Goal: Information Seeking & Learning: Learn about a topic

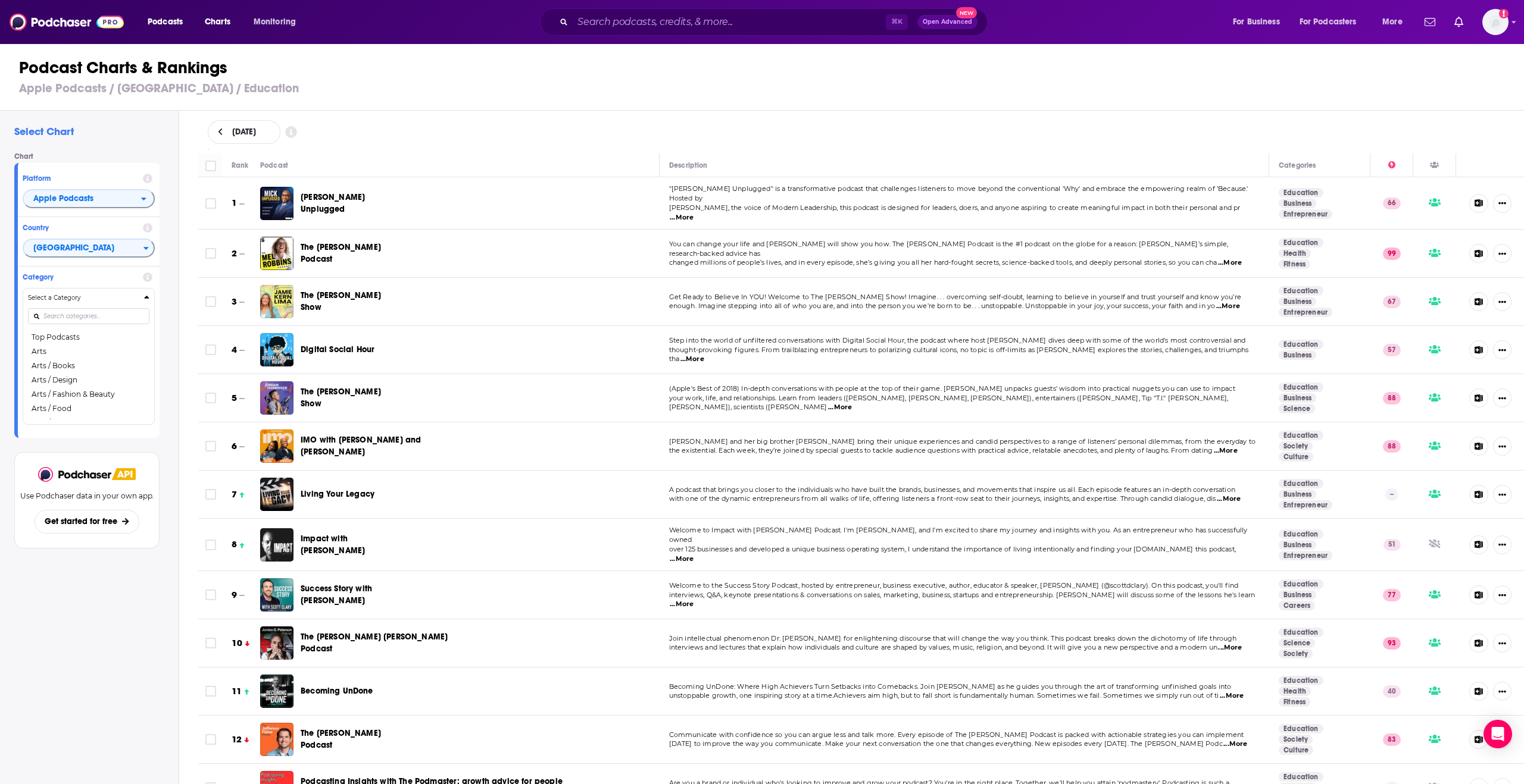
scroll to position [430, 0]
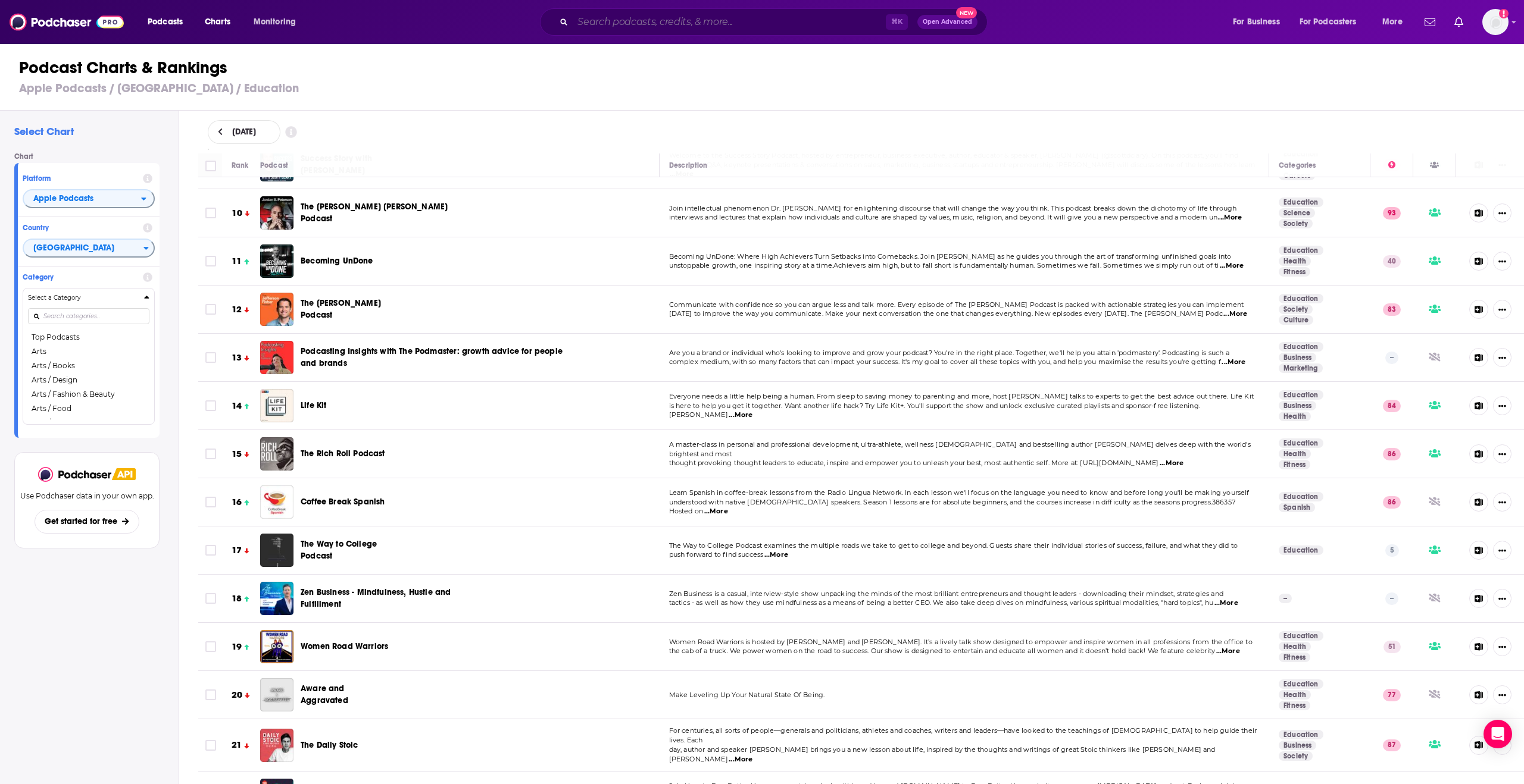
click at [612, 23] on input "Search podcasts, credits, & more..." at bounding box center [729, 22] width 313 height 19
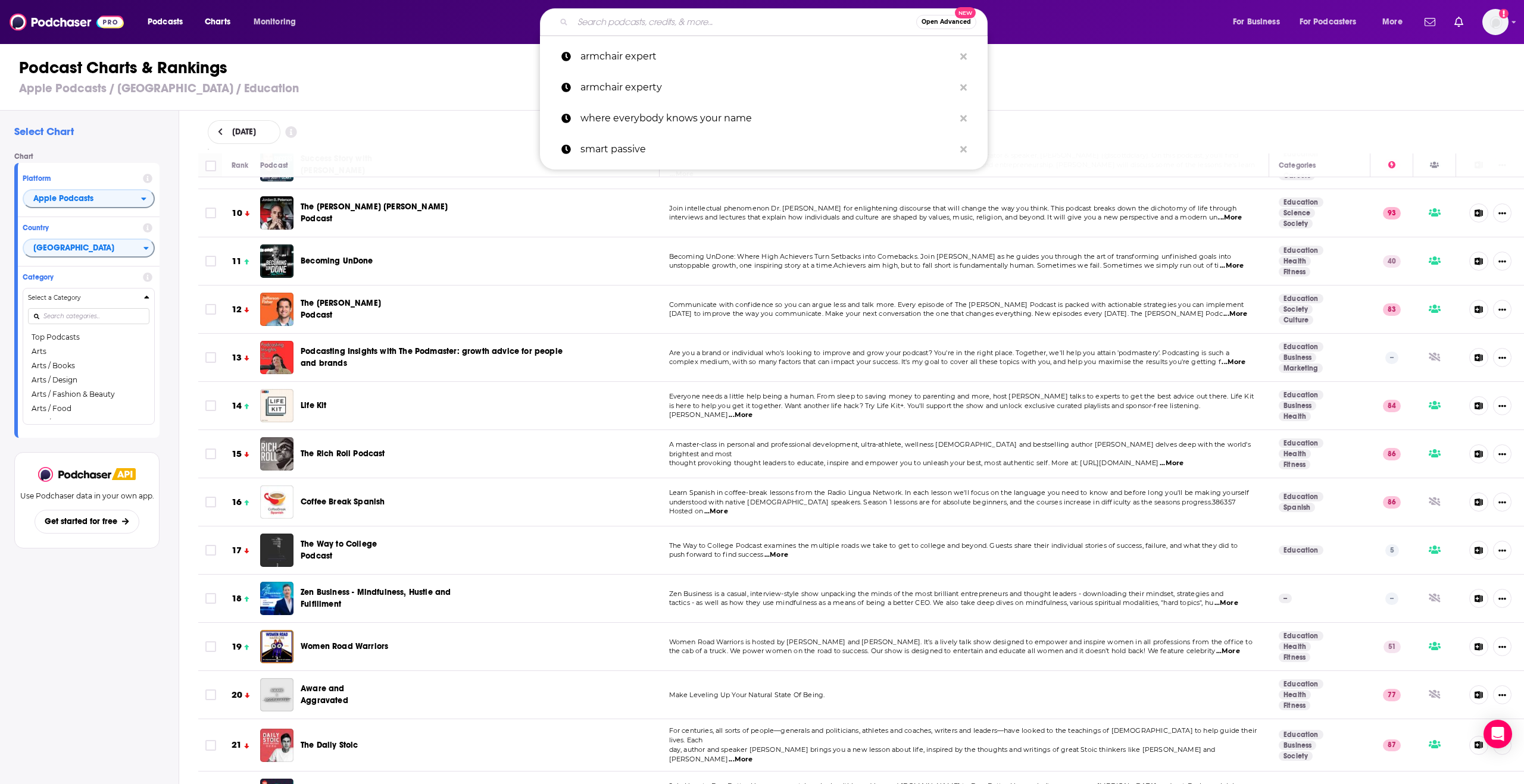
click at [598, 21] on input "Search podcasts, credits, & more..." at bounding box center [744, 22] width 344 height 19
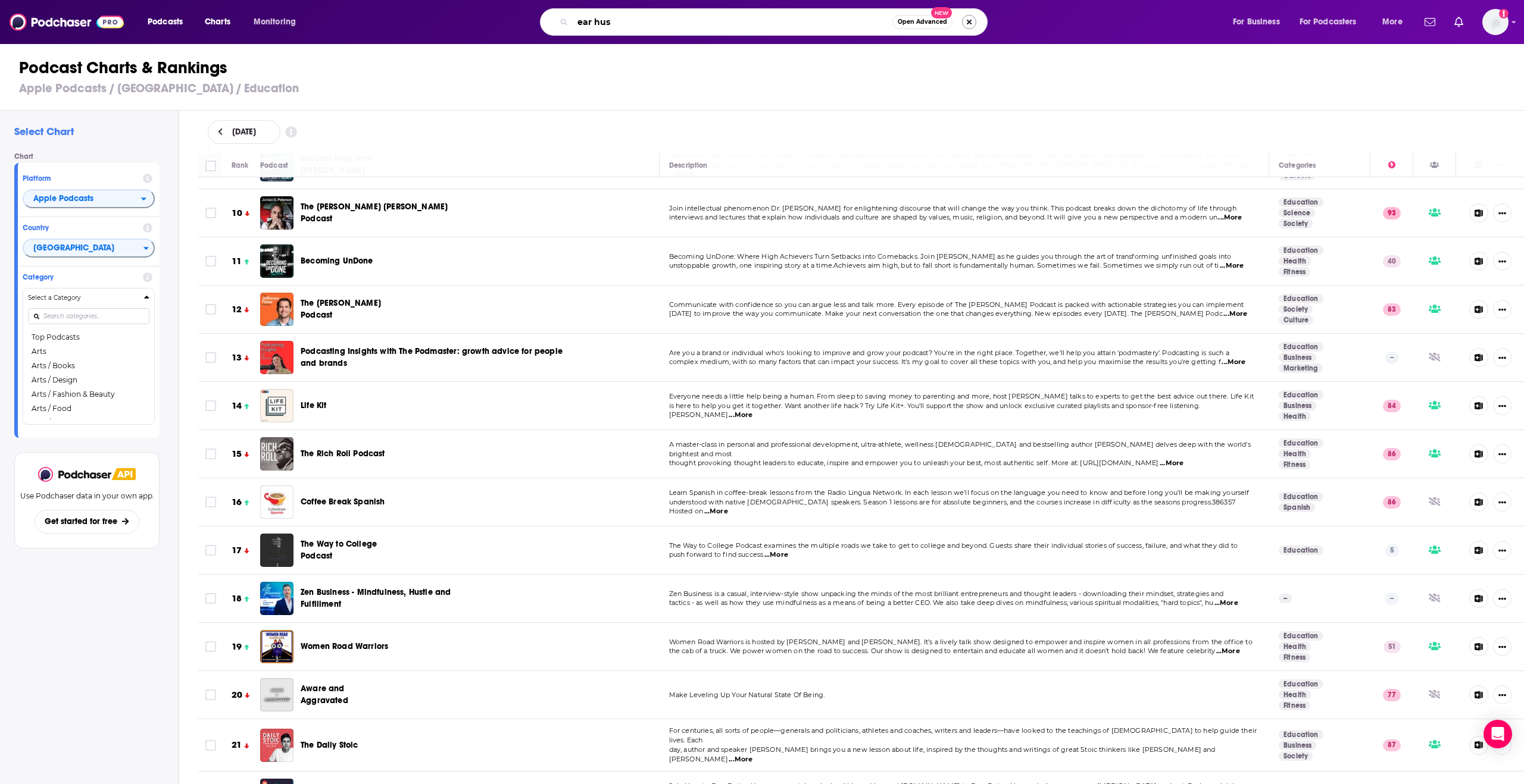
type input "ear hus"
click at [972, 19] on button "Search podcasts, credits, & more..." at bounding box center [969, 22] width 14 height 14
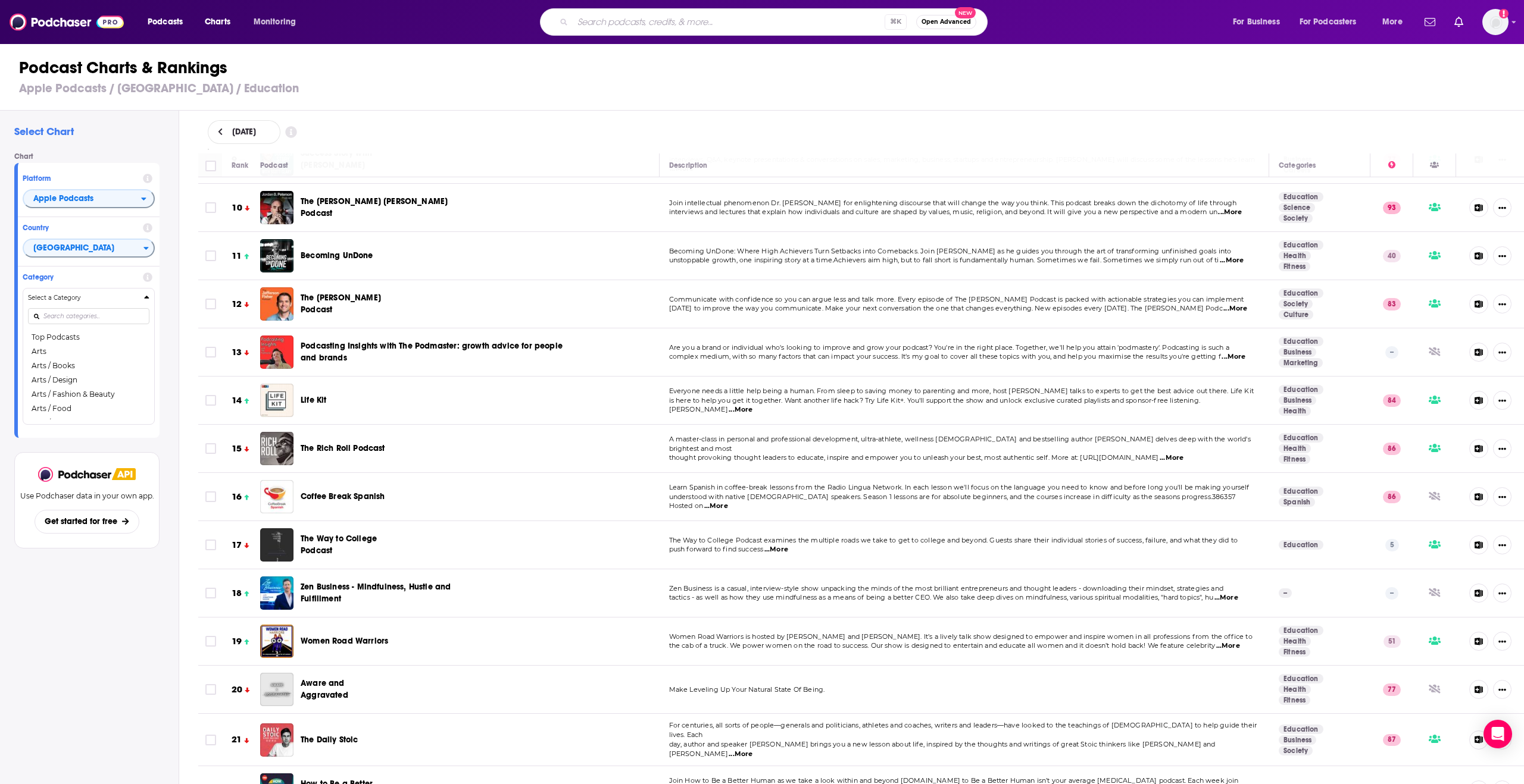
click at [361, 79] on div "Podcast Charts & Rankings Apple Podcasts / United States / Education" at bounding box center [767, 76] width 1534 height 68
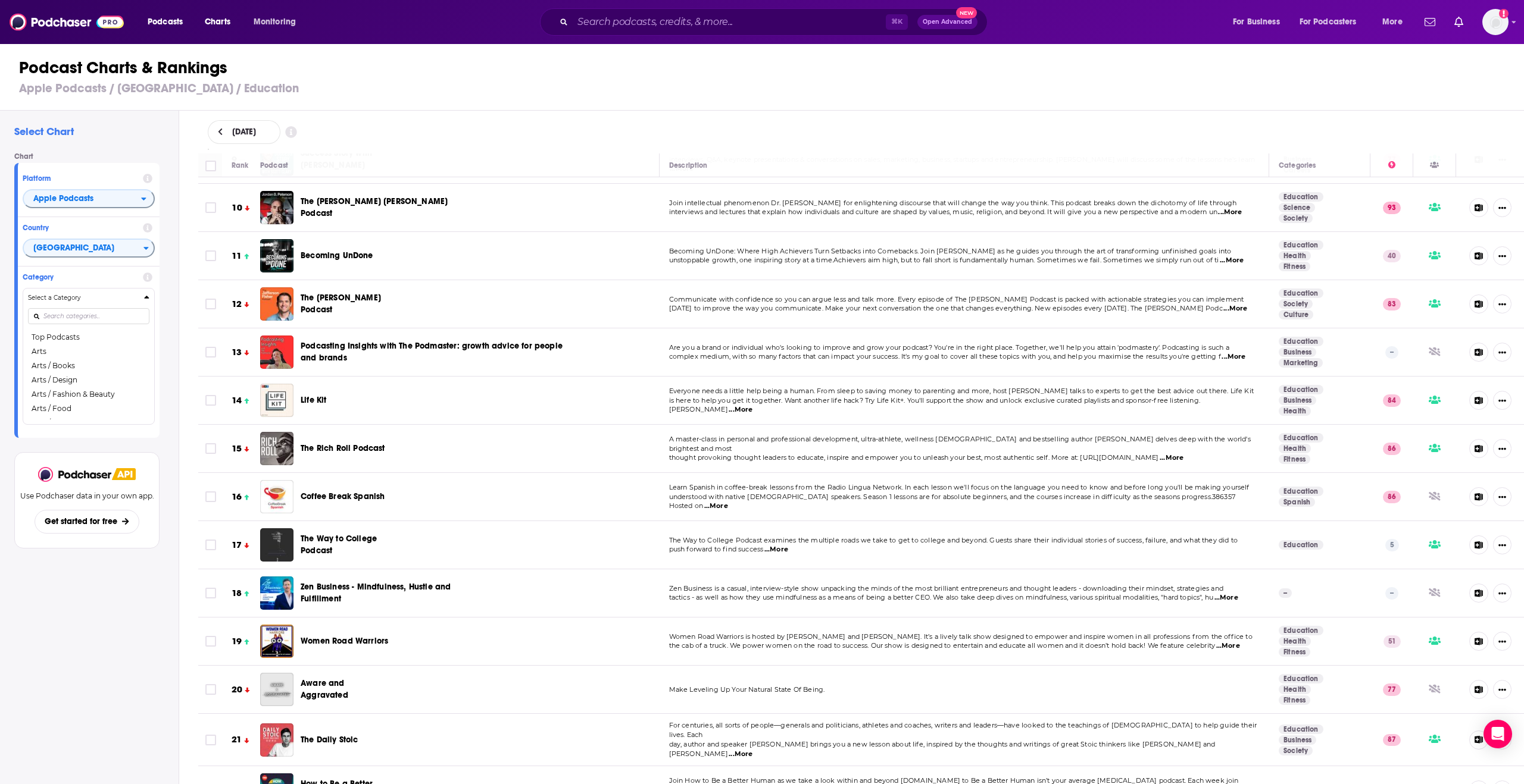
click at [627, 13] on div "⌘ K Open Advanced New" at bounding box center [763, 22] width 448 height 27
click at [626, 18] on input "Search podcasts, credits, & more..." at bounding box center [729, 22] width 313 height 19
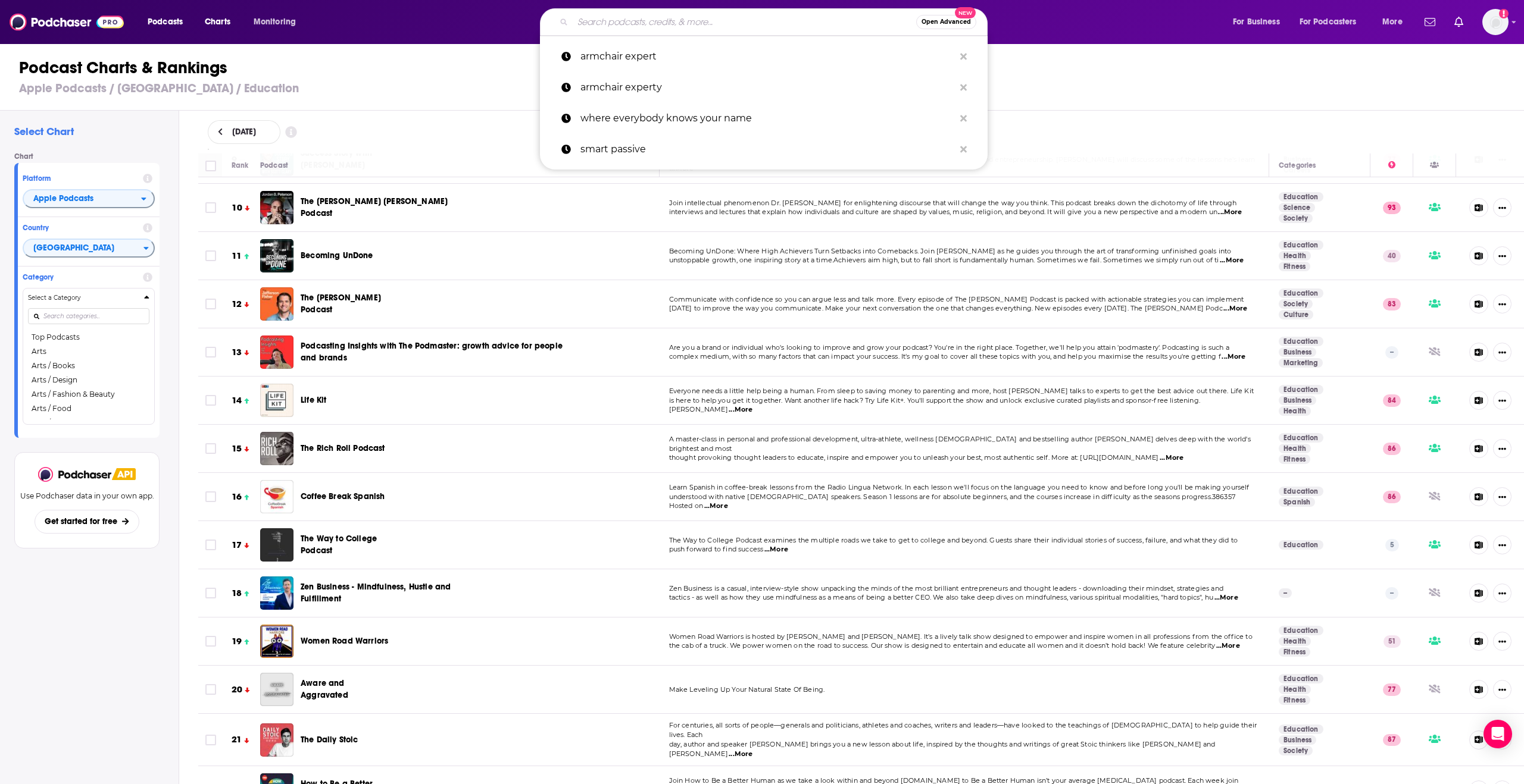
click at [626, 18] on input "Search podcasts, credits, & more..." at bounding box center [744, 22] width 344 height 19
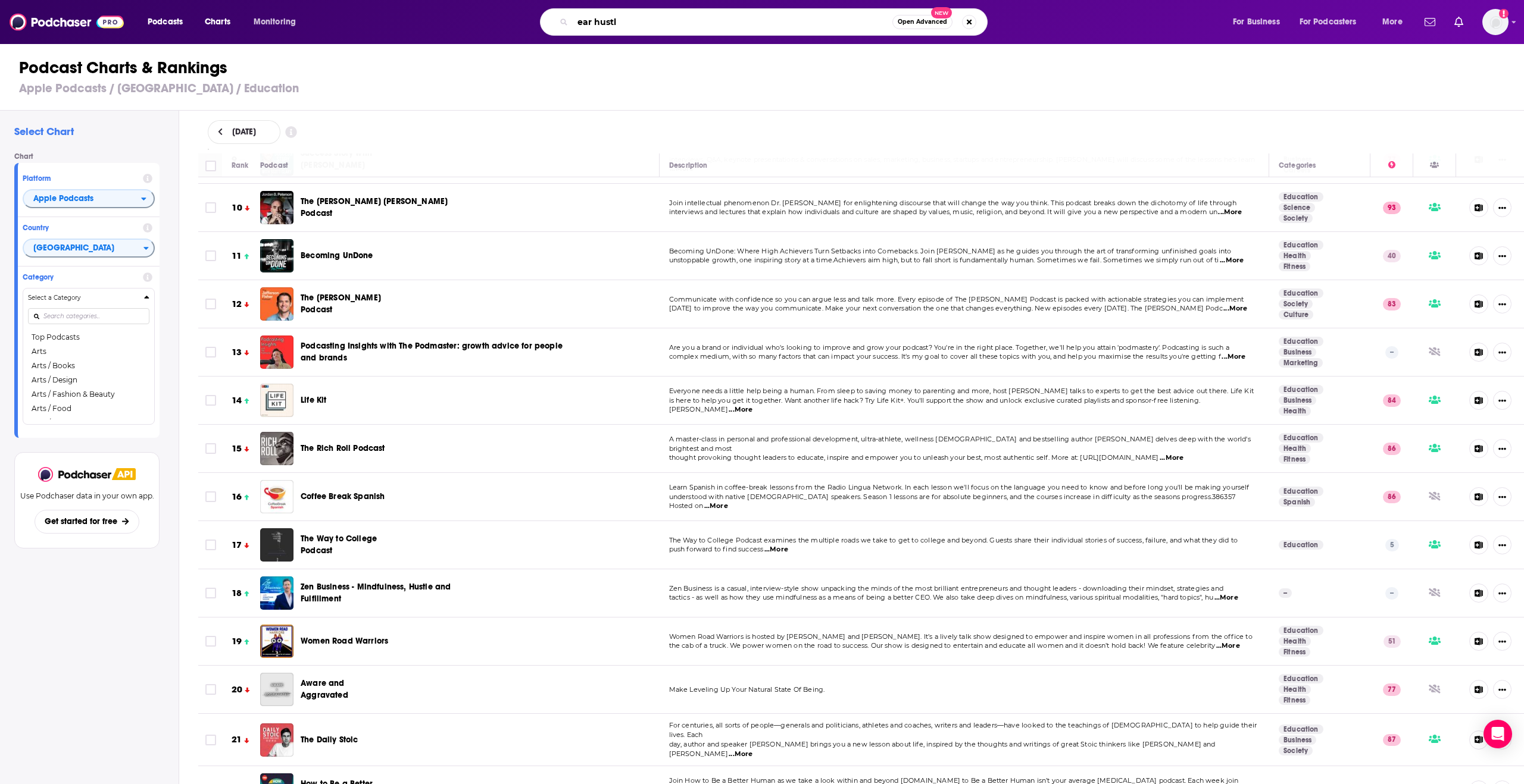
type input "ear hustle"
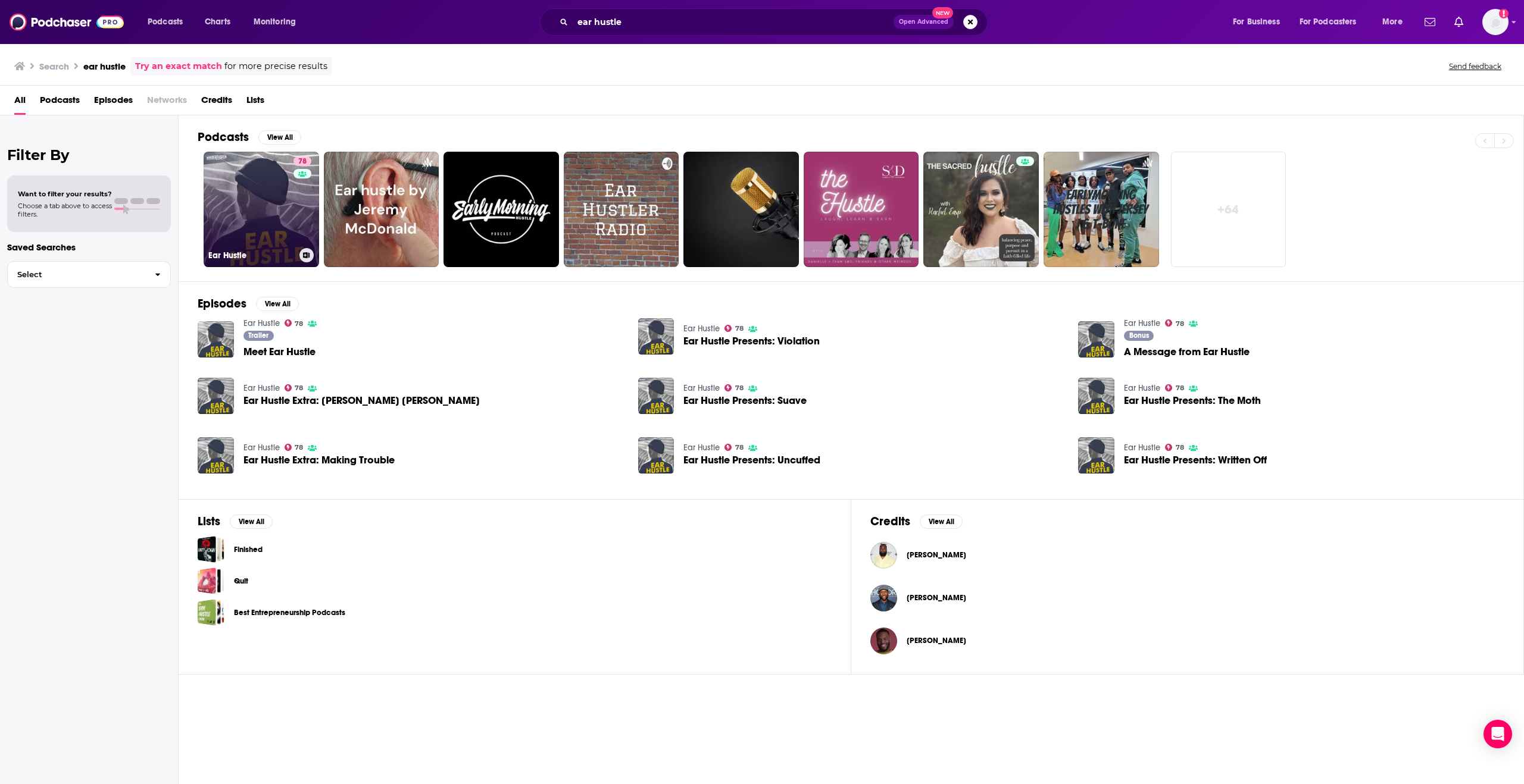
click at [290, 234] on link "78 Ear Hustle" at bounding box center [262, 209] width 116 height 116
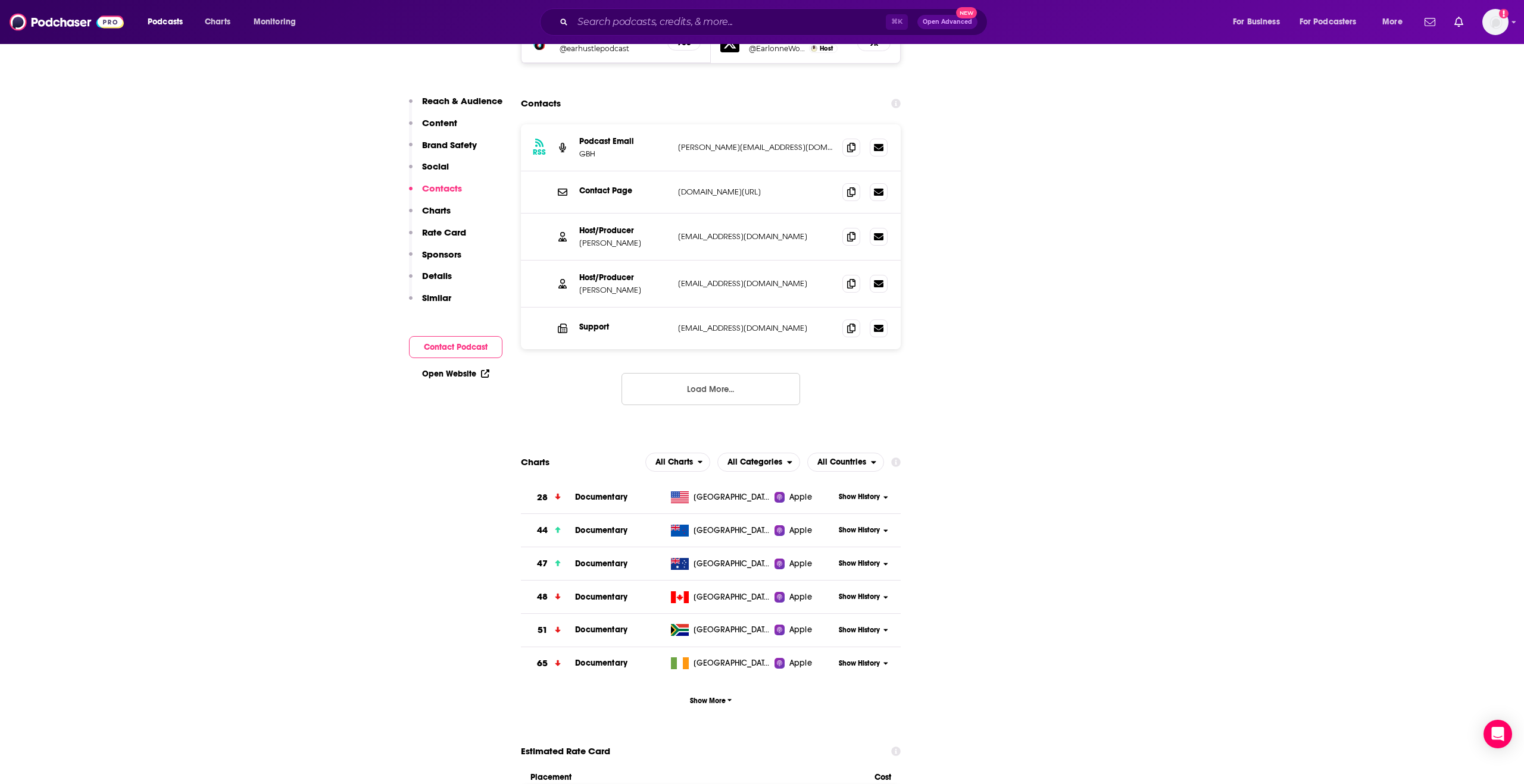
scroll to position [1533, 0]
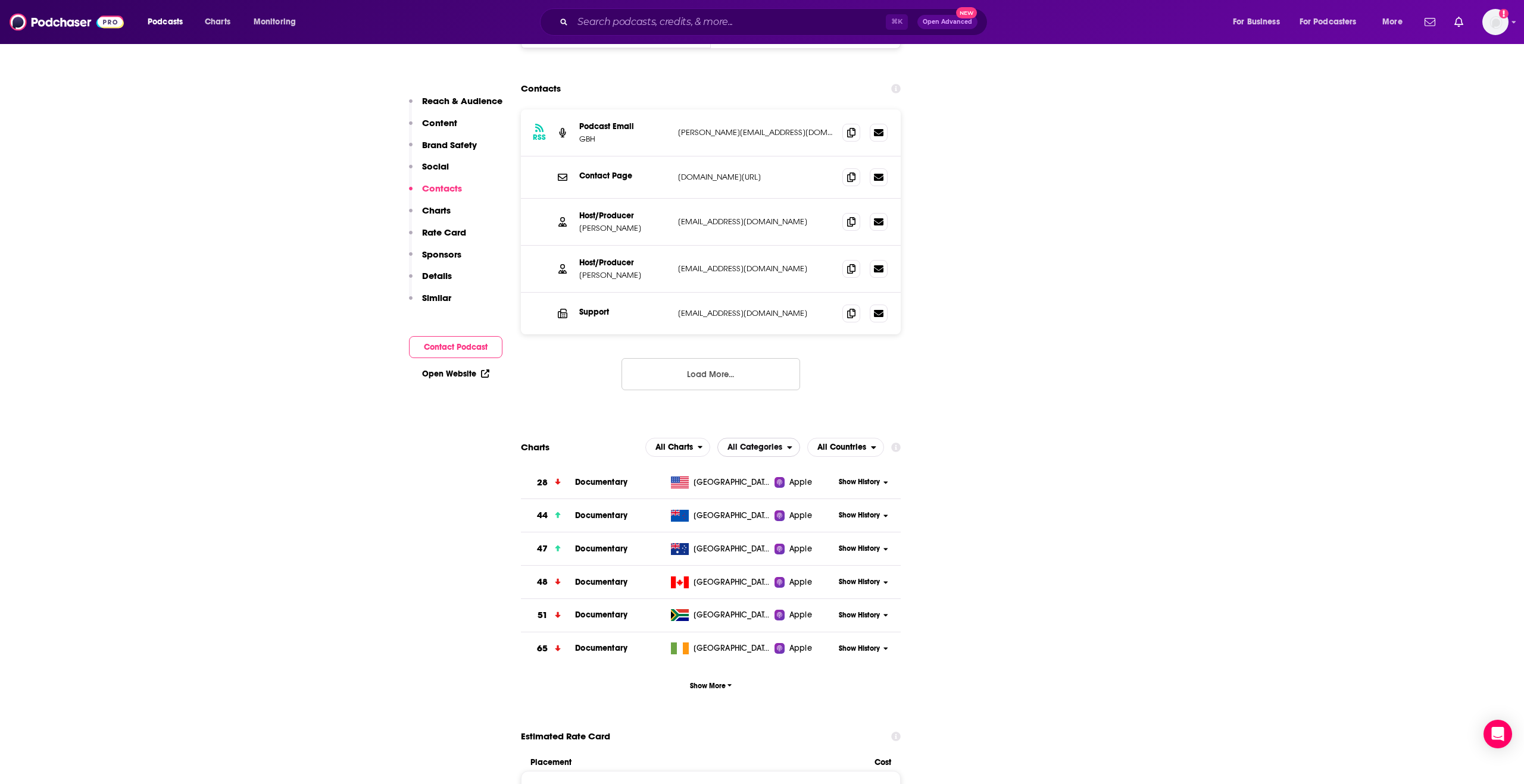
click at [742, 443] on span "All Categories" at bounding box center [754, 447] width 55 height 8
click at [744, 480] on span "Top Podcasts" at bounding box center [784, 483] width 118 height 7
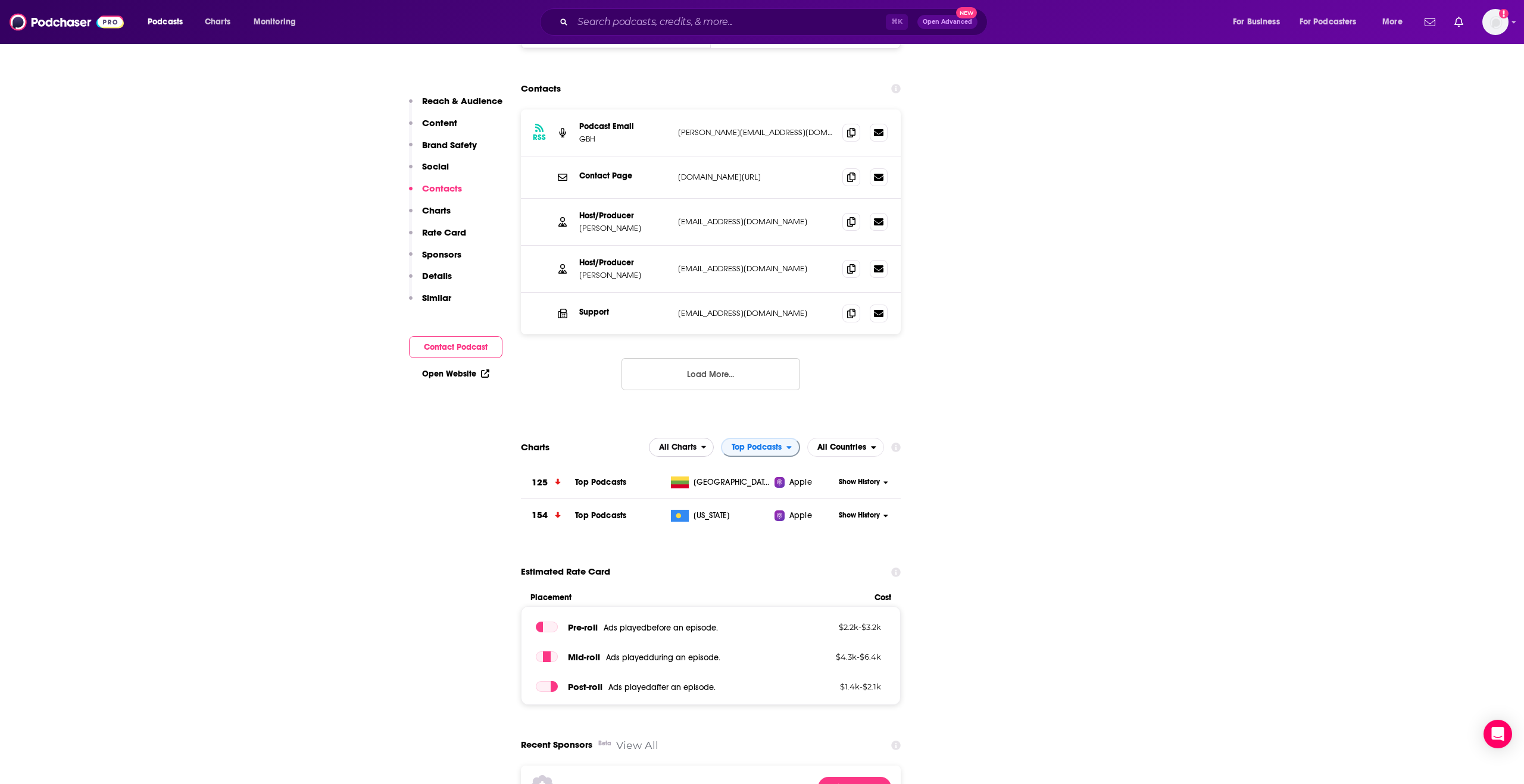
click at [701, 443] on icon "open menu" at bounding box center [704, 447] width 5 height 8
click at [682, 480] on span "Apple Charts" at bounding box center [681, 483] width 51 height 7
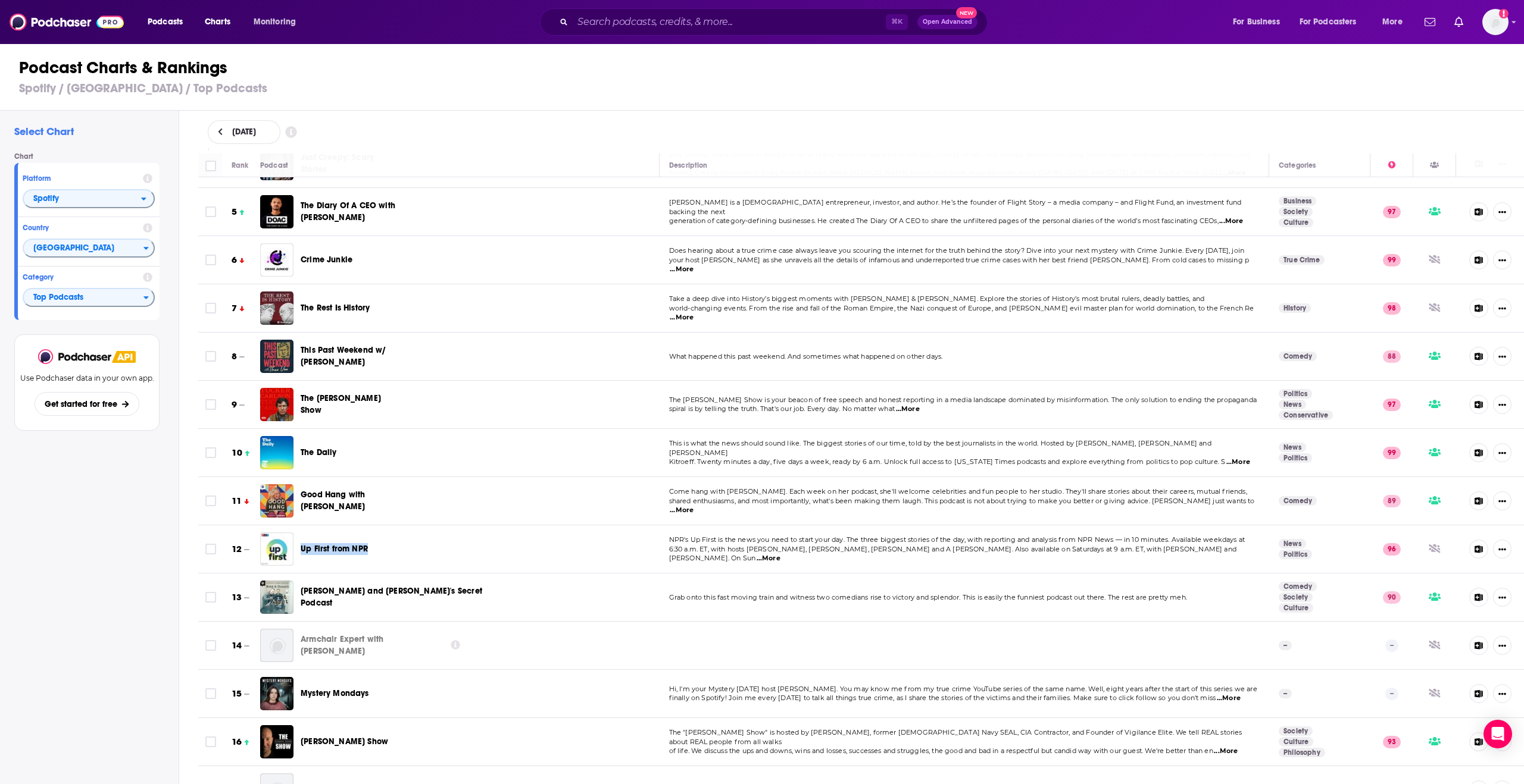
scroll to position [190, 0]
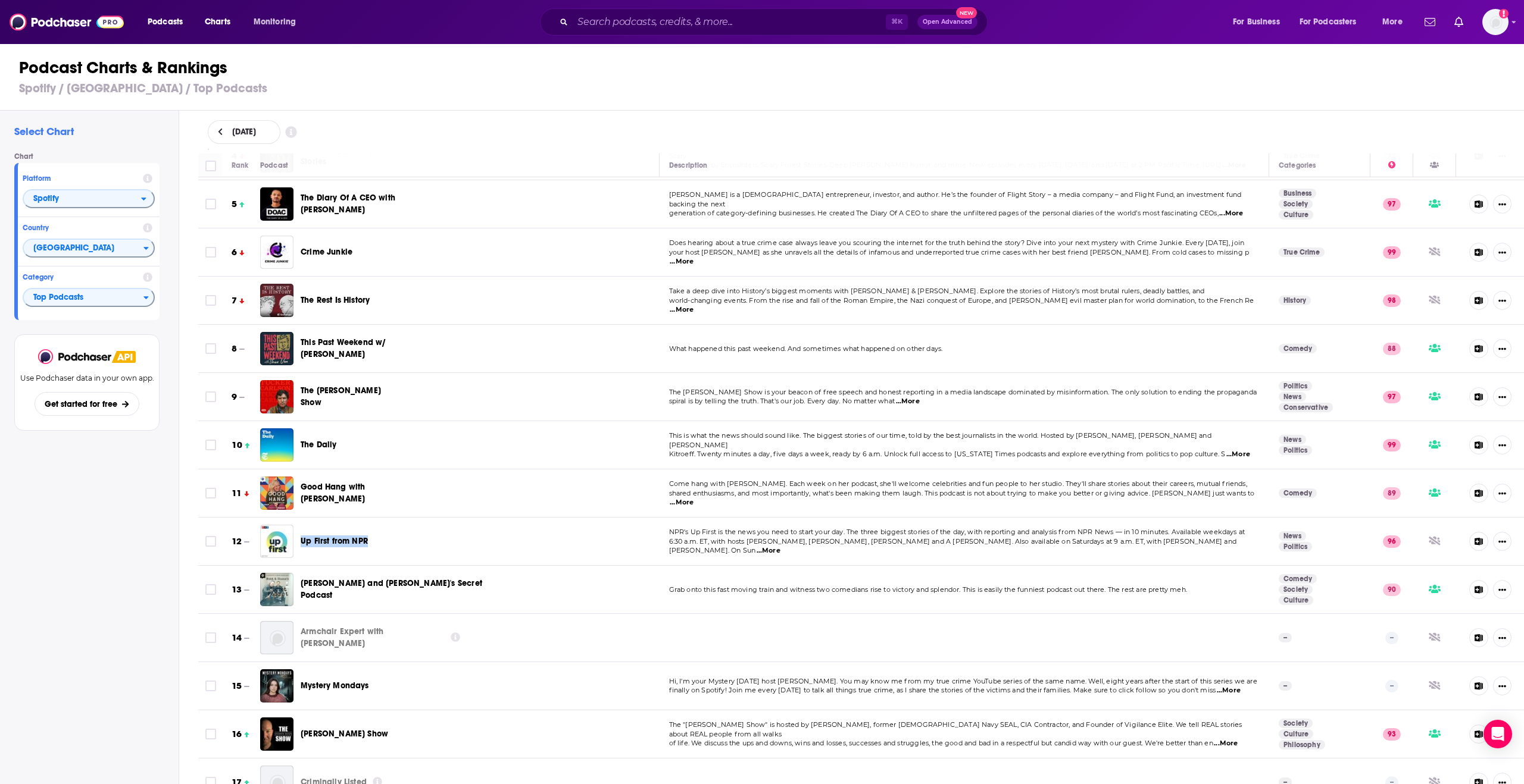
click at [333, 546] on span "Up First from NPR" at bounding box center [334, 541] width 67 height 10
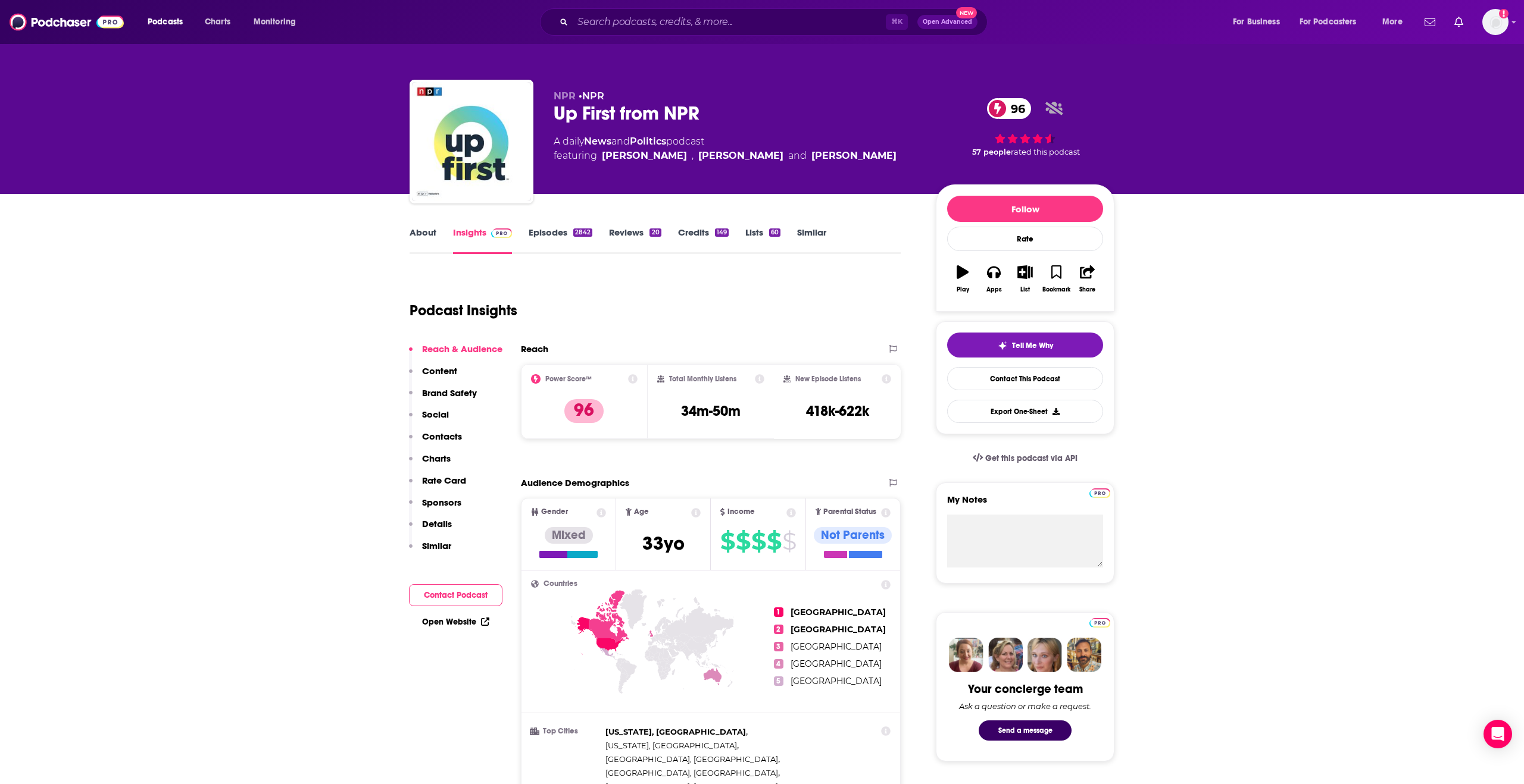
click at [444, 526] on p "Details" at bounding box center [437, 524] width 30 height 11
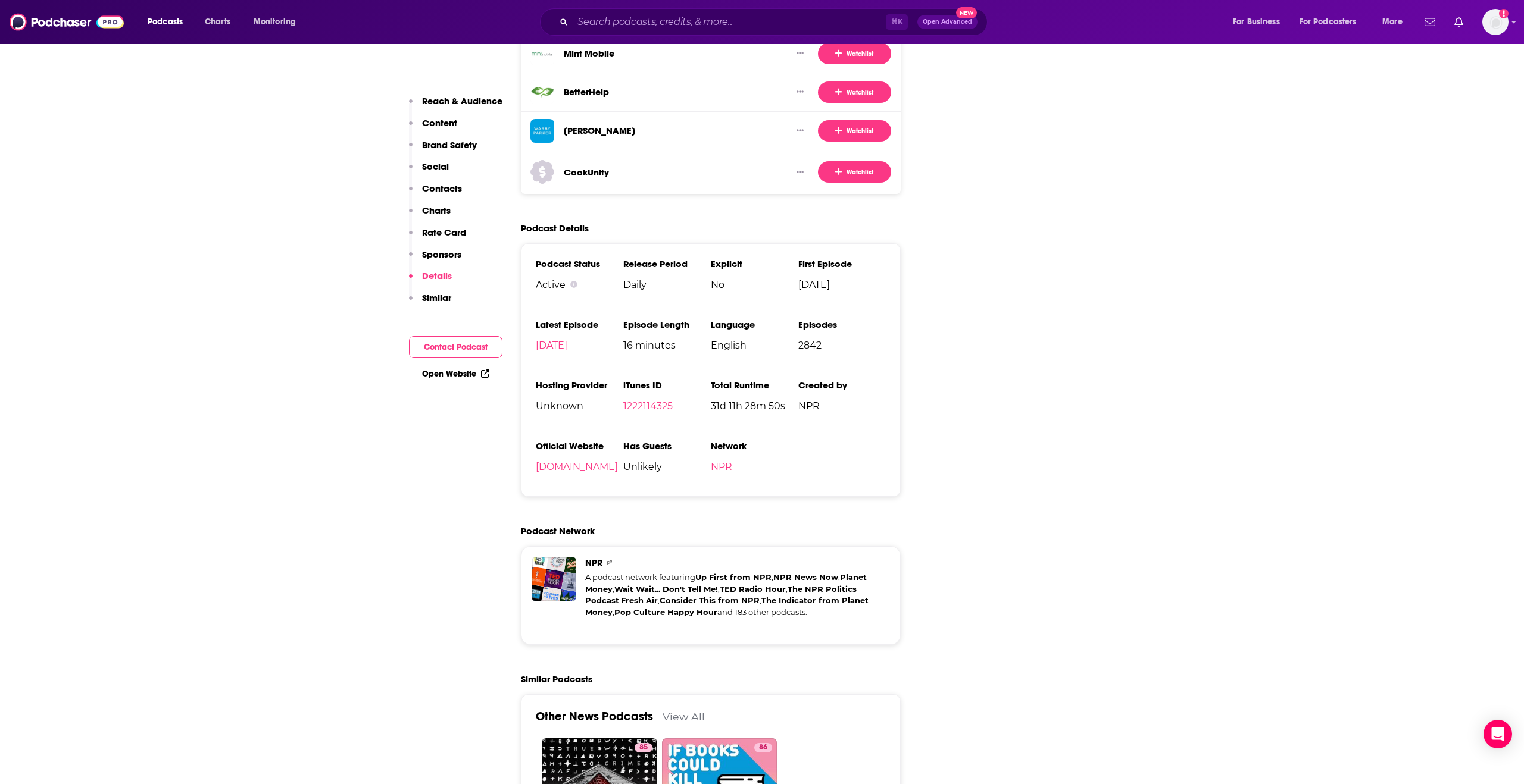
scroll to position [2546, 0]
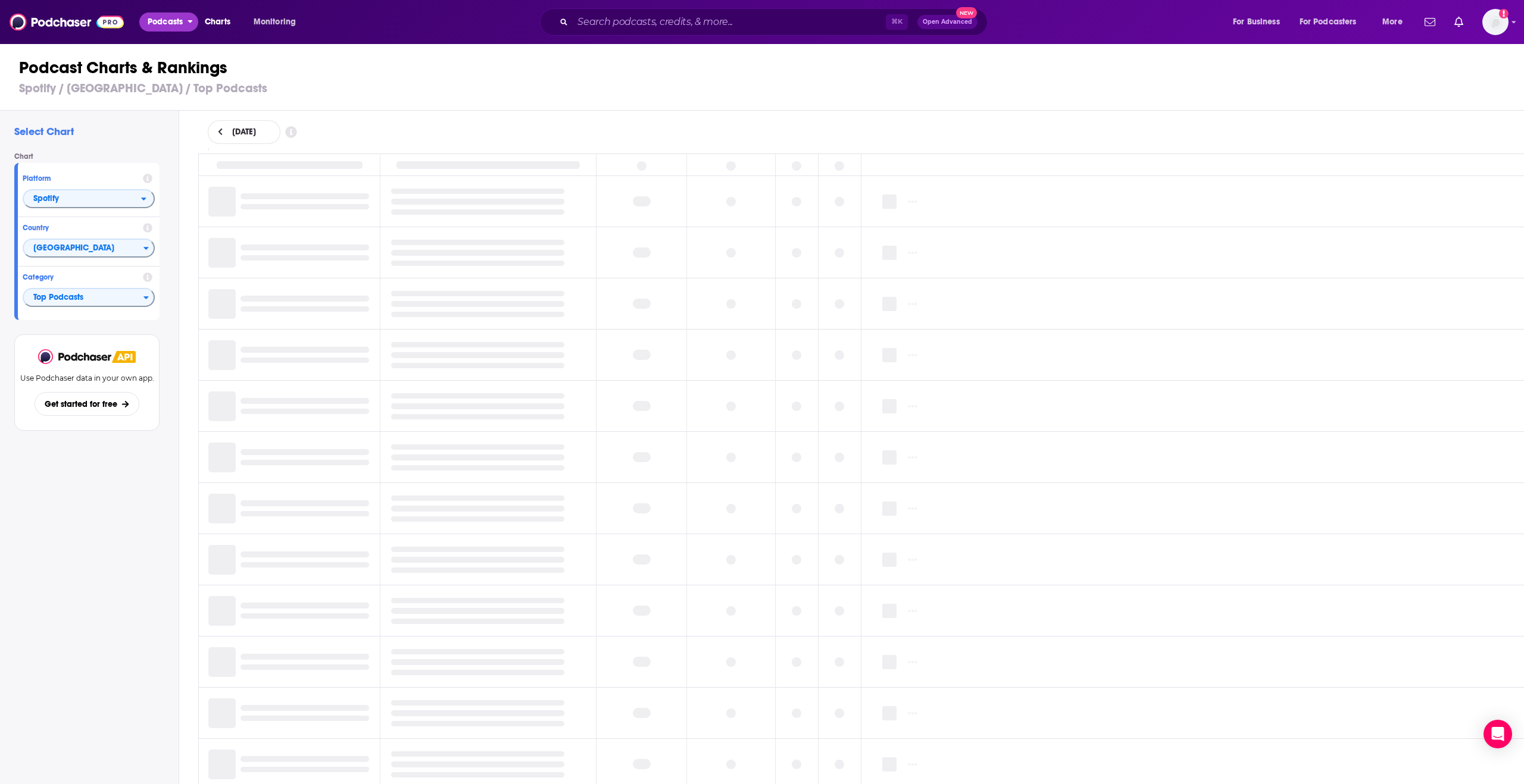
click at [176, 22] on span "Podcasts" at bounding box center [164, 22] width 35 height 17
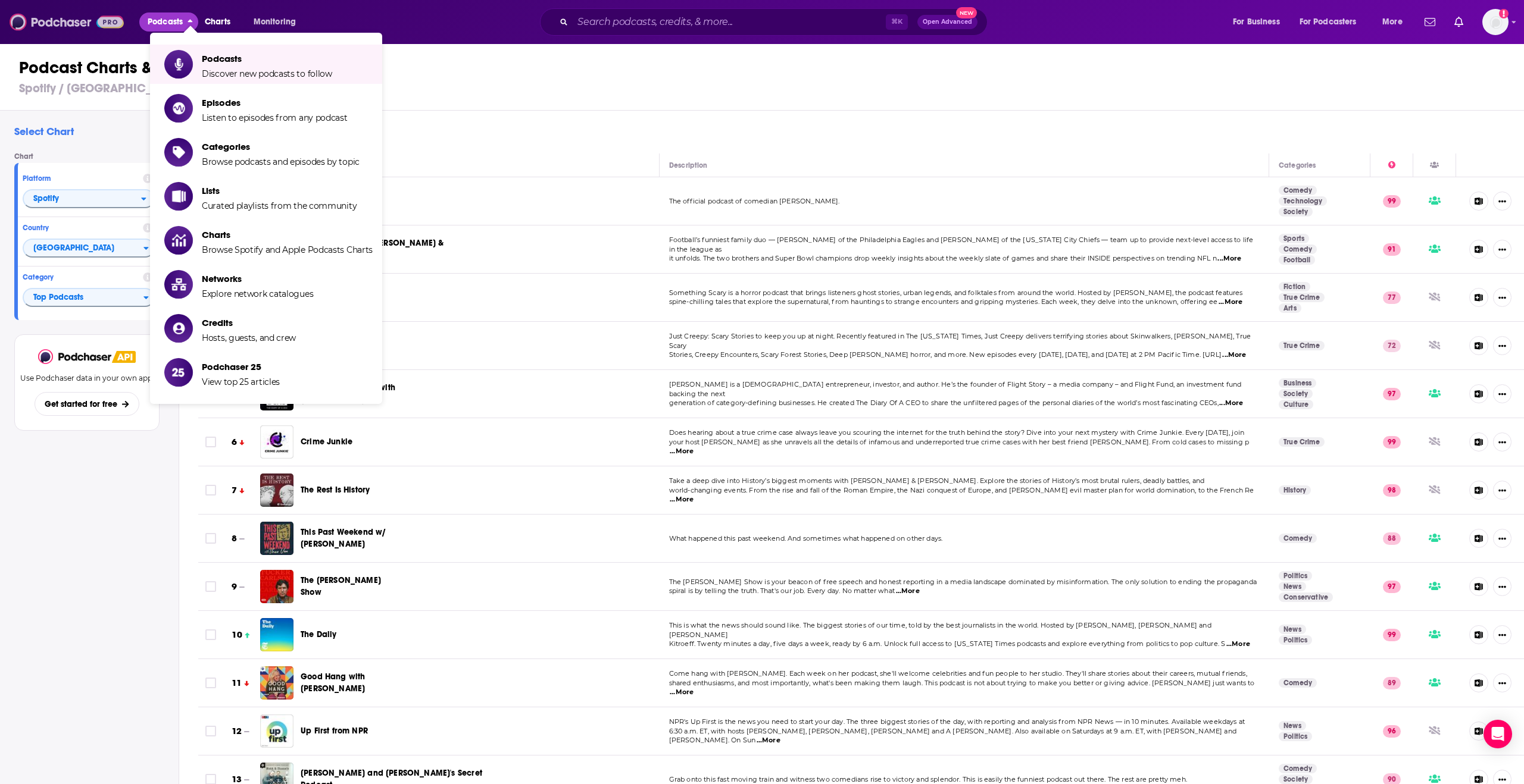
click at [60, 21] on img at bounding box center [67, 22] width 114 height 23
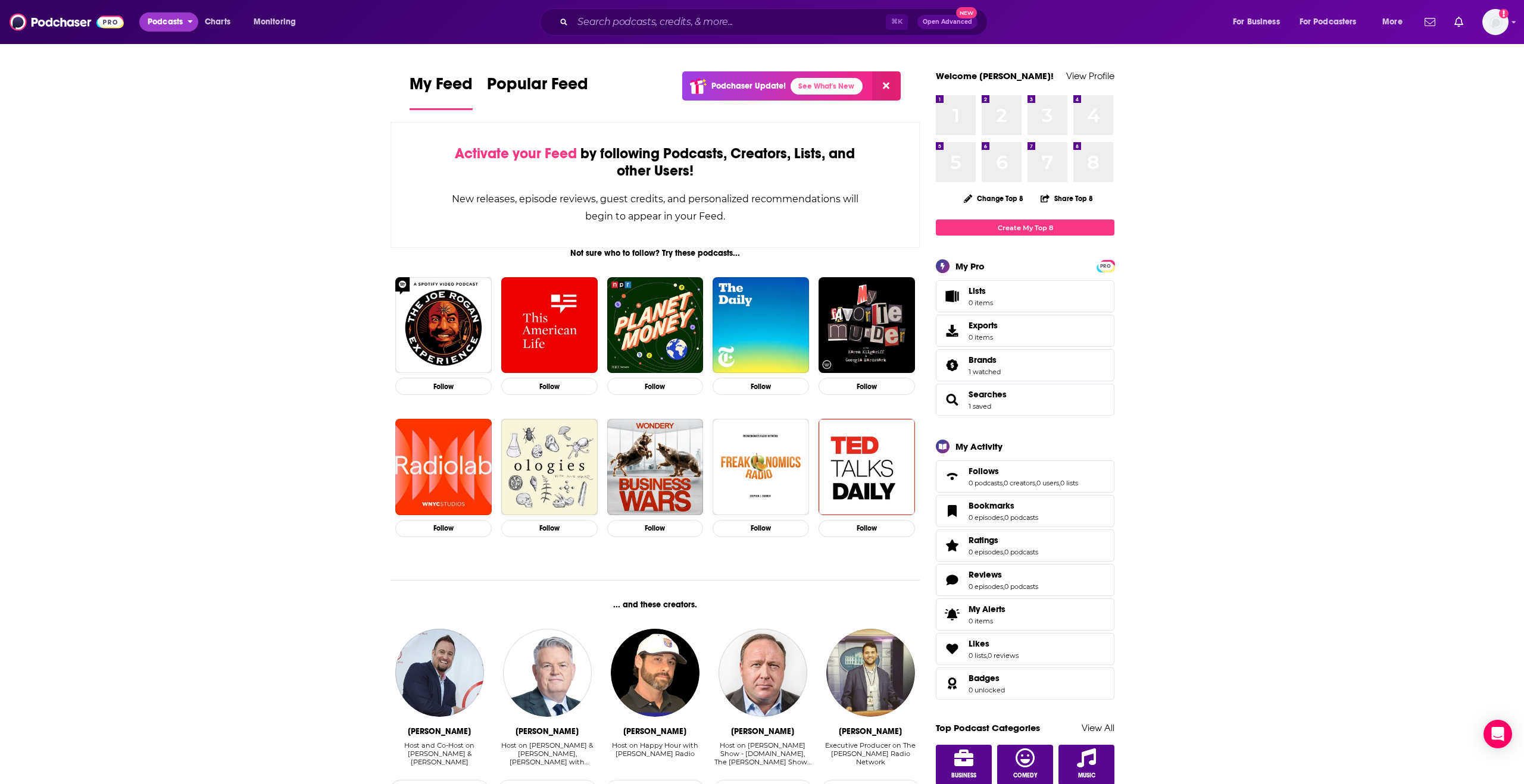
click at [167, 22] on span "Podcasts" at bounding box center [164, 22] width 35 height 17
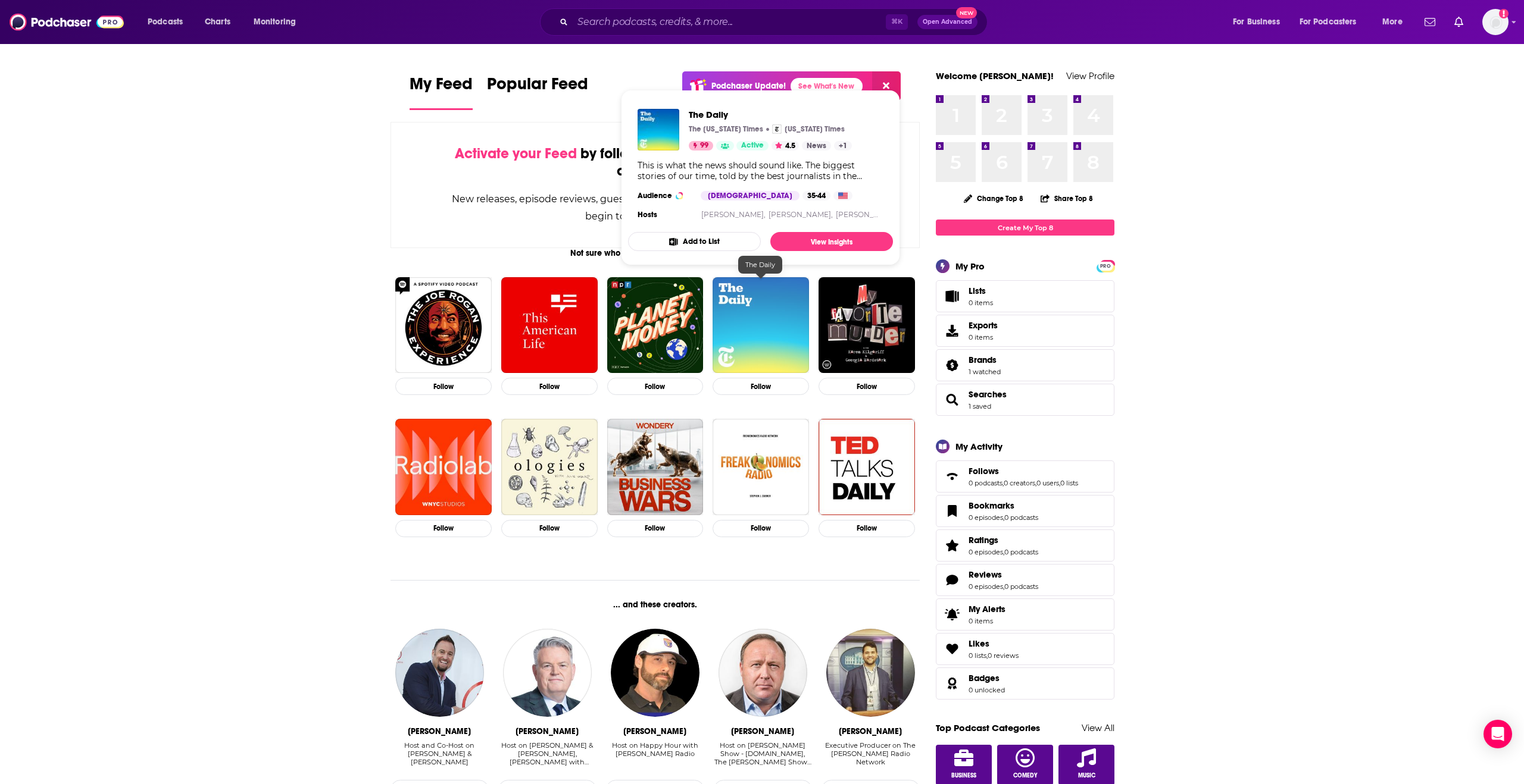
click at [763, 322] on img "The Daily" at bounding box center [761, 326] width 97 height 96
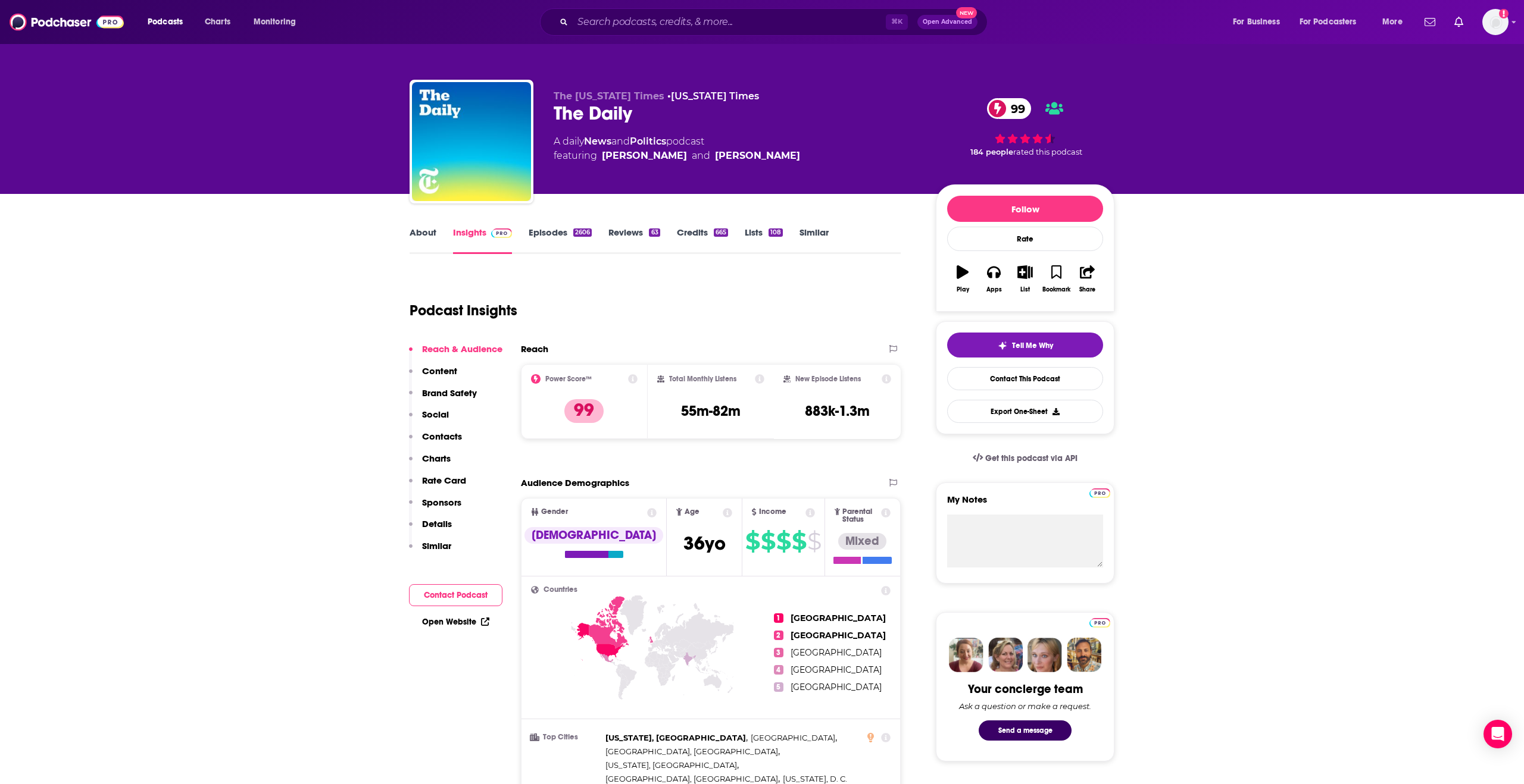
scroll to position [8, 0]
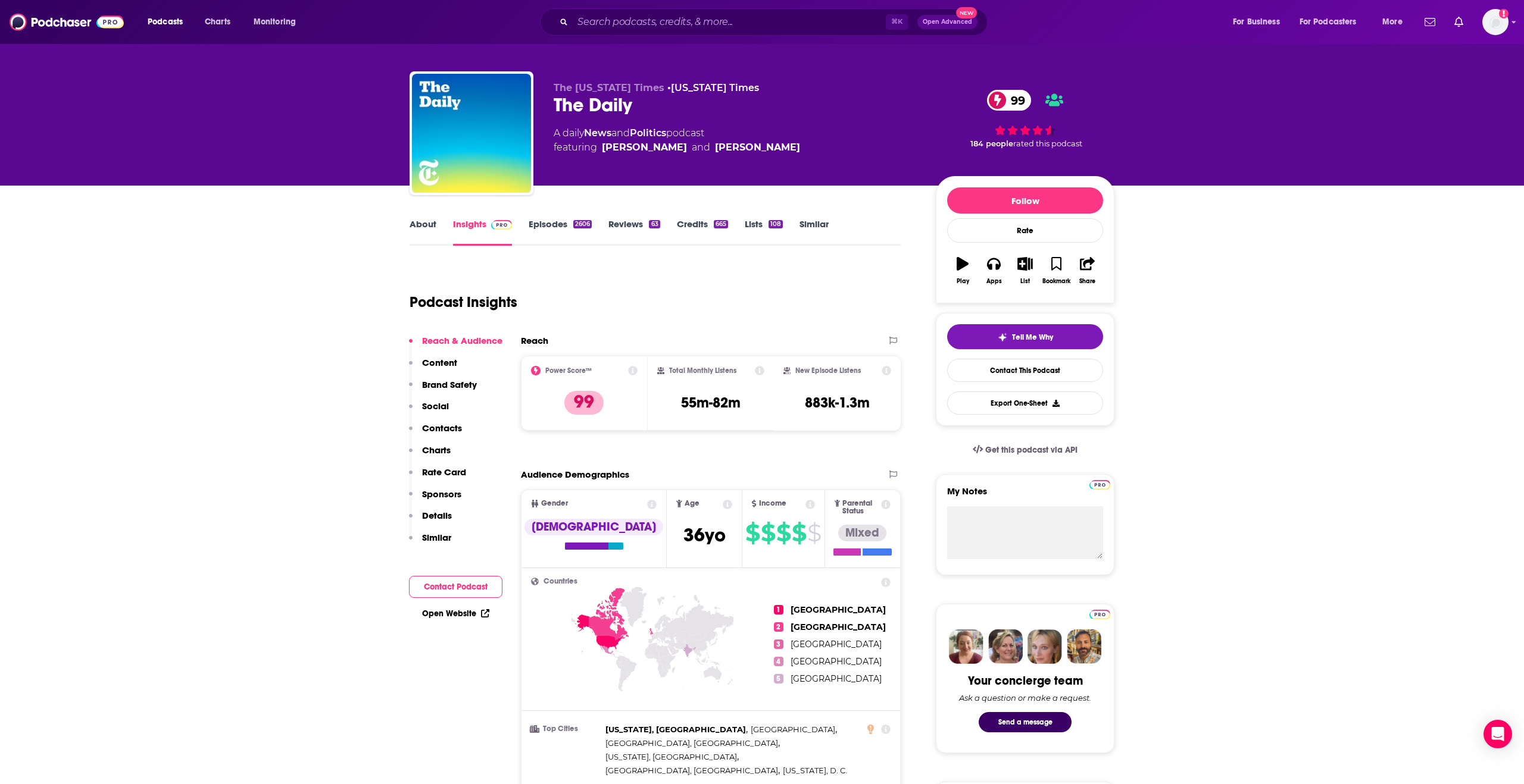
click at [445, 511] on p "Details" at bounding box center [437, 515] width 30 height 11
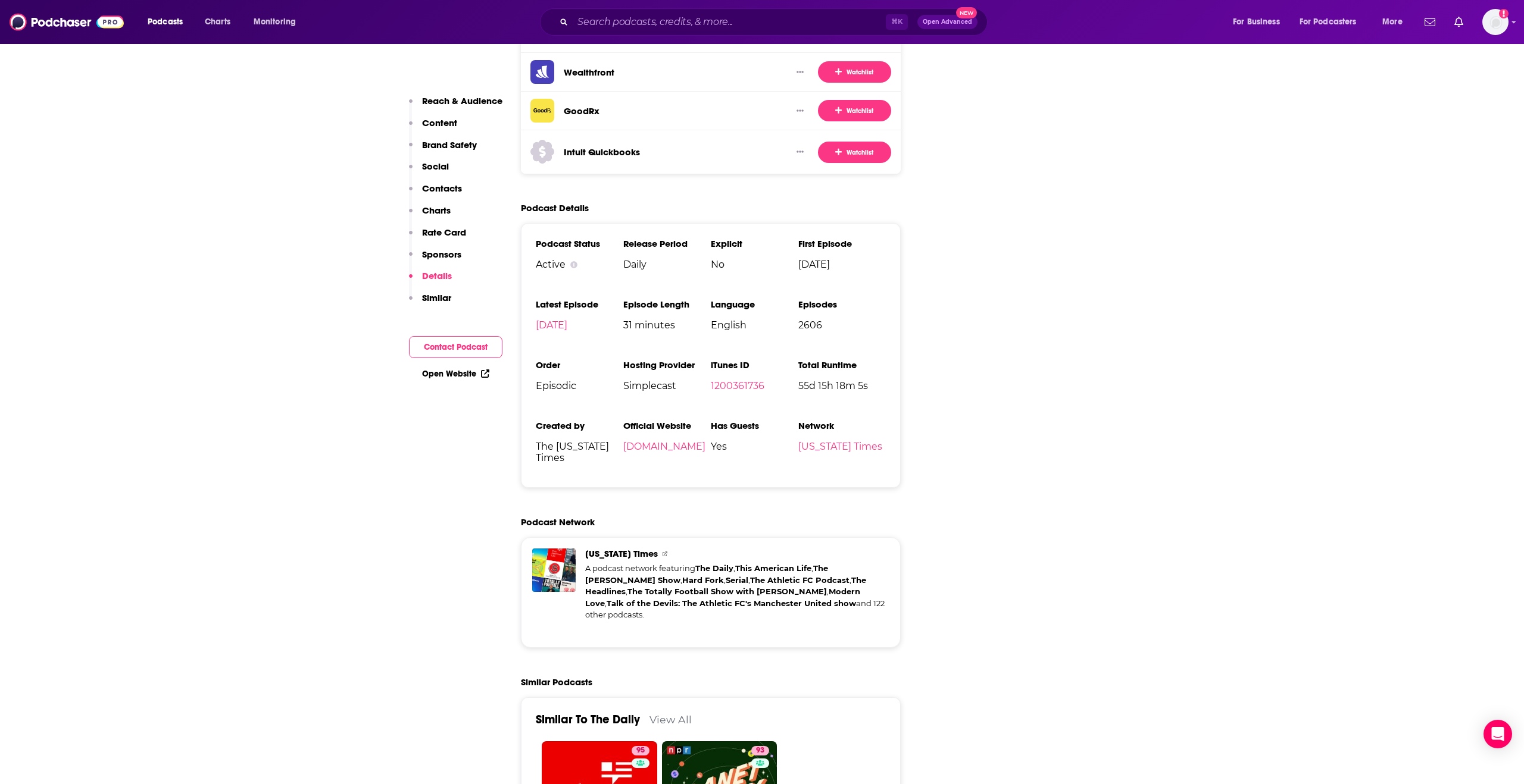
scroll to position [2772, 0]
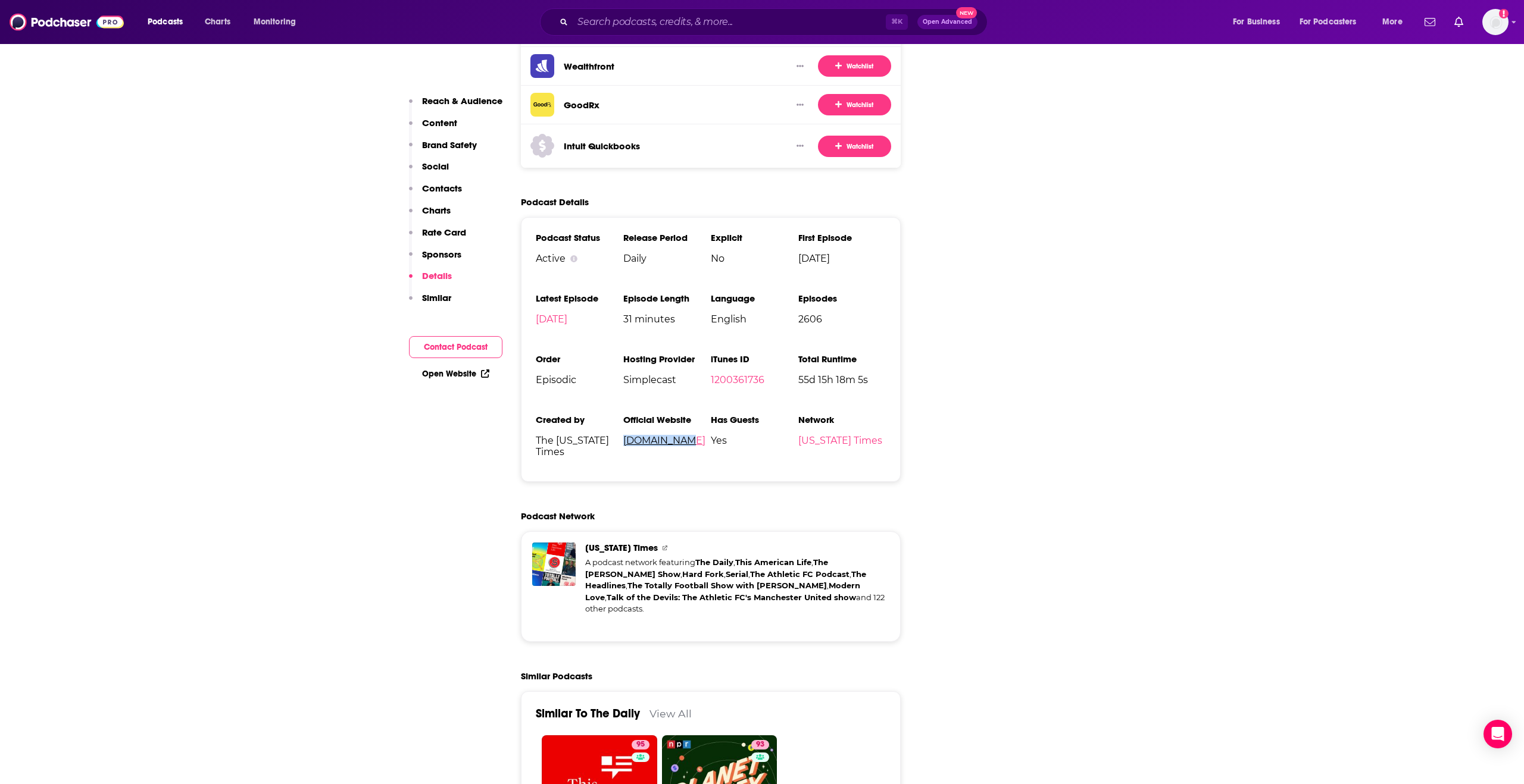
copy link "nytimes.com"
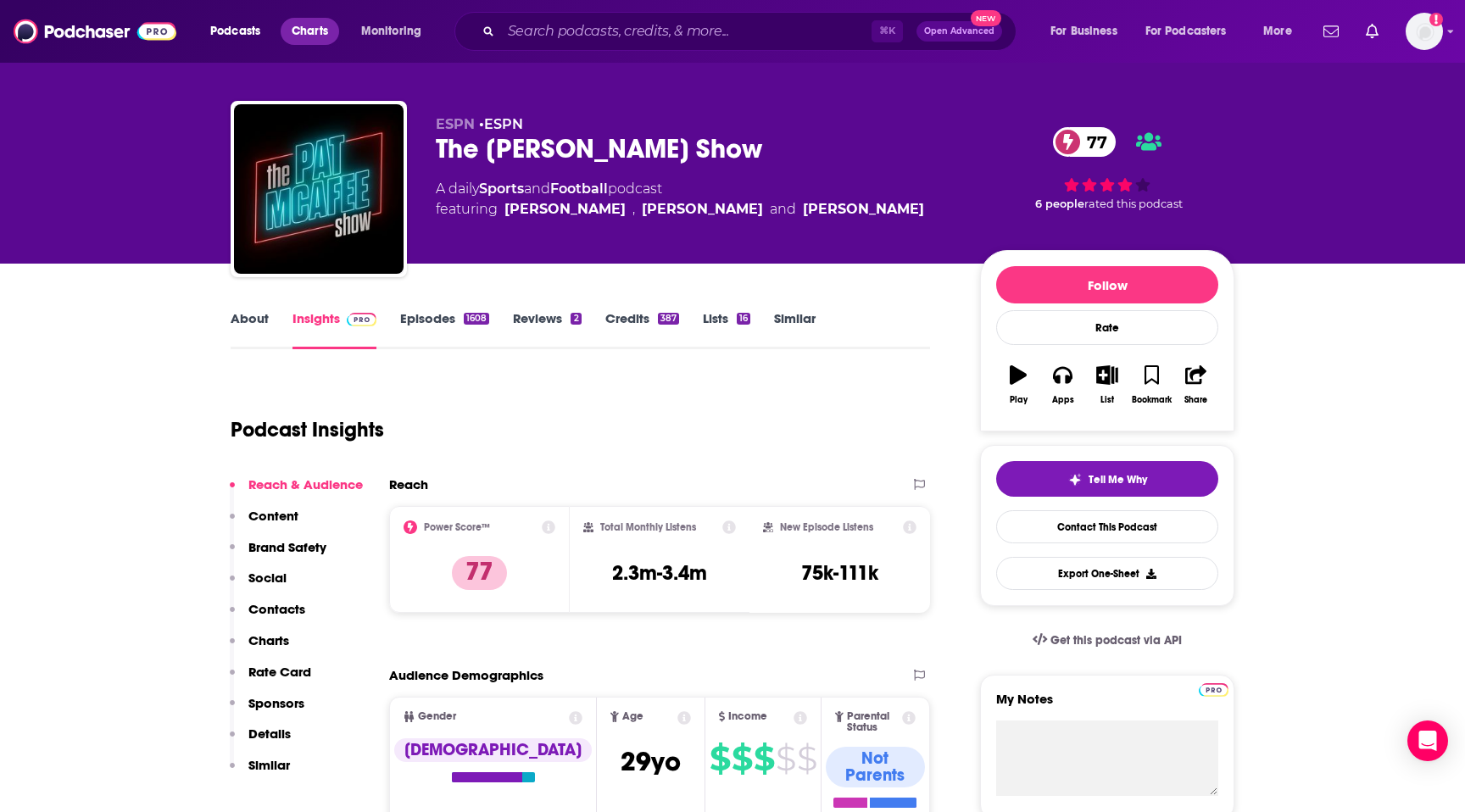
click at [303, 36] on span "Charts" at bounding box center [309, 32] width 36 height 24
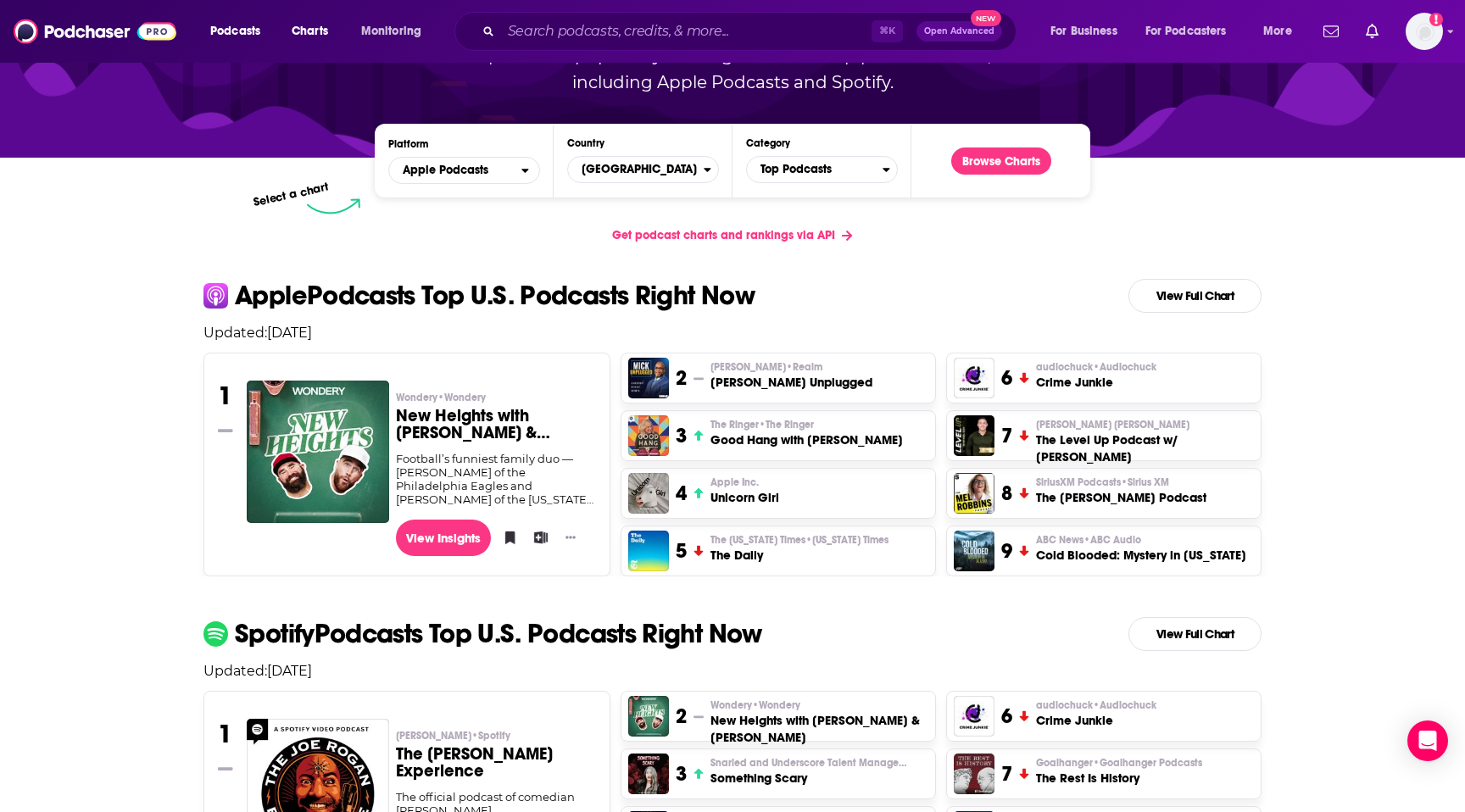
scroll to position [197, 0]
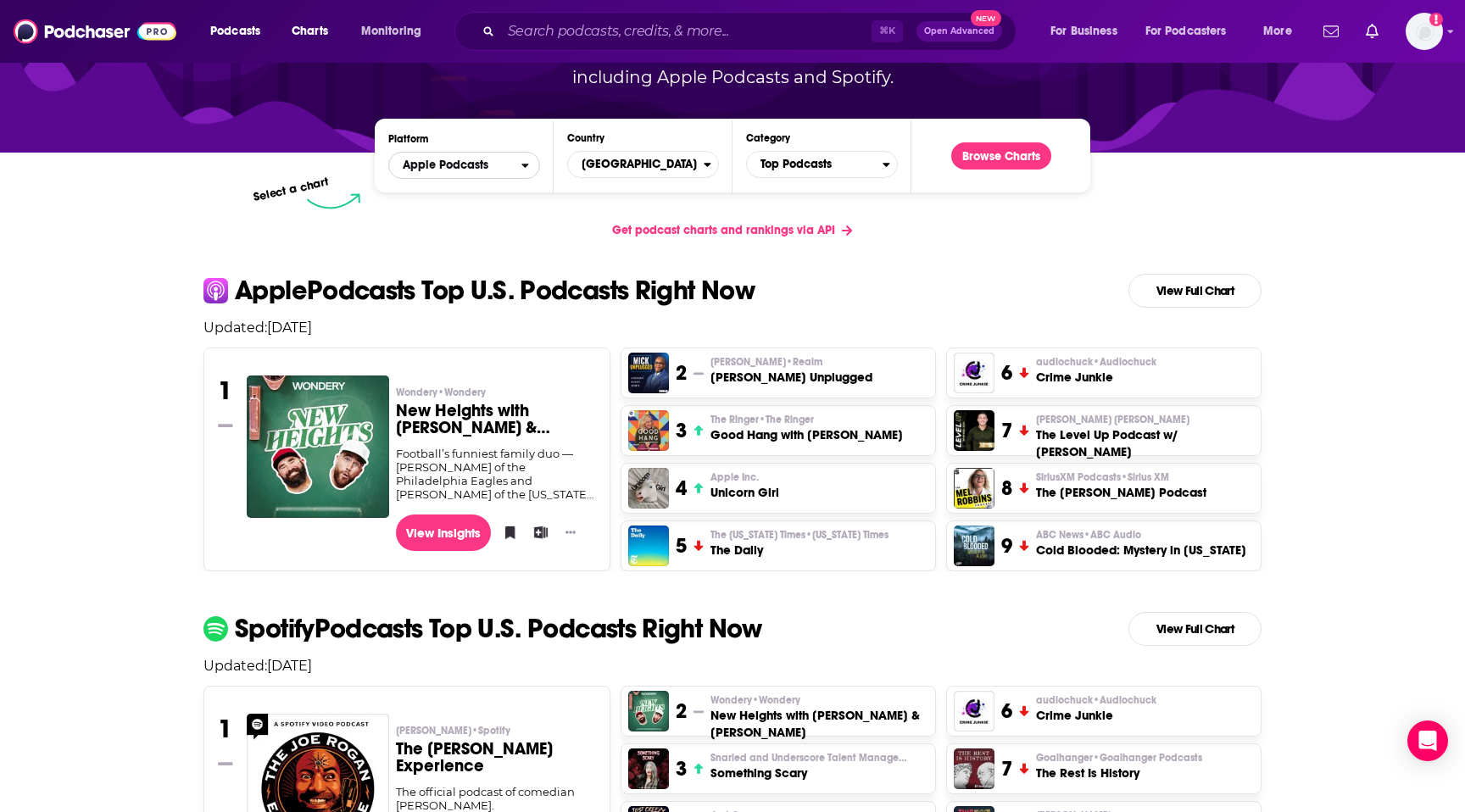
click at [491, 163] on span "Apple Podcasts" at bounding box center [455, 165] width 132 height 29
click at [643, 202] on div "Select a chart" at bounding box center [664, 201] width 715 height 17
click at [783, 162] on span "Top Podcasts" at bounding box center [815, 165] width 136 height 29
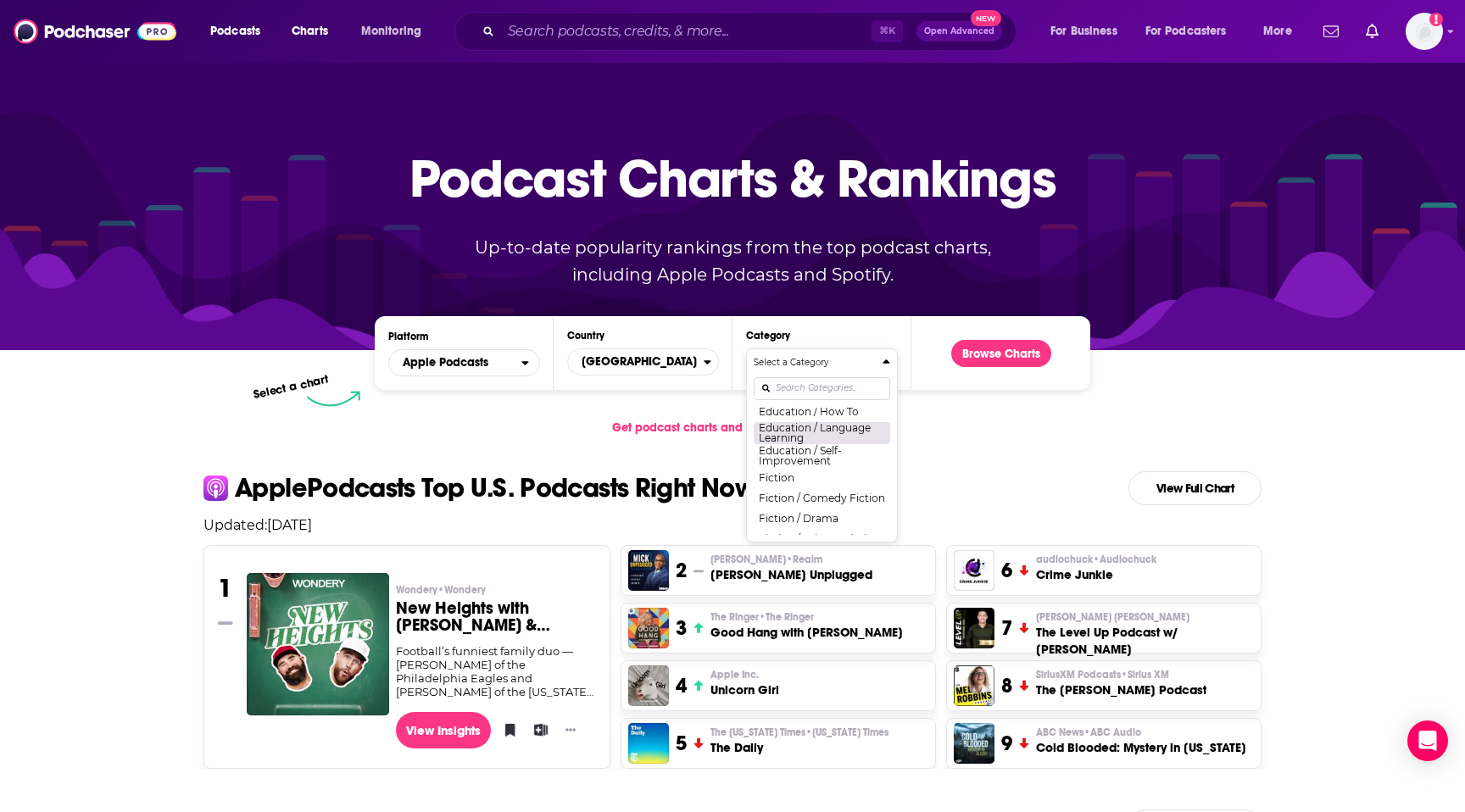
scroll to position [458, 0]
click at [837, 439] on button "Education / Self-Improvement" at bounding box center [821, 437] width 137 height 23
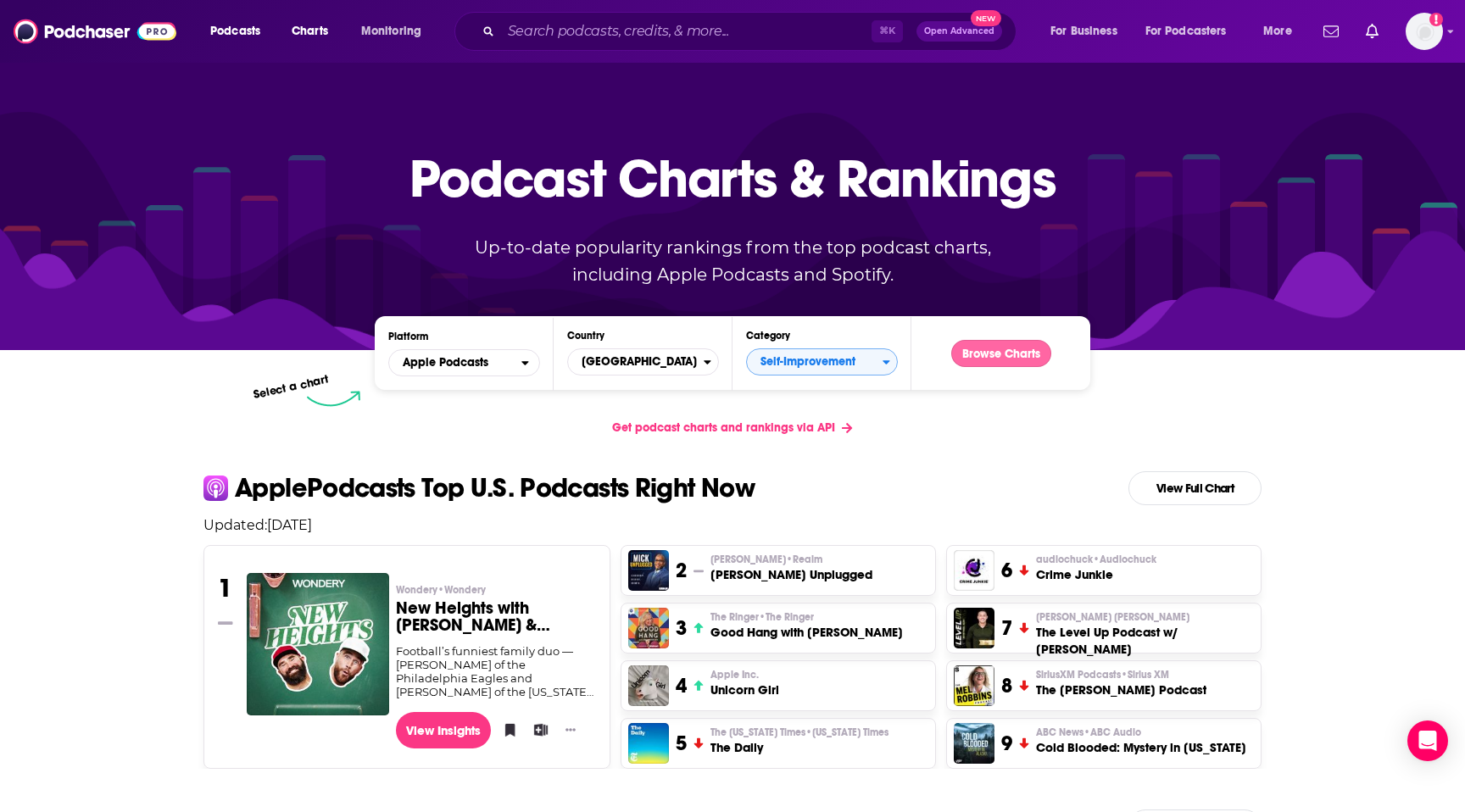
click at [997, 354] on button "Browse Charts" at bounding box center [1001, 354] width 100 height 27
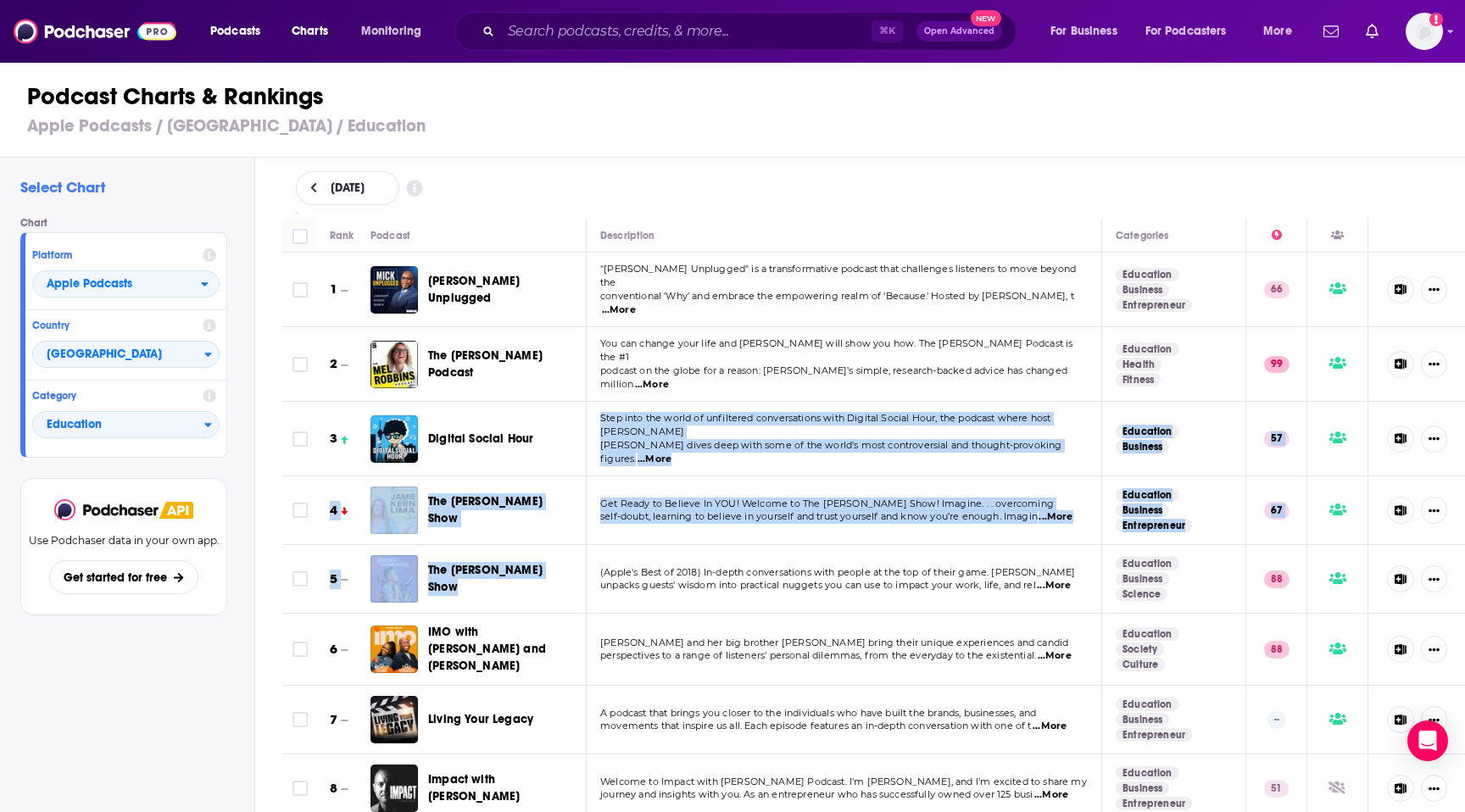
drag, startPoint x: 1020, startPoint y: 410, endPoint x: 963, endPoint y: 494, distance: 101.5
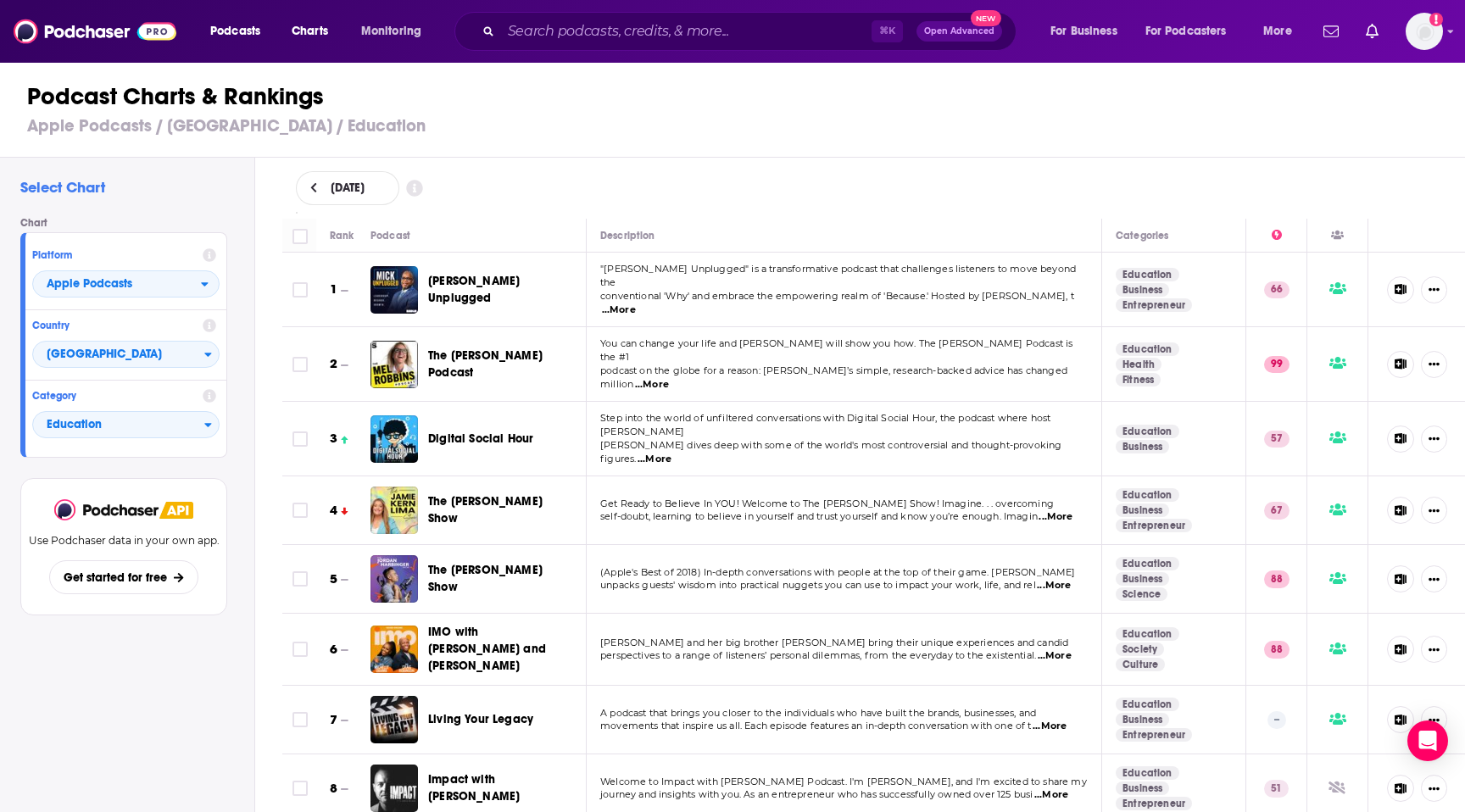
click at [884, 175] on div "August 20, 2025" at bounding box center [874, 187] width 1157 height 33
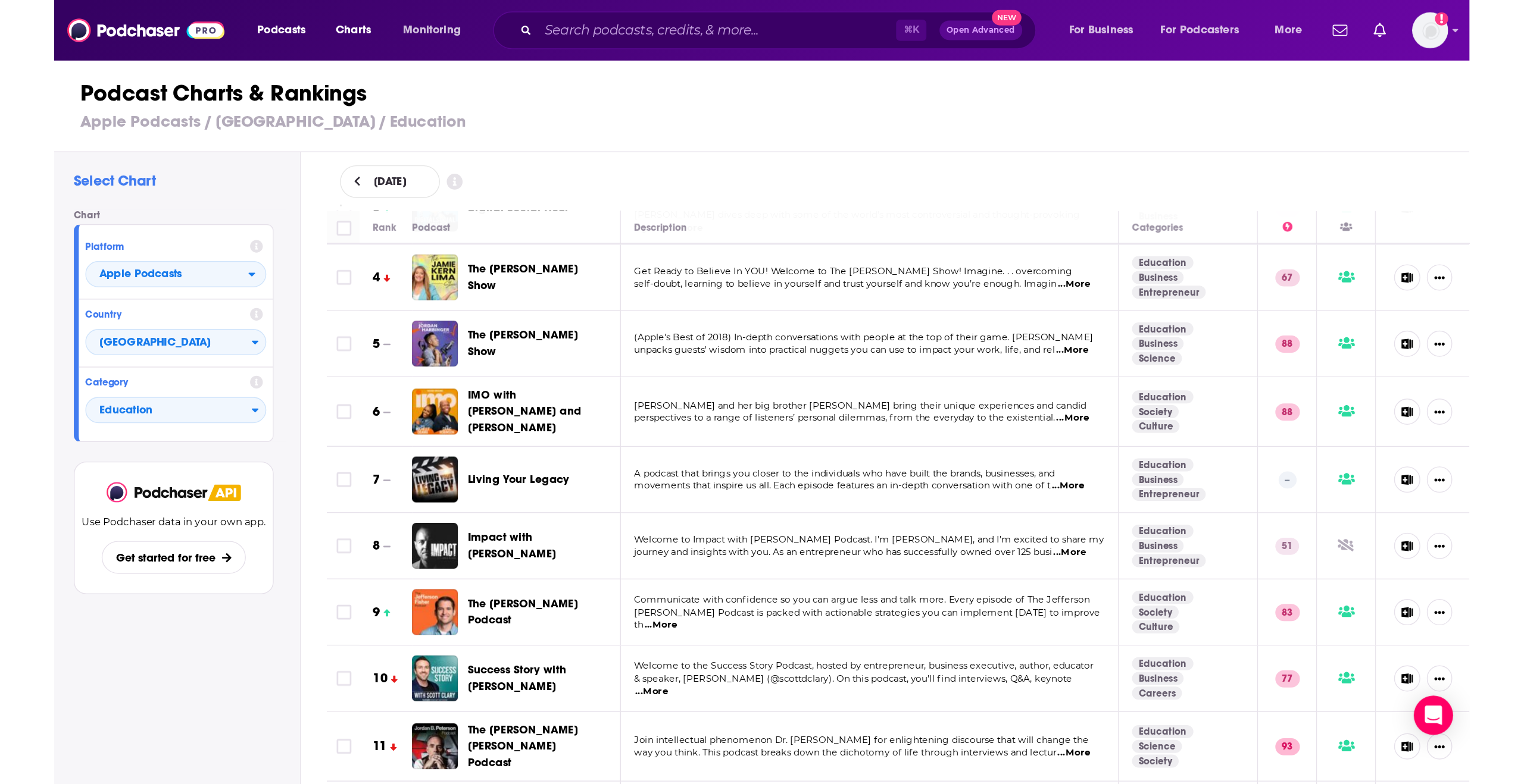
scroll to position [156, 0]
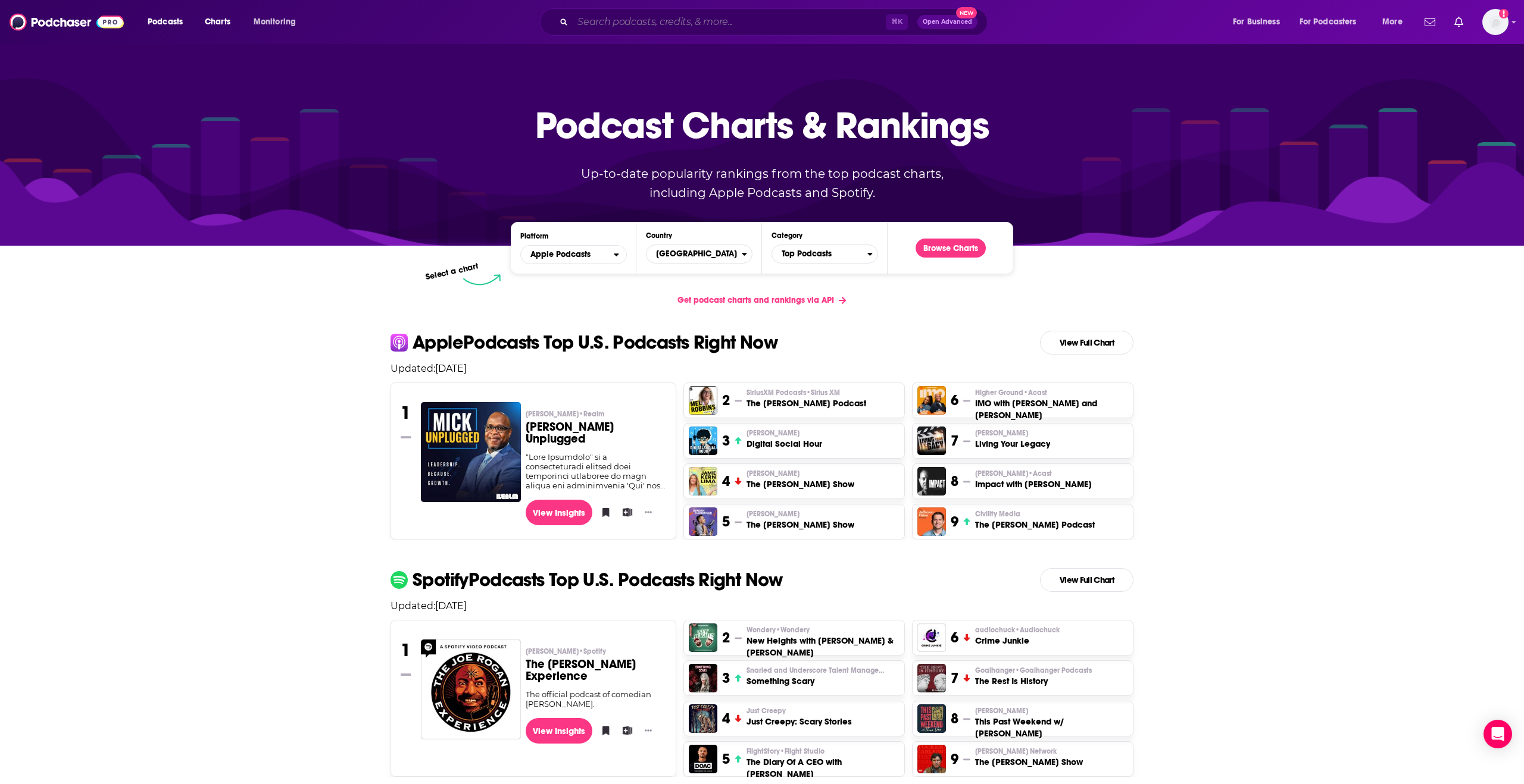
click at [658, 16] on input "Search podcasts, credits, & more..." at bounding box center [729, 22] width 313 height 19
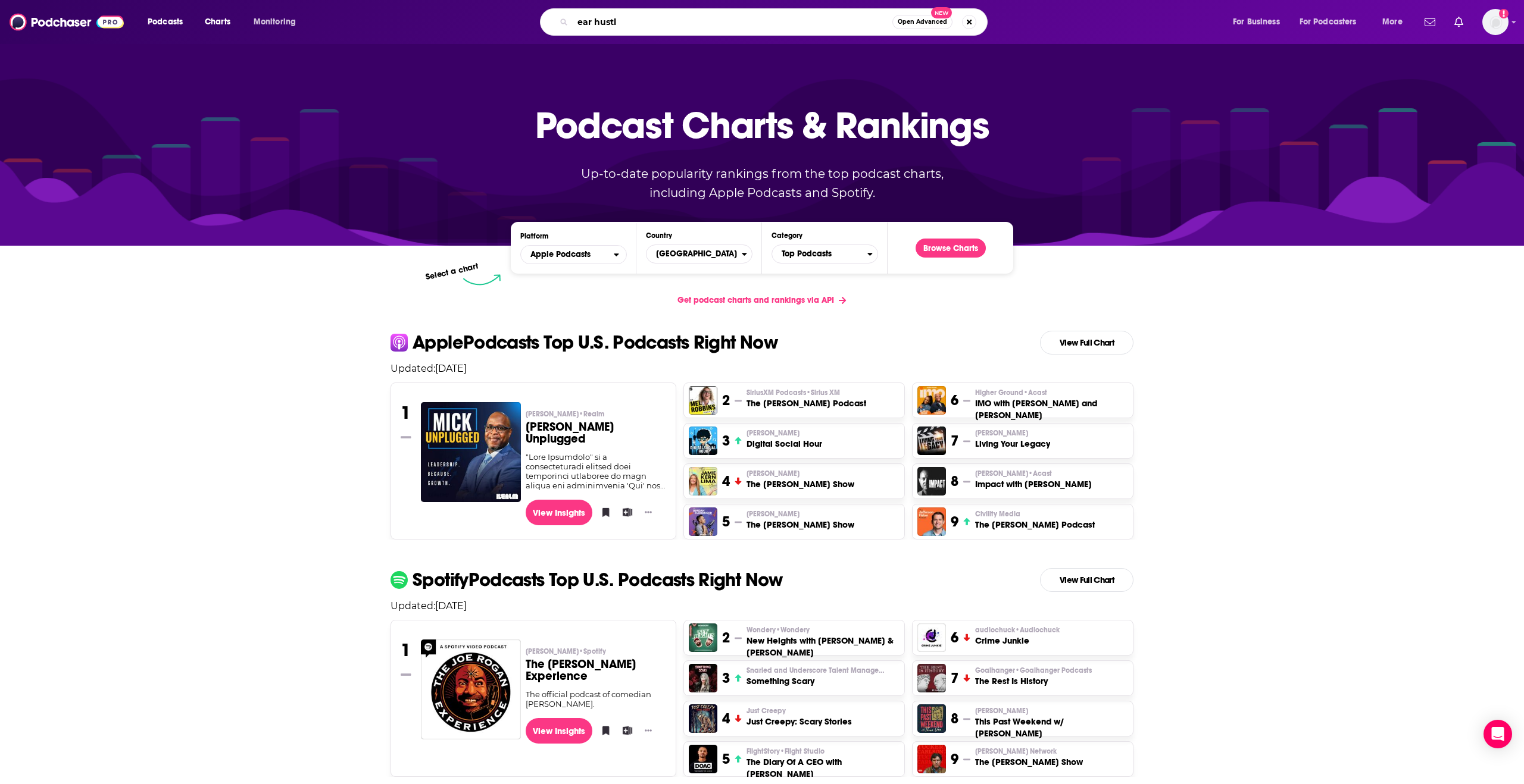
type input "ear hustle"
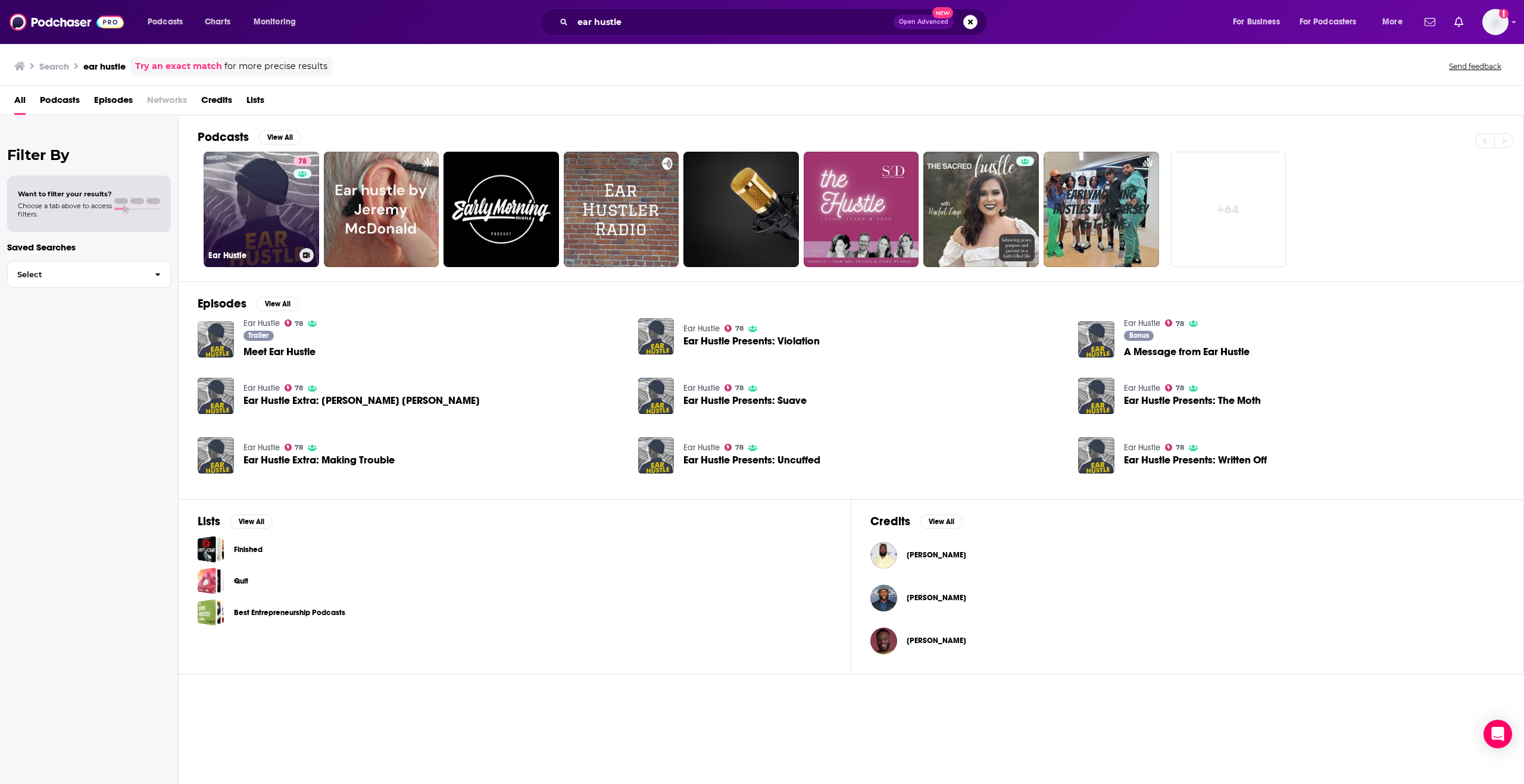
click at [252, 228] on link "78 Ear Hustle" at bounding box center [262, 209] width 116 height 116
click at [211, 21] on span "Charts" at bounding box center [217, 22] width 25 height 17
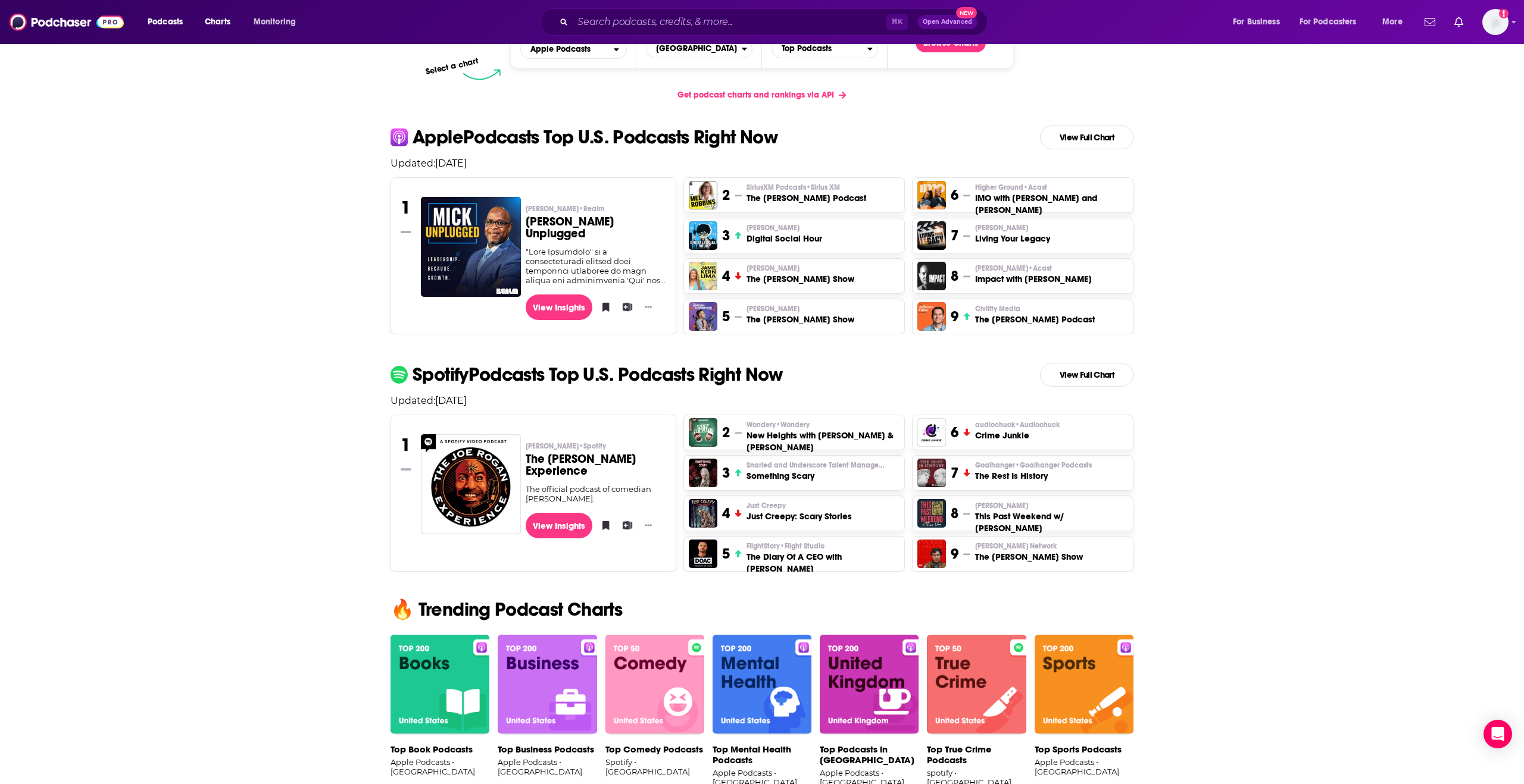
scroll to position [204, 0]
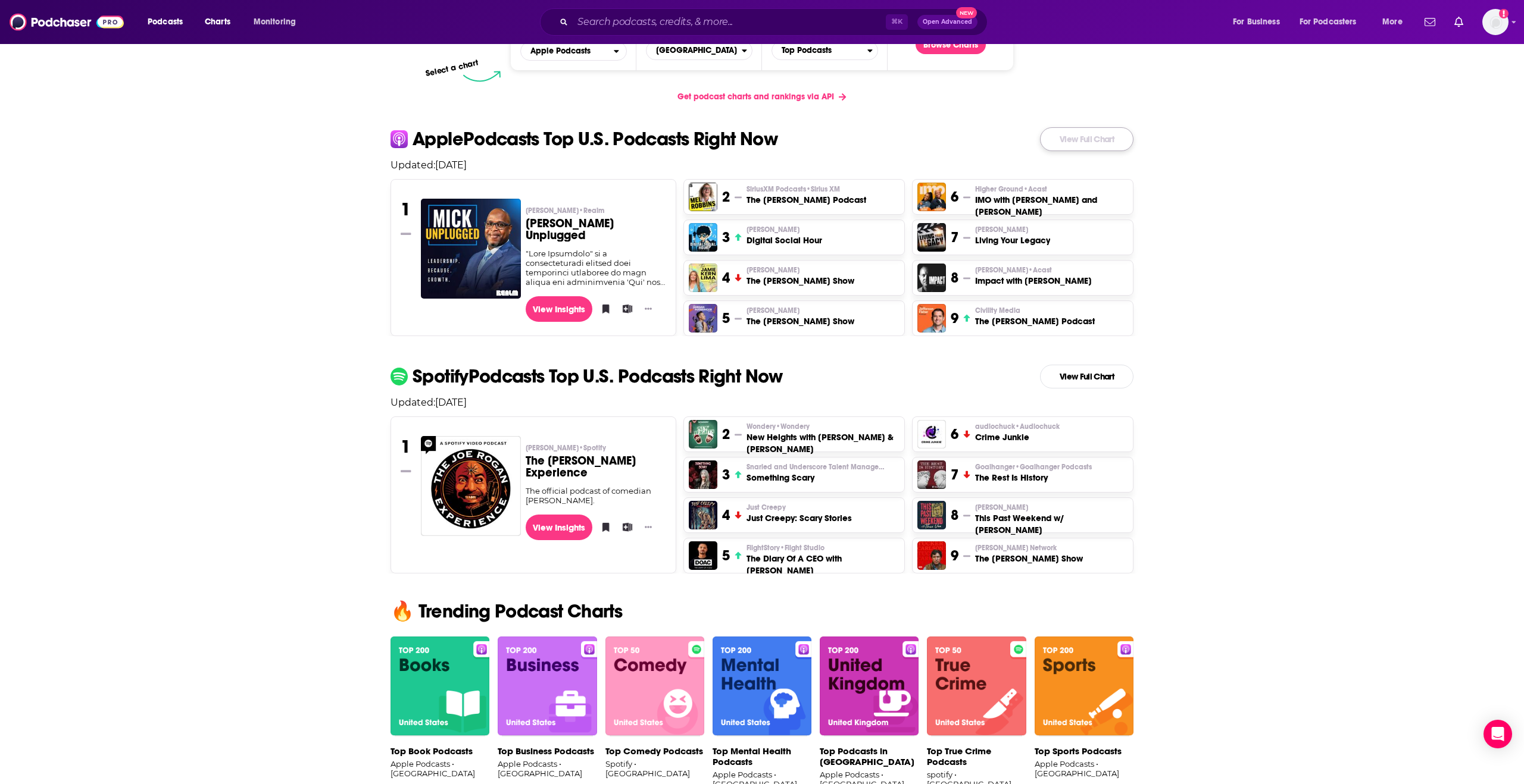
click at [1028, 140] on link "View Full Chart" at bounding box center [1086, 139] width 93 height 23
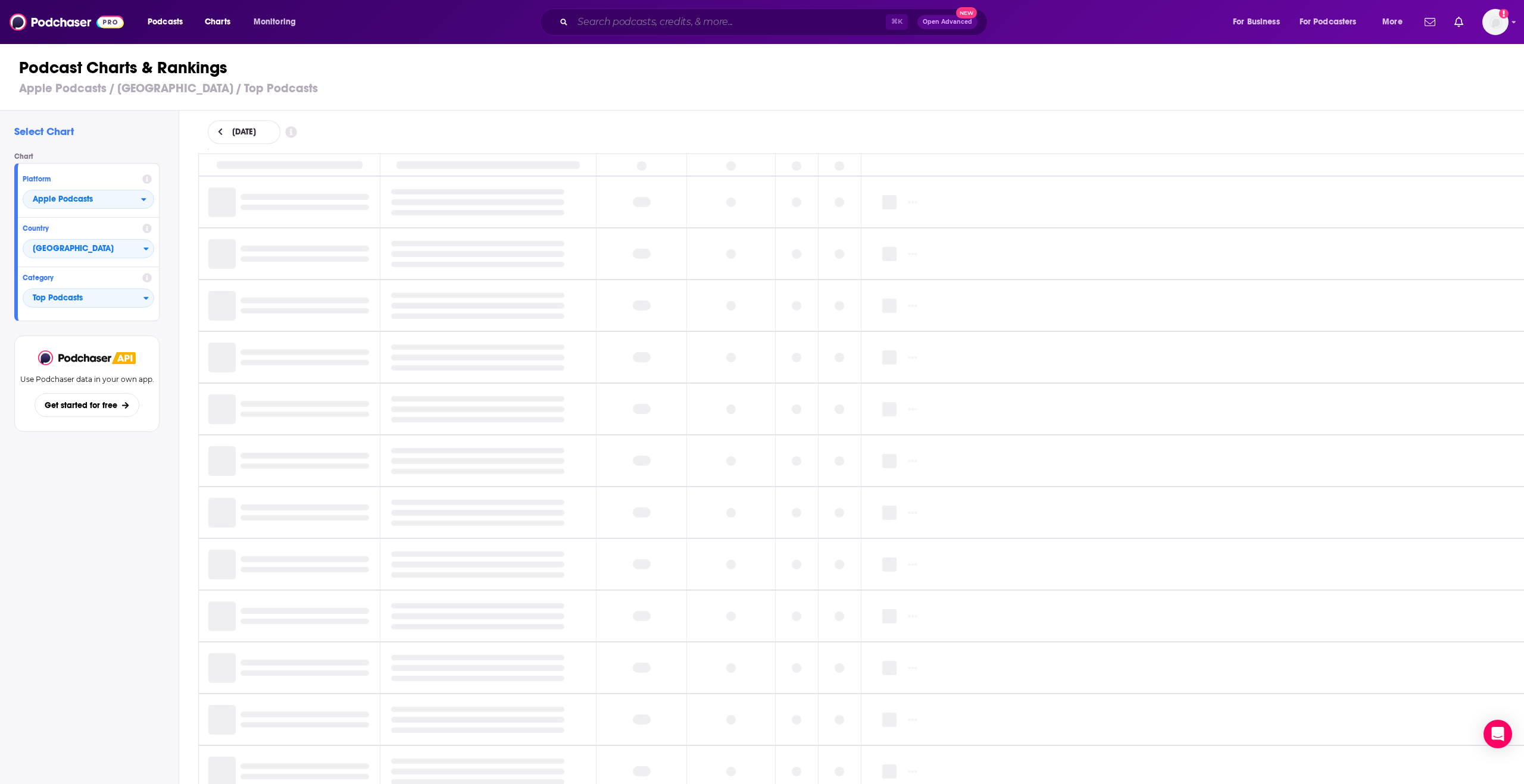
click at [783, 23] on input "Search podcasts, credits, & more..." at bounding box center [729, 22] width 313 height 19
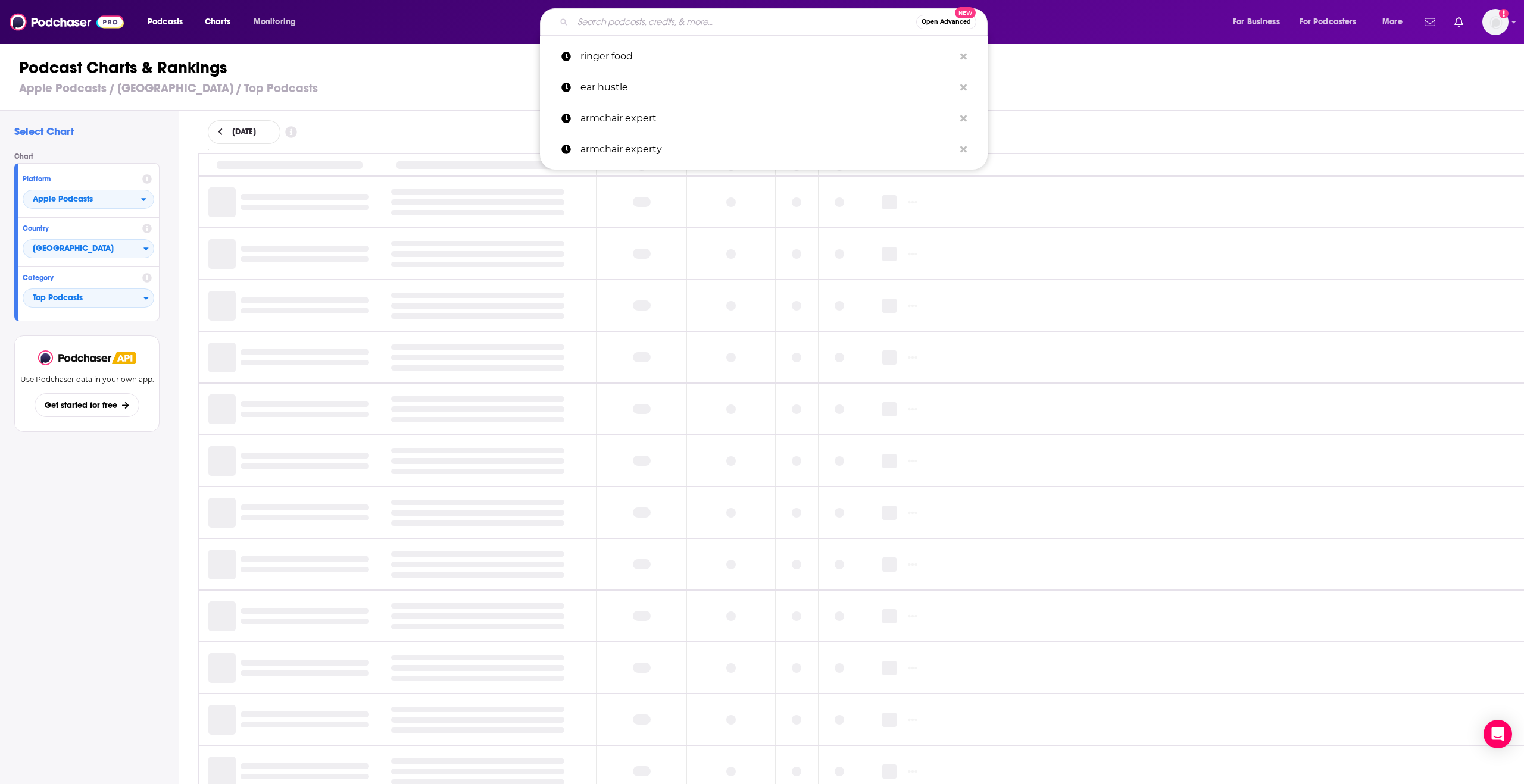
click at [1028, 44] on div "Podcast Charts & Rankings Apple Podcasts / United States / Top Podcasts" at bounding box center [767, 76] width 1534 height 68
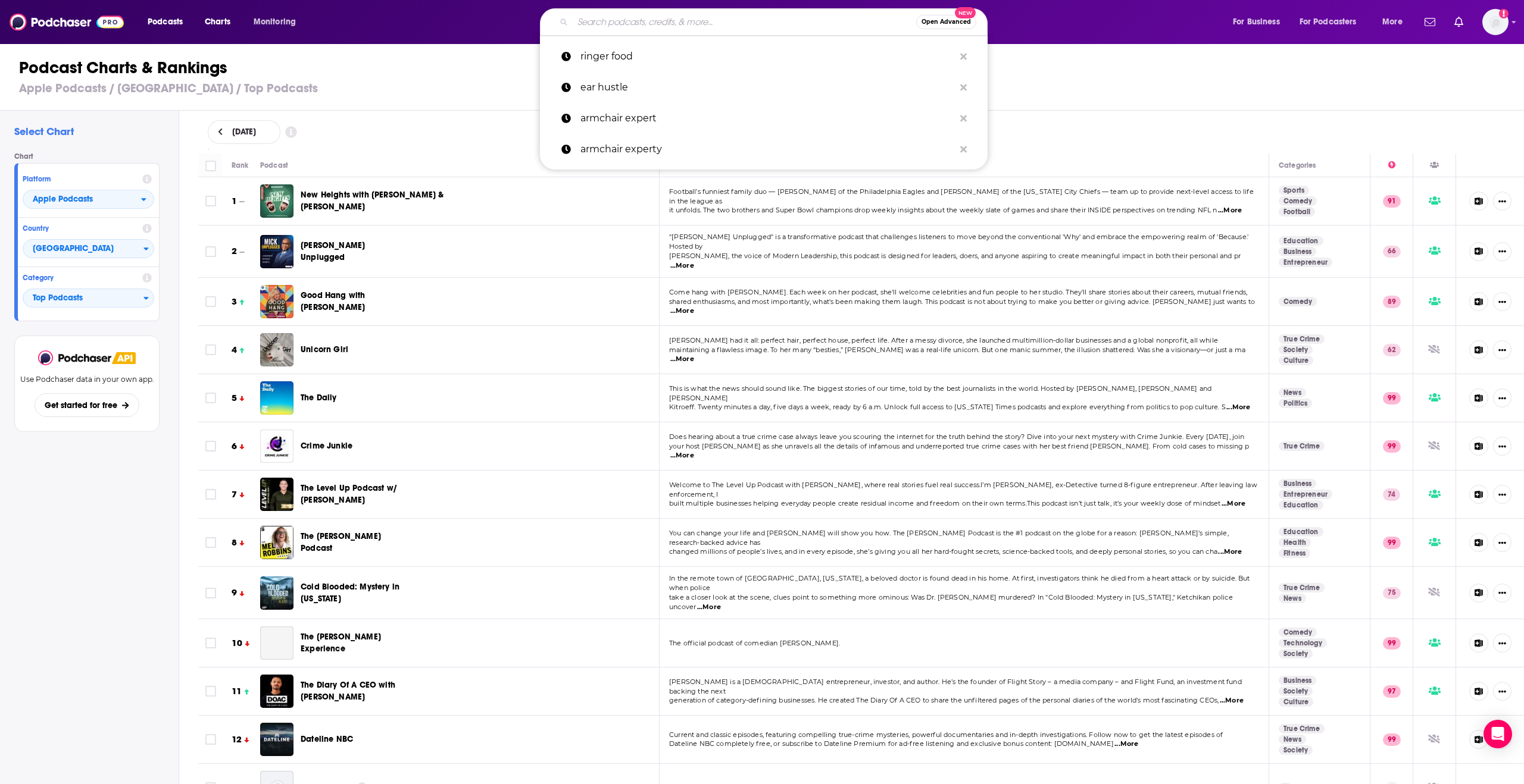
click at [735, 27] on input "Search podcasts, credits, & more..." at bounding box center [744, 22] width 344 height 19
click at [448, 74] on h1 "Podcast Charts & Rankings" at bounding box center [767, 68] width 1496 height 22
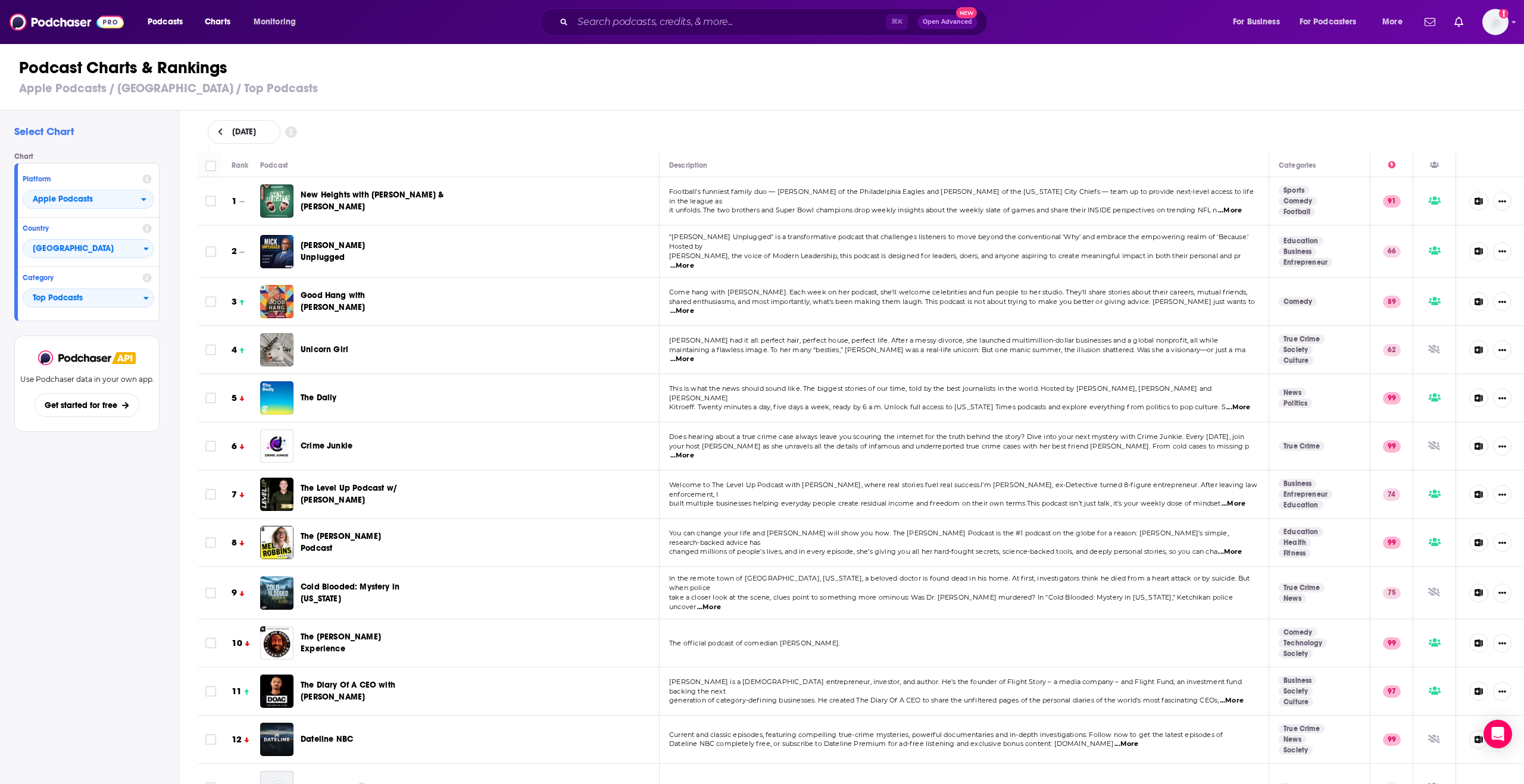
scroll to position [1567, 0]
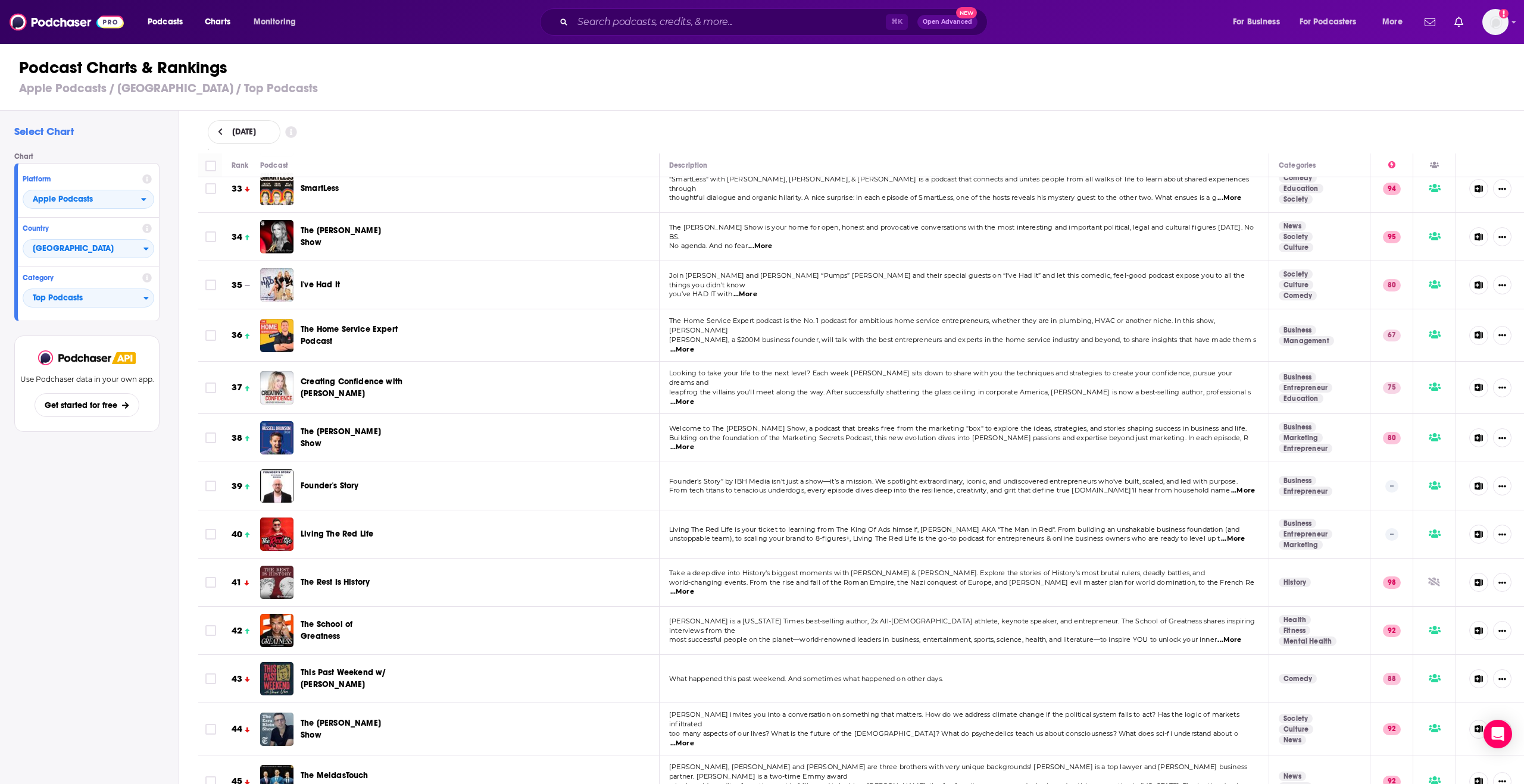
click at [421, 145] on div "[DATE]" at bounding box center [861, 131] width 1345 height 43
click at [517, 165] on div "Podcast" at bounding box center [455, 165] width 389 height 14
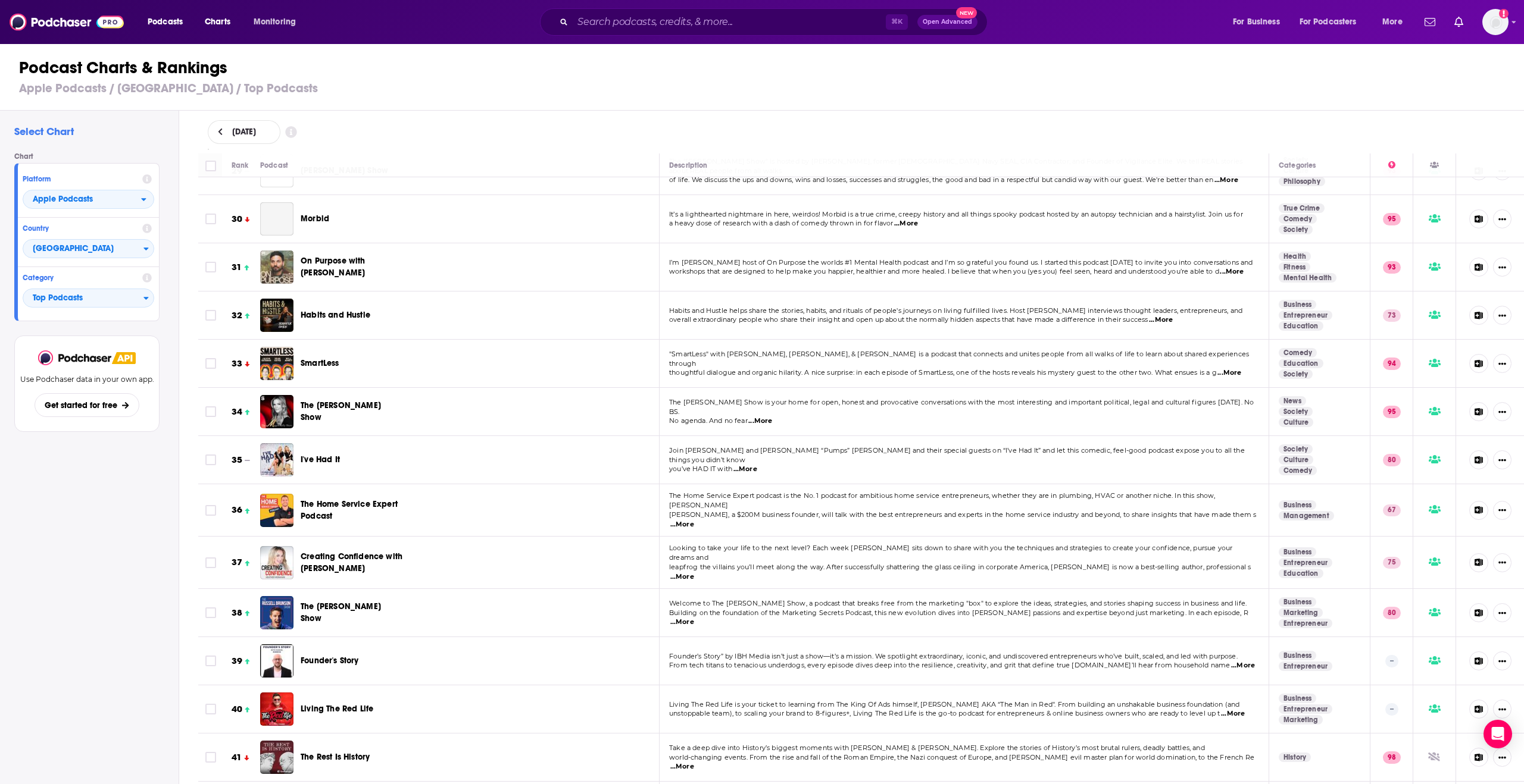
scroll to position [1365, 0]
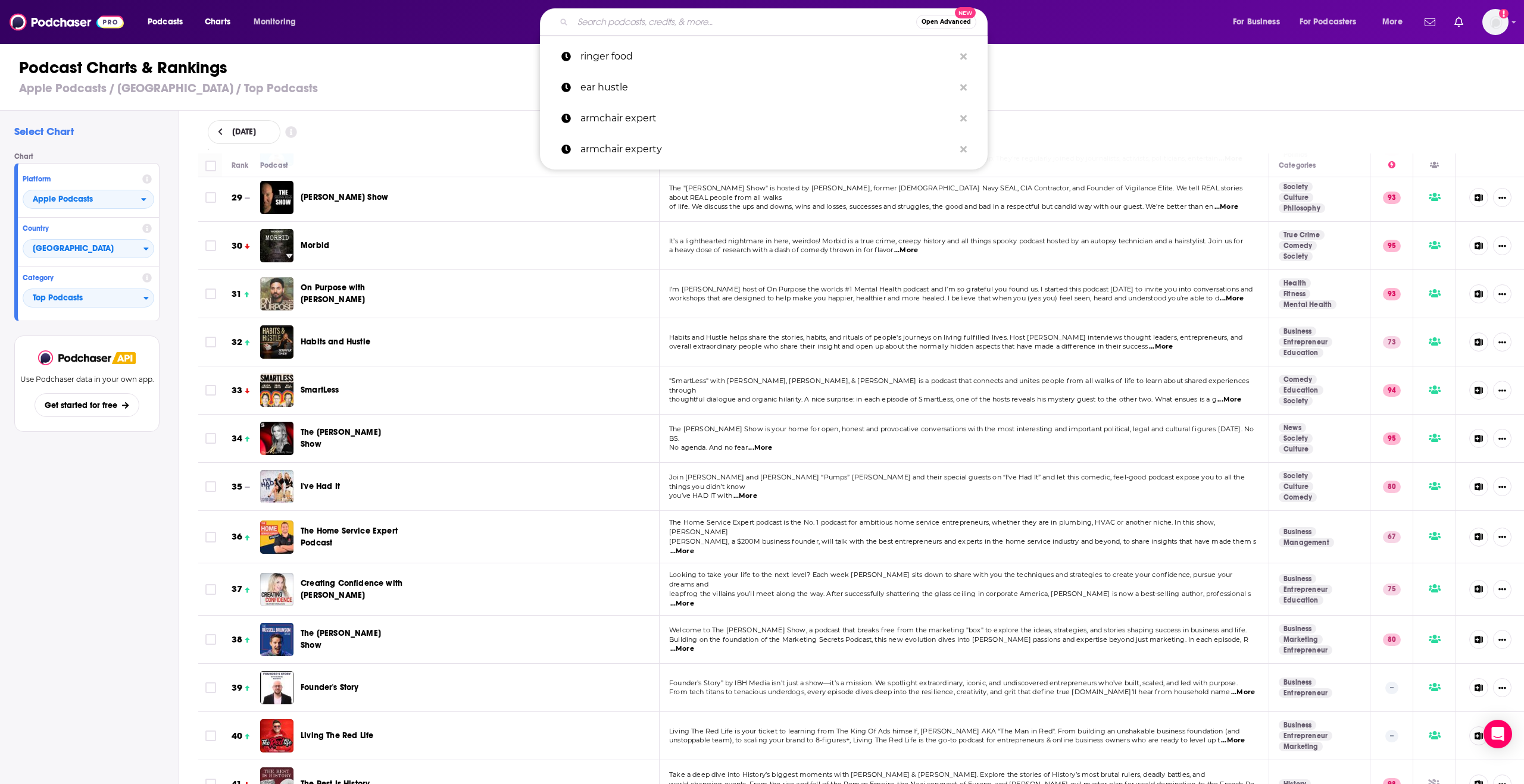
click at [637, 22] on input "Search podcasts, credits, & more..." at bounding box center [744, 22] width 344 height 19
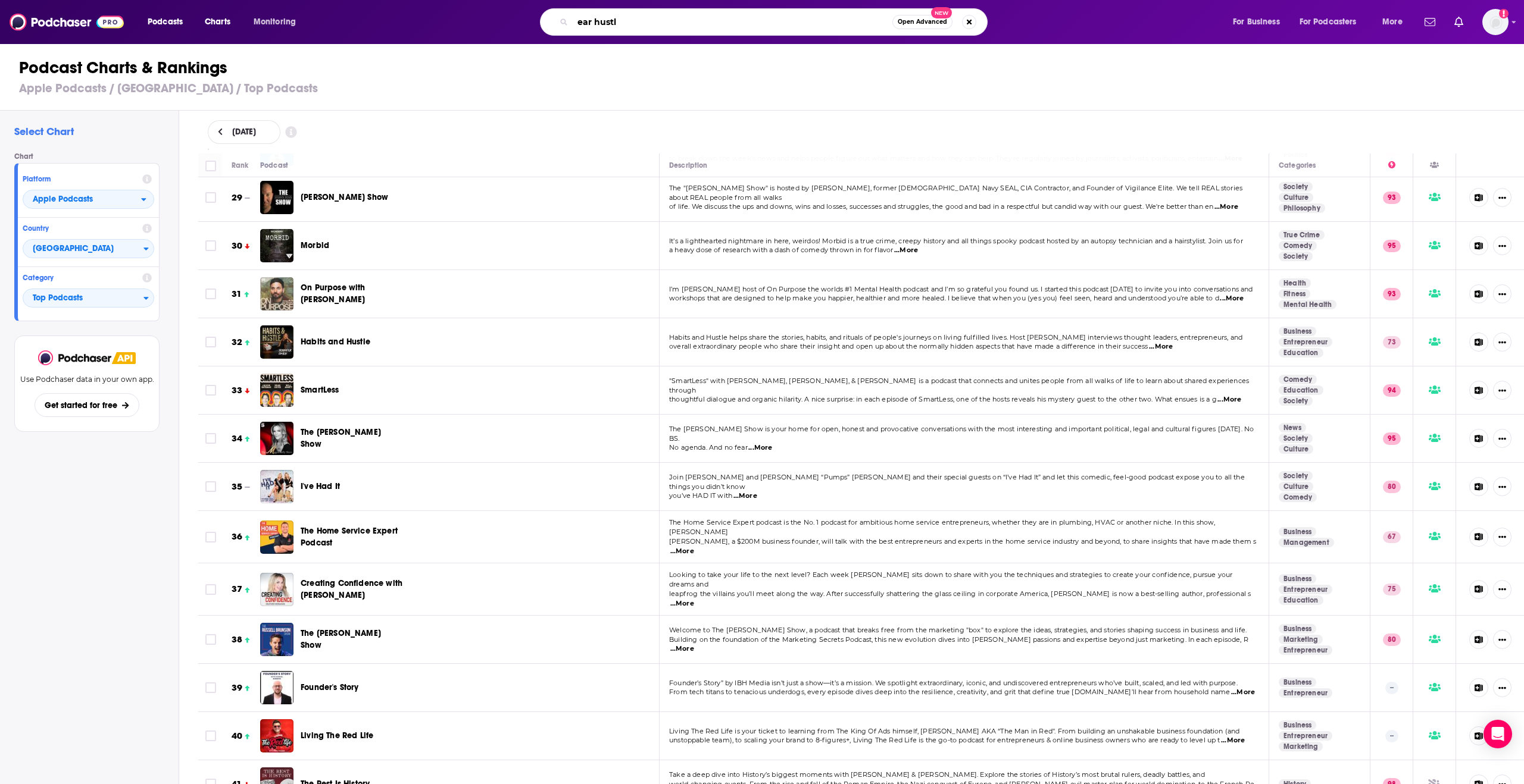
type input "ear hustle"
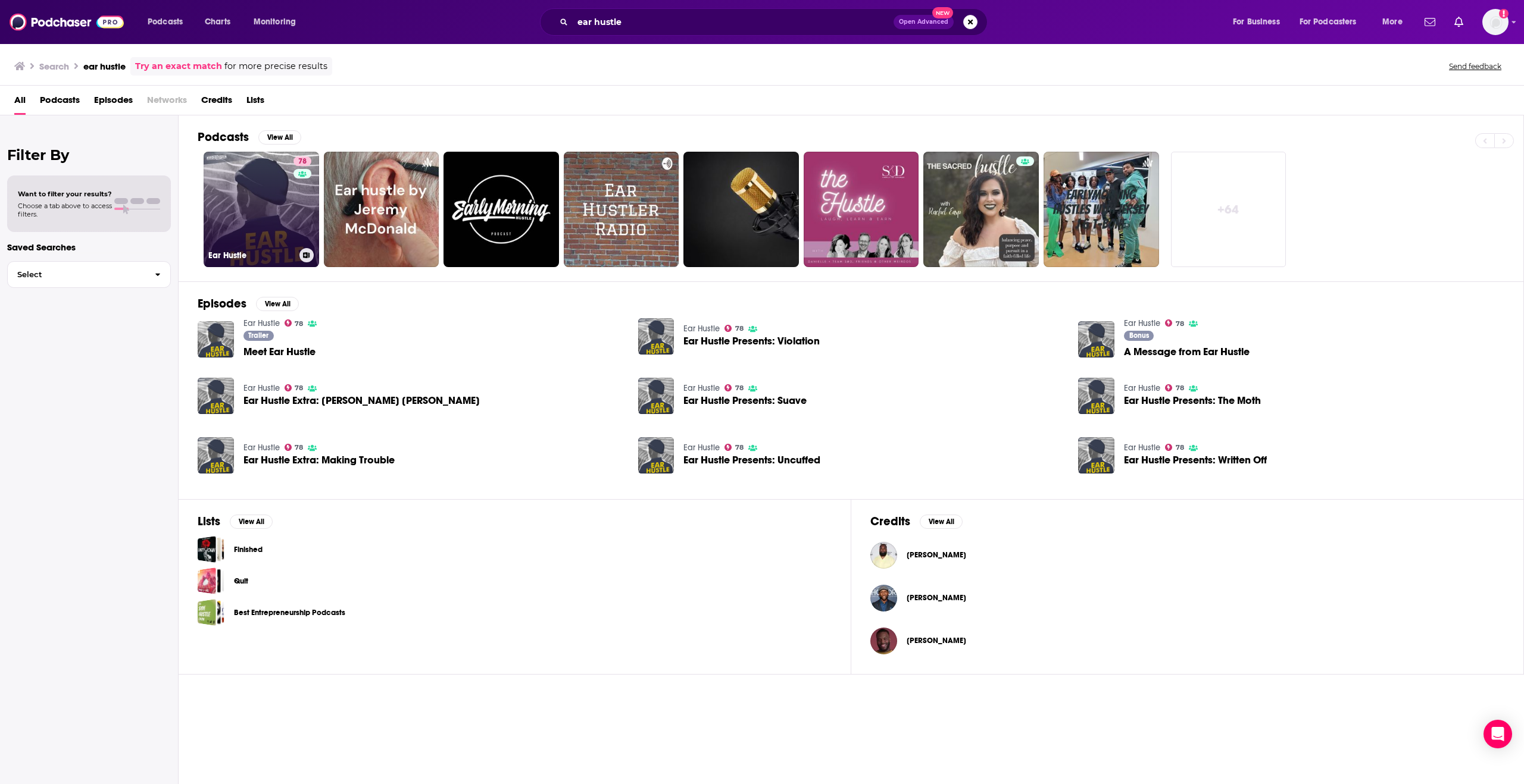
click at [238, 256] on h3 "Ear Hustle" at bounding box center [251, 256] width 86 height 10
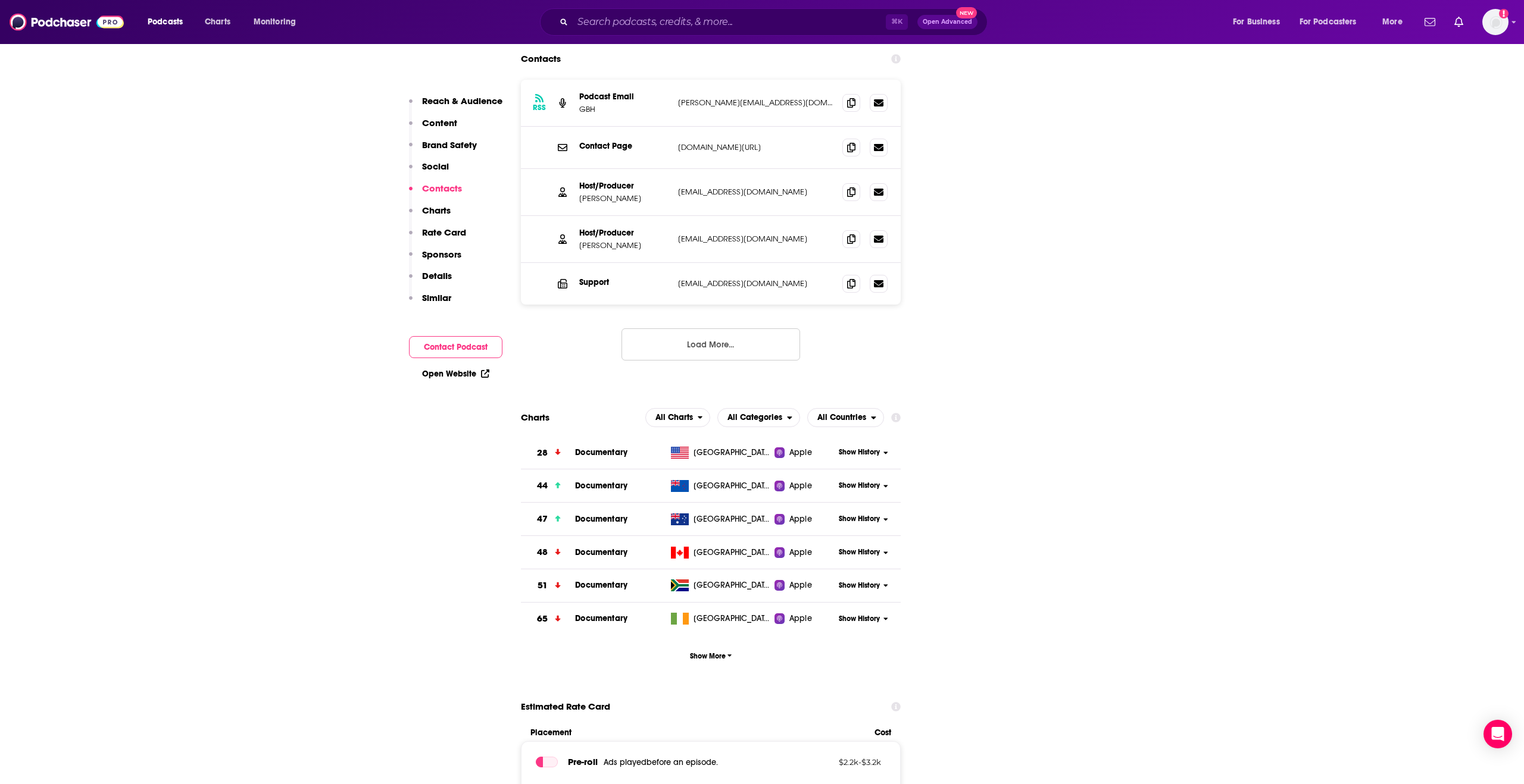
scroll to position [1563, 0]
click at [693, 413] on span "All Charts" at bounding box center [674, 417] width 37 height 8
click at [678, 427] on div "All Charts Apple Charts Spotify Charts" at bounding box center [678, 453] width 66 height 54
click at [676, 450] on span "Apple Charts" at bounding box center [678, 453] width 51 height 7
click at [683, 413] on span "Apple Charts" at bounding box center [667, 417] width 51 height 8
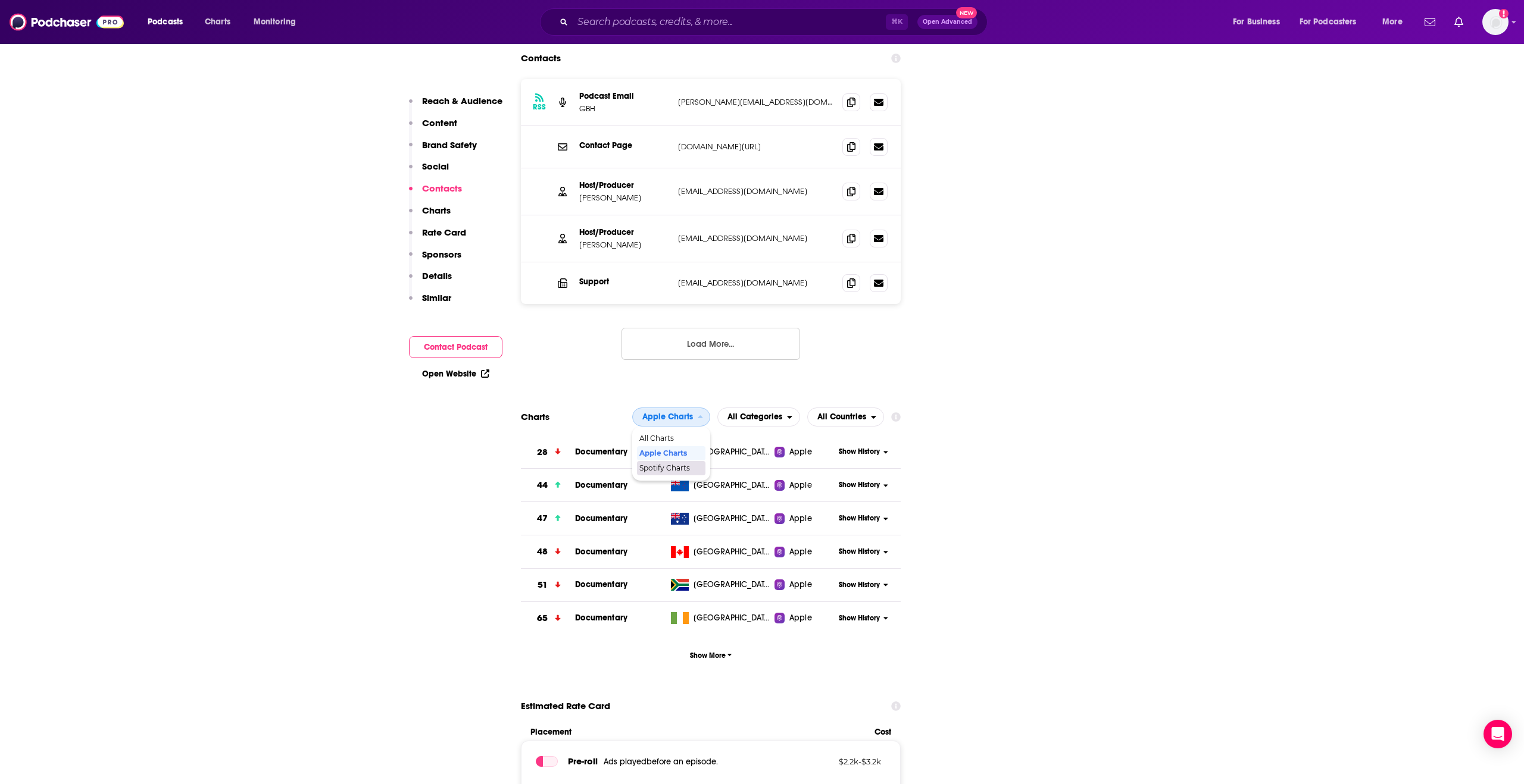
click at [663, 465] on span "Spotify Charts" at bounding box center [671, 468] width 63 height 7
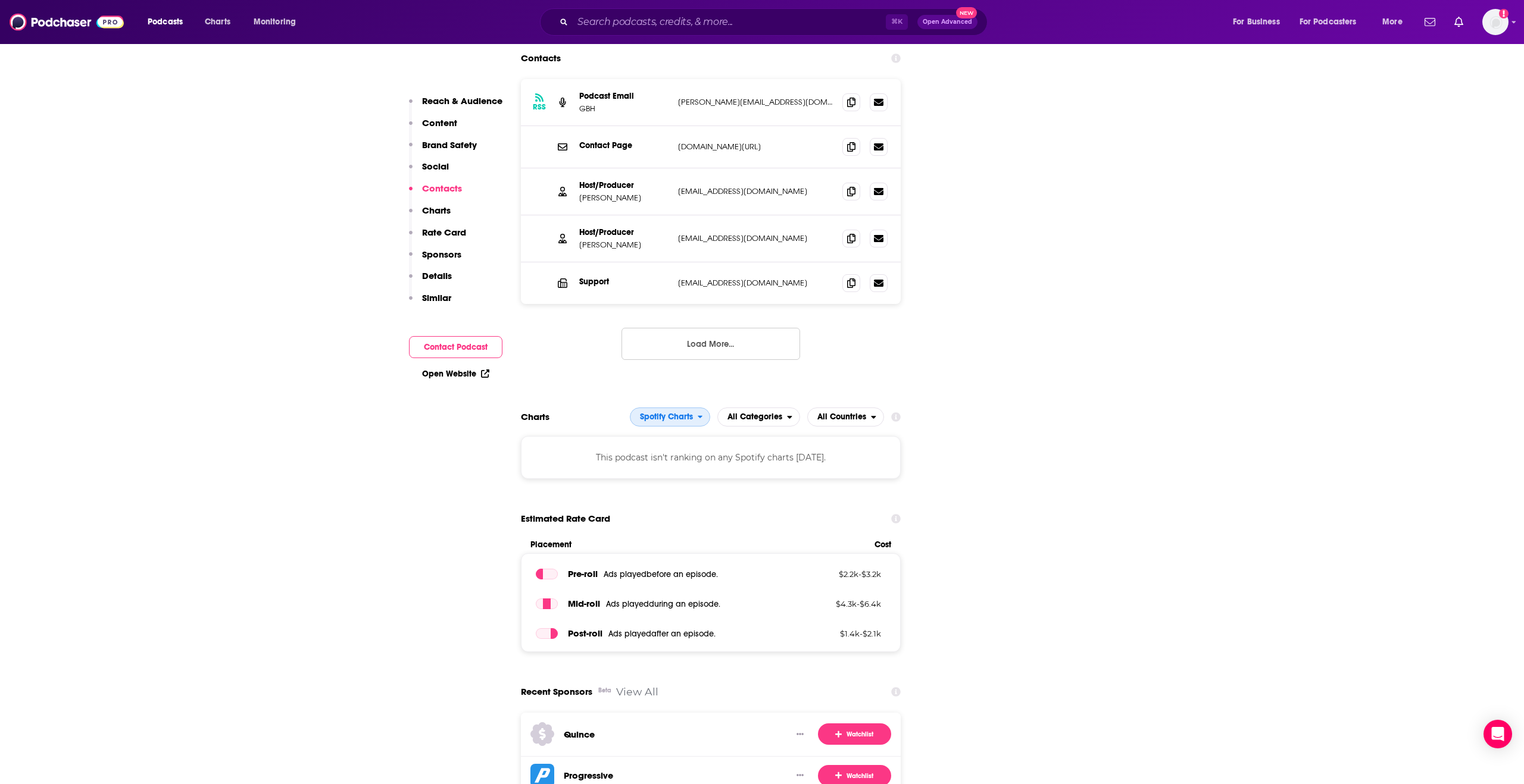
click at [679, 413] on span "Spotify Charts" at bounding box center [666, 417] width 53 height 8
click at [668, 435] on span "All Charts" at bounding box center [669, 438] width 65 height 7
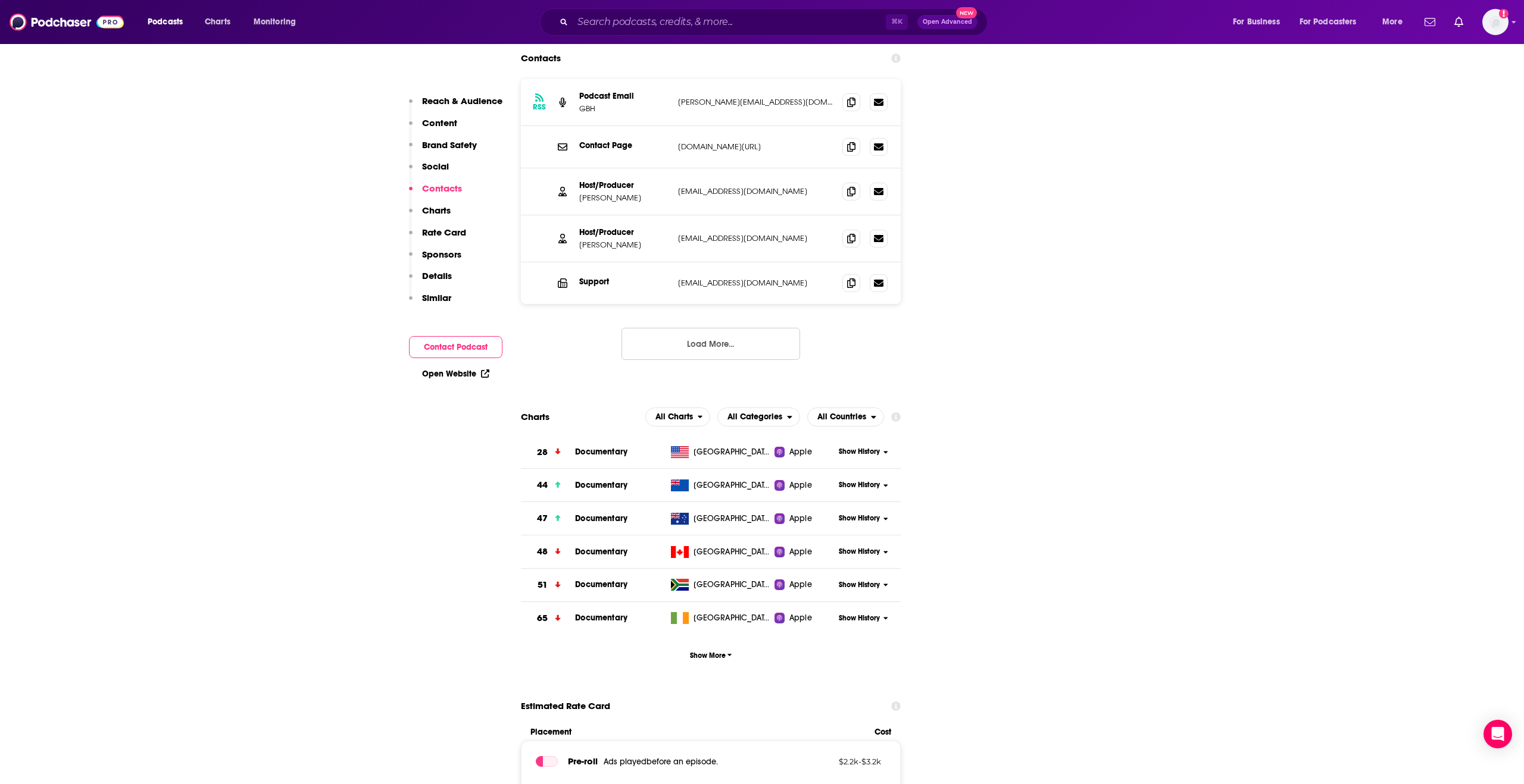
click at [886, 449] on icon at bounding box center [885, 452] width 4 height 7
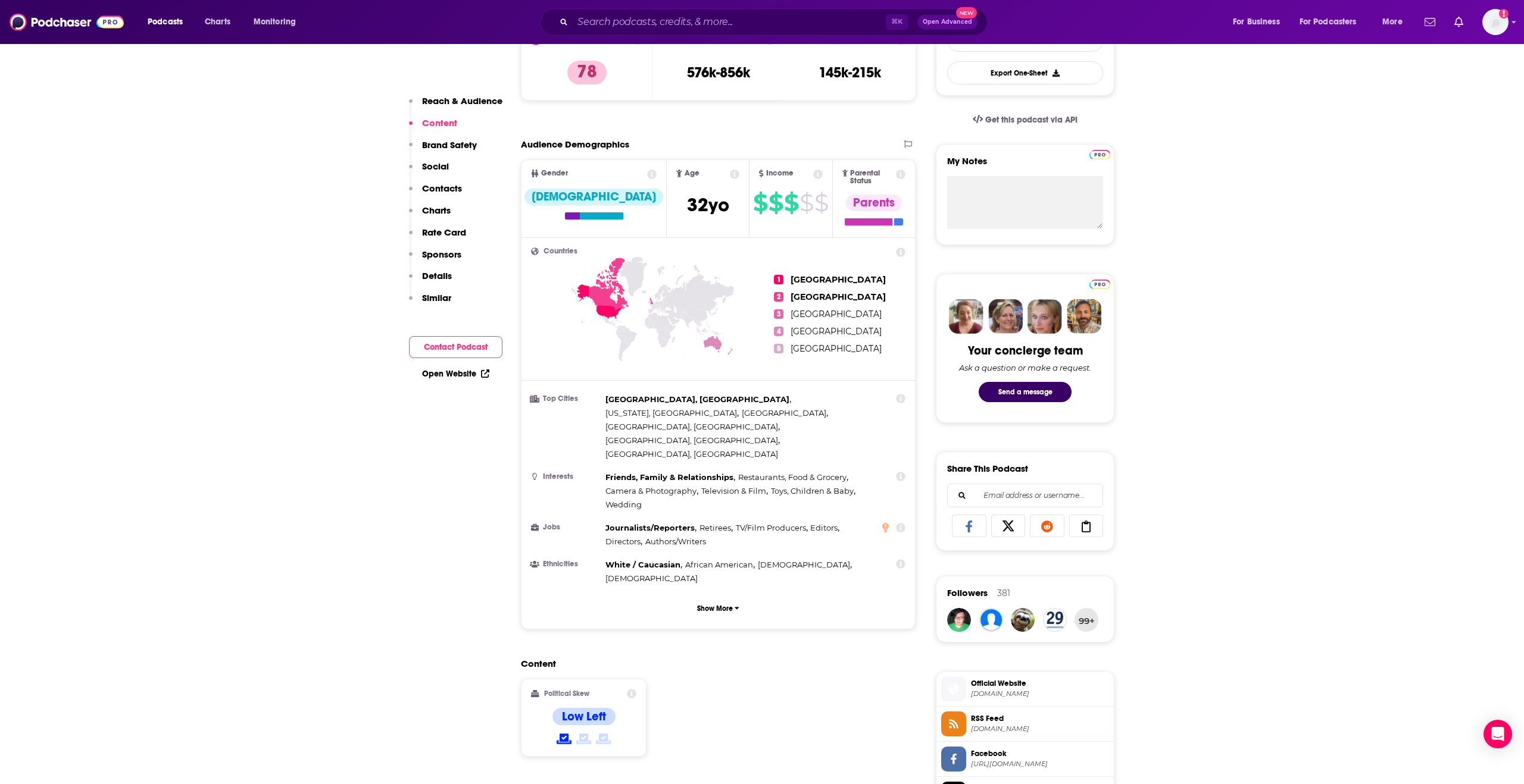
scroll to position [0, 0]
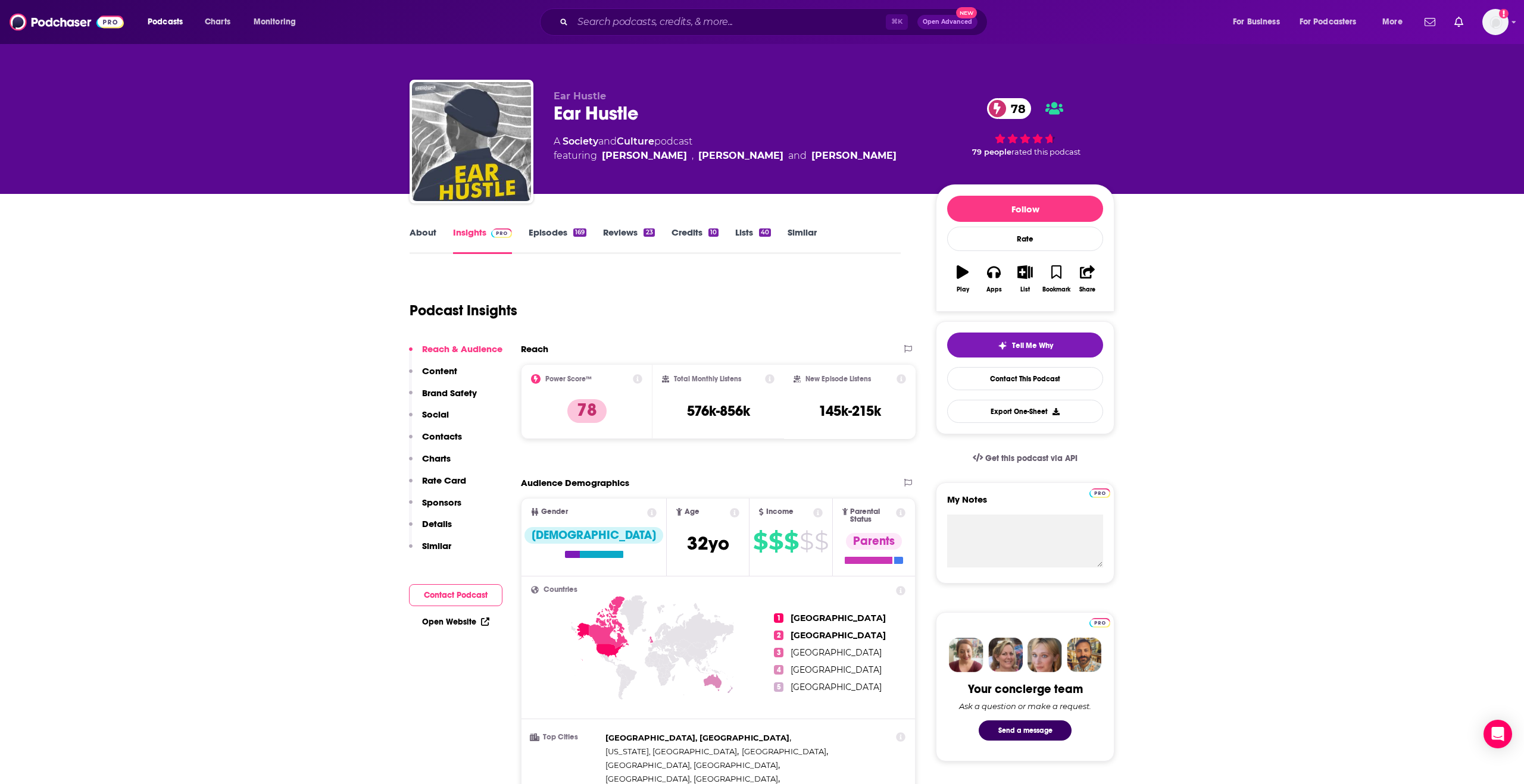
click at [443, 528] on p "Details" at bounding box center [437, 524] width 30 height 11
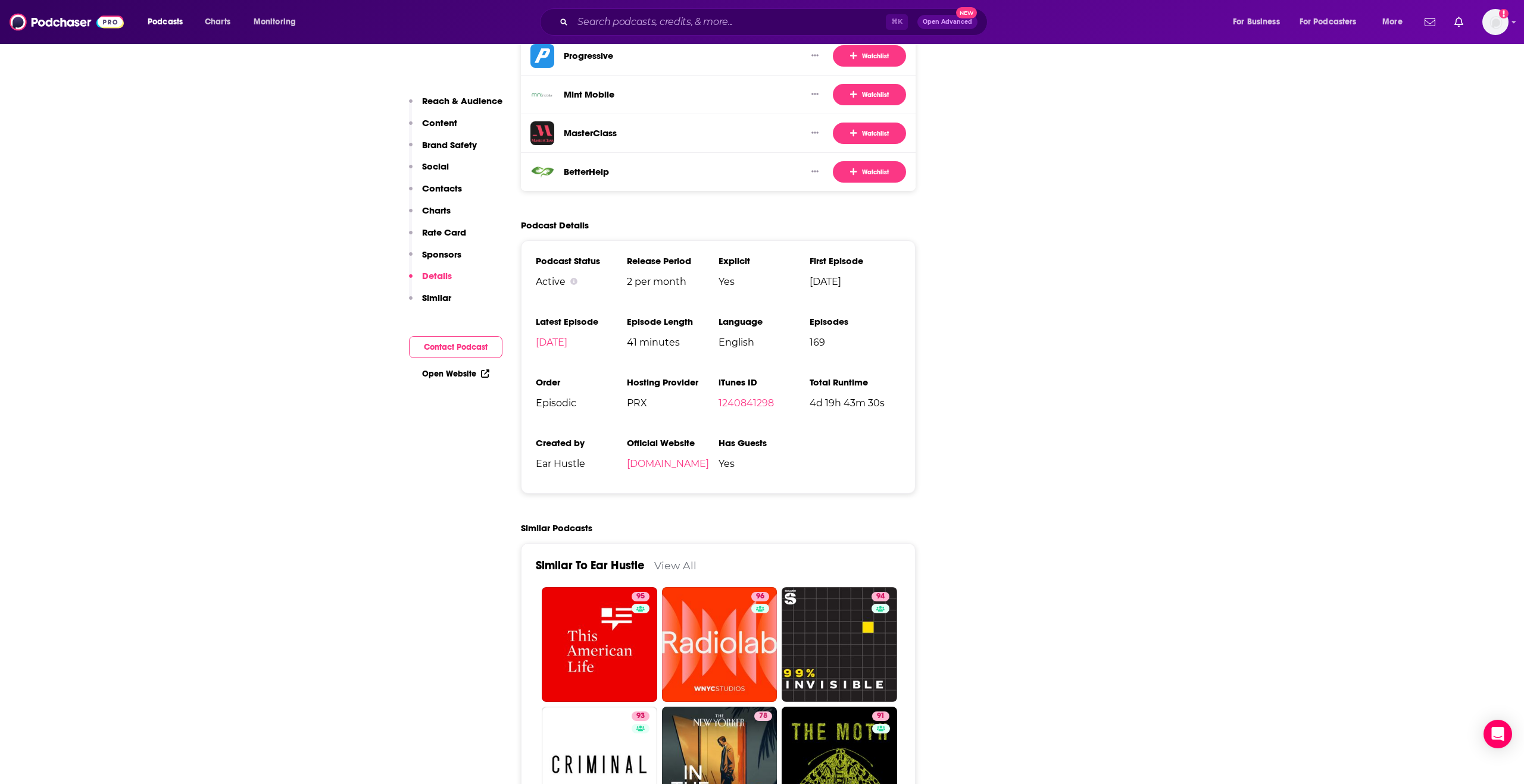
scroll to position [2683, 0]
copy link "earhustlesq.com"
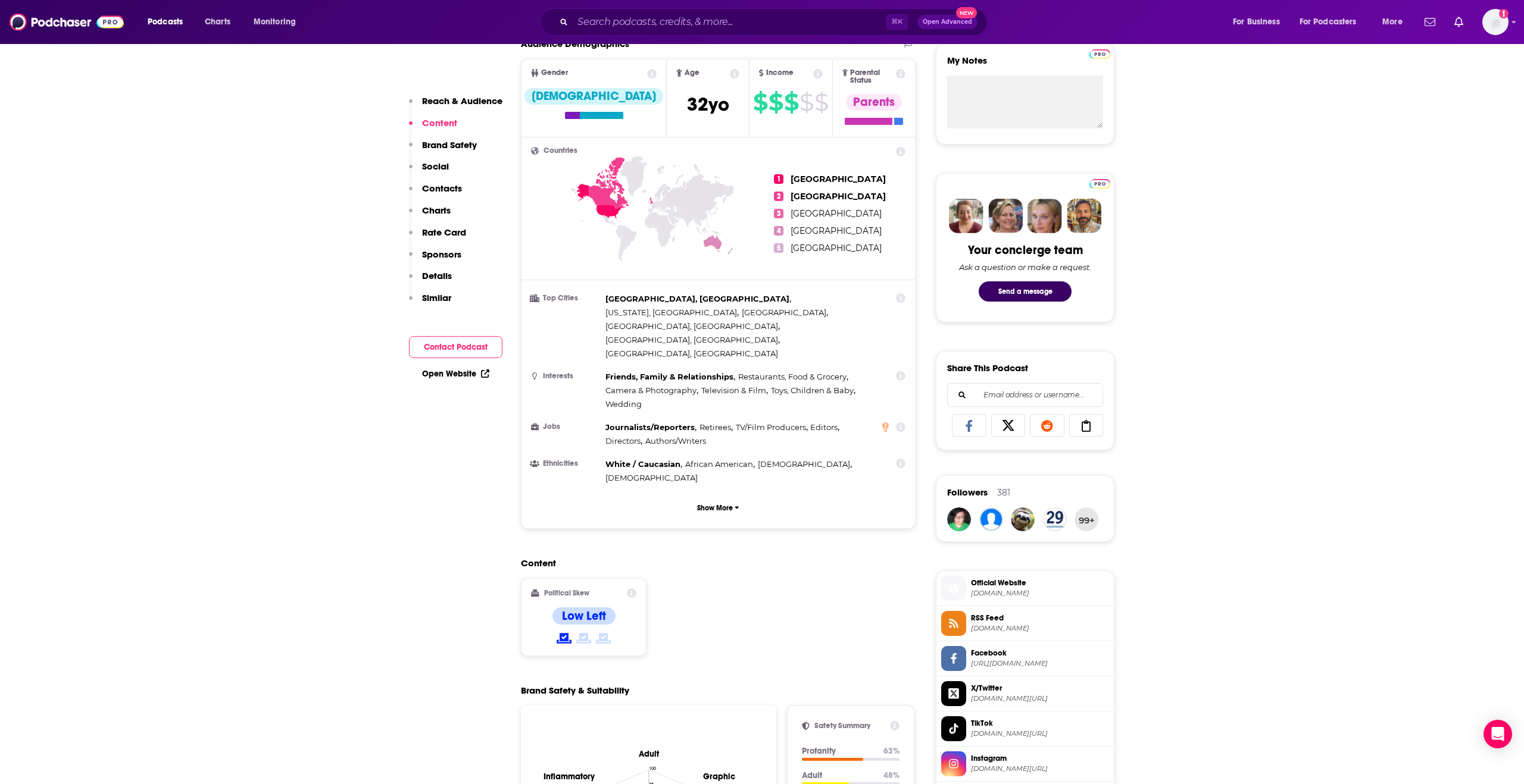
scroll to position [0, 0]
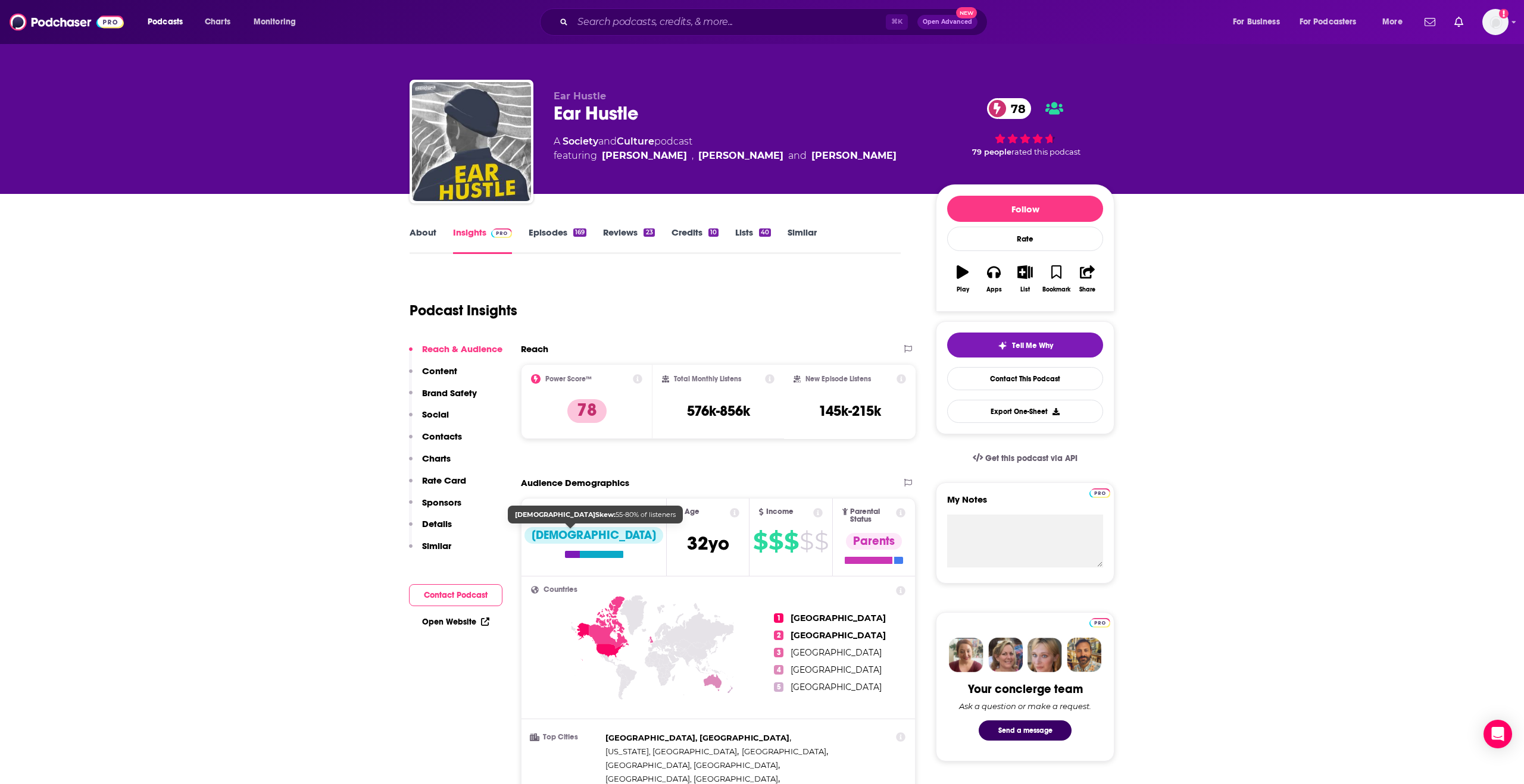
click at [564, 548] on div "Female" at bounding box center [594, 543] width 138 height 31
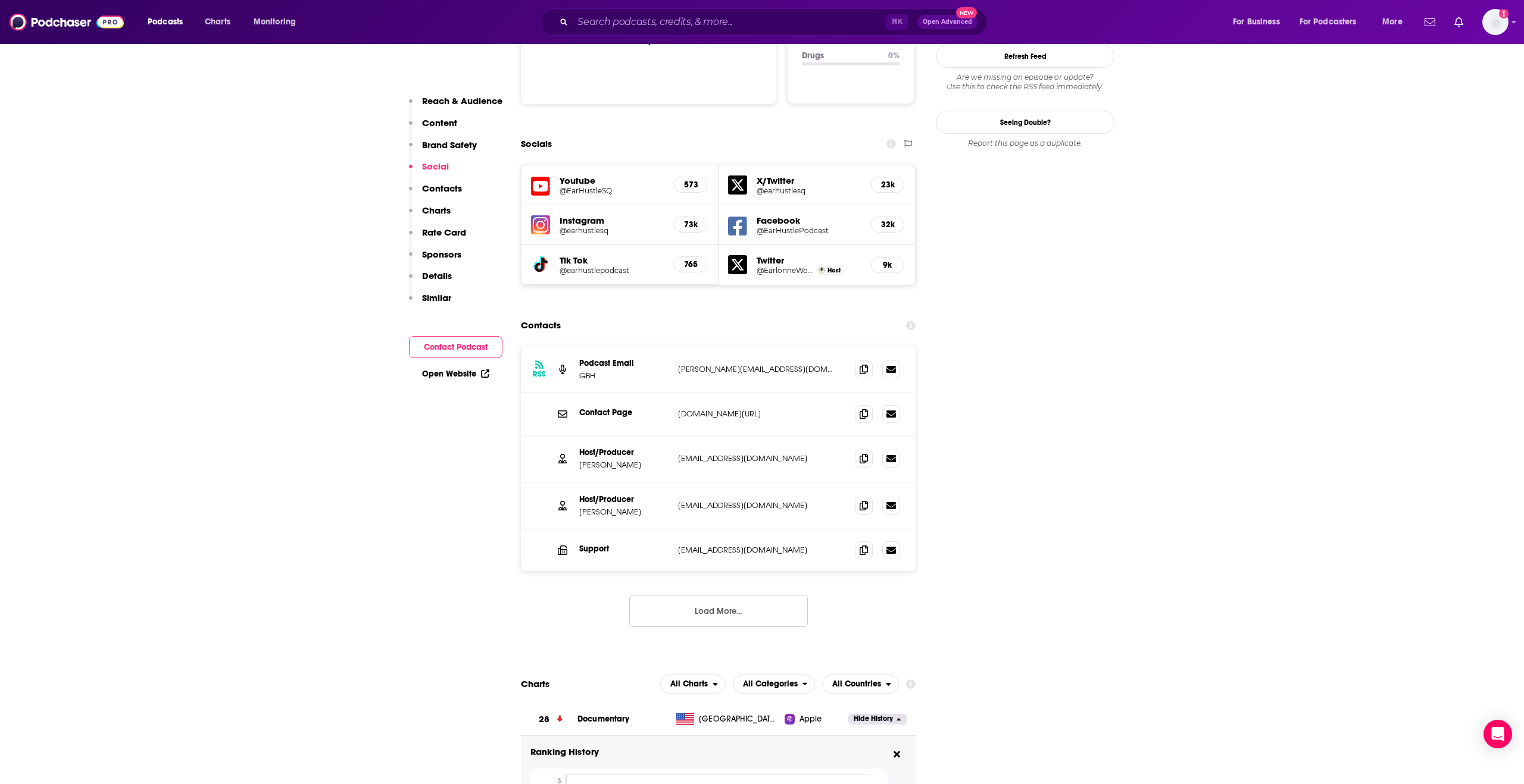
scroll to position [1309, 0]
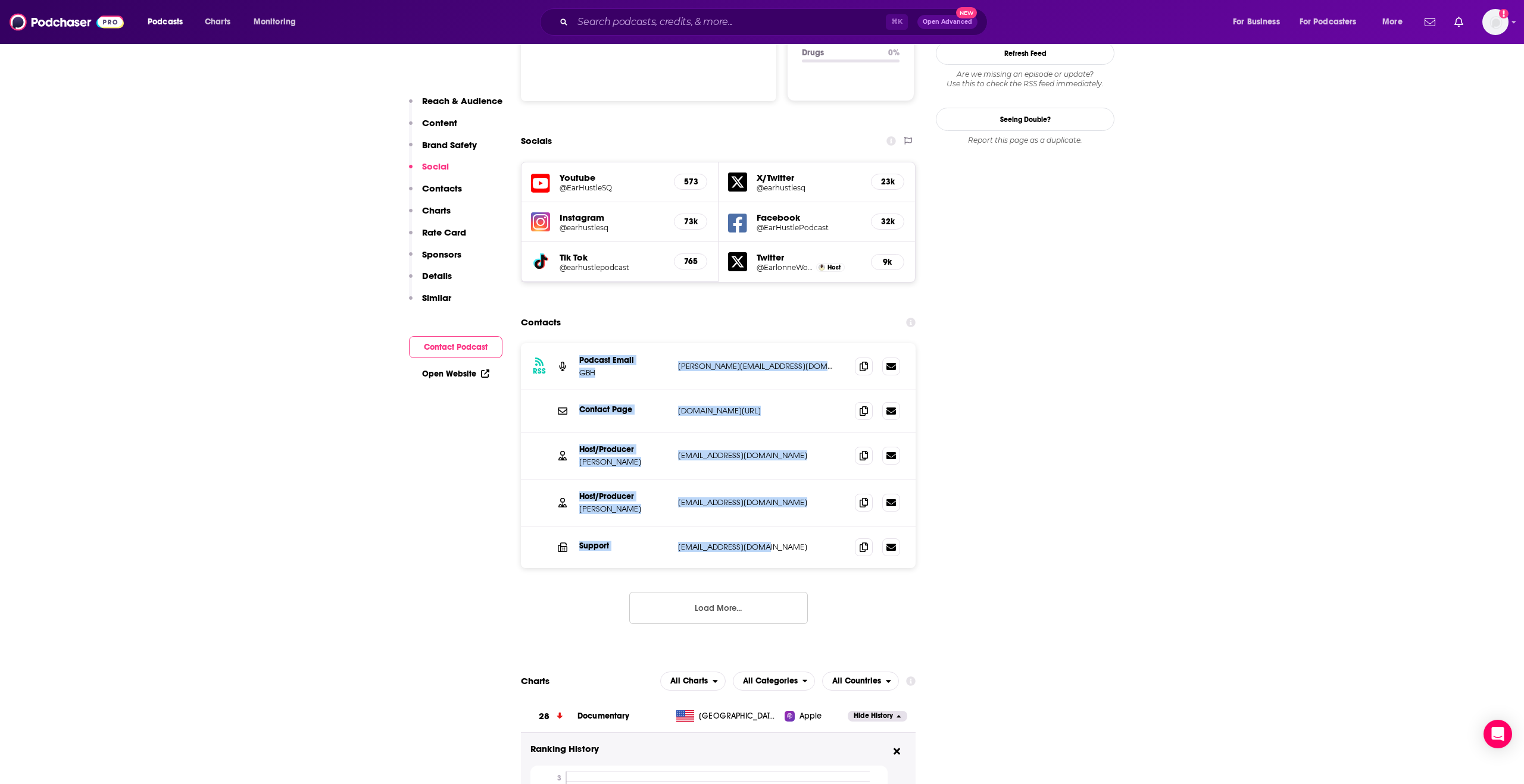
drag, startPoint x: 758, startPoint y: 488, endPoint x: 578, endPoint y: 308, distance: 254.6
click at [578, 343] on div "RSS Podcast Email GBH Maggie.Gourville@prx.org Maggie.Gourville@prx.org Contact…" at bounding box center [718, 456] width 394 height 225
copy div "Podcast Email GBH Maggie.Gourville@prx.org Maggie.Gourville@prx.org Contact Pag…"
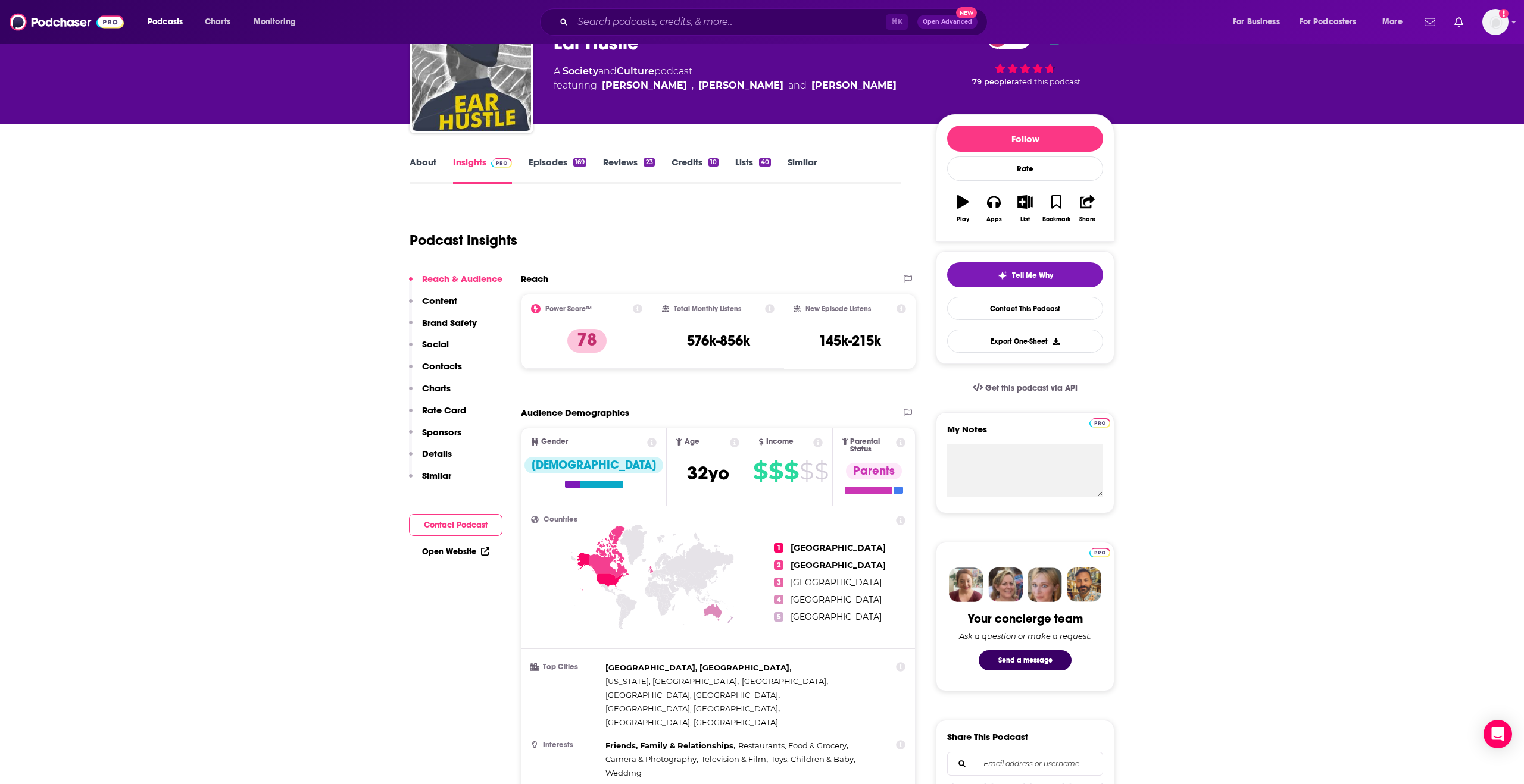
scroll to position [0, 0]
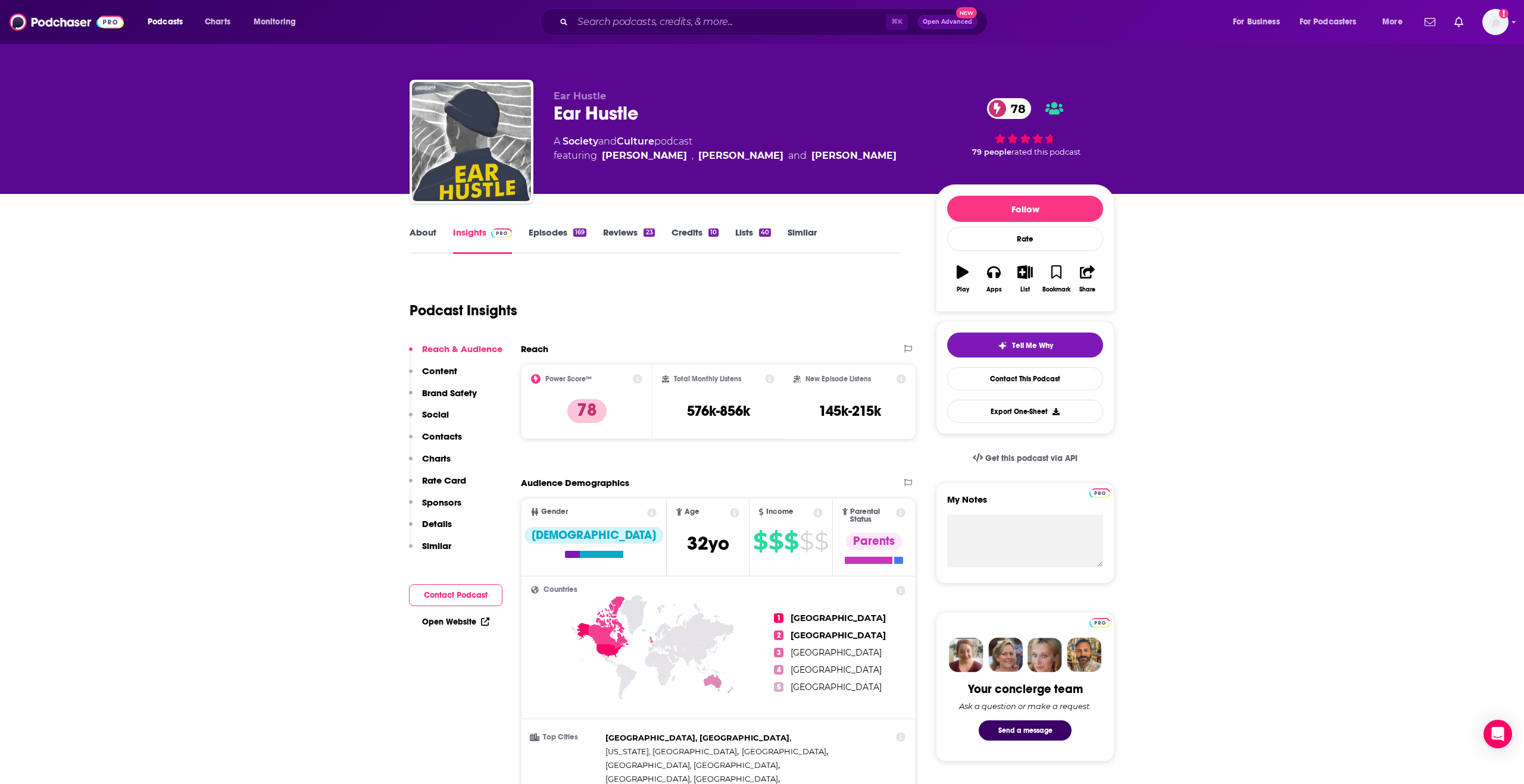
click at [573, 143] on link "Society" at bounding box center [580, 142] width 36 height 11
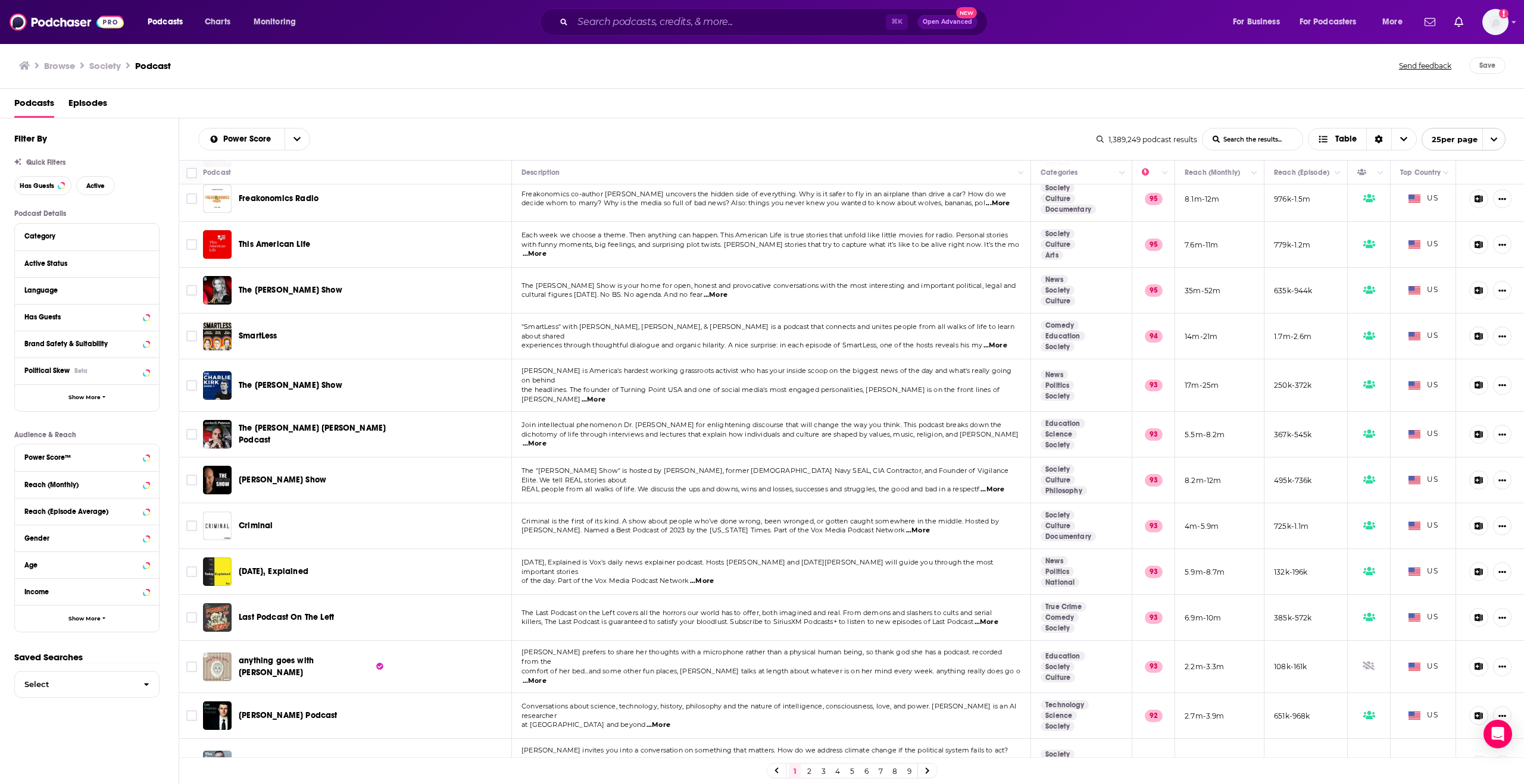
scroll to position [451, 0]
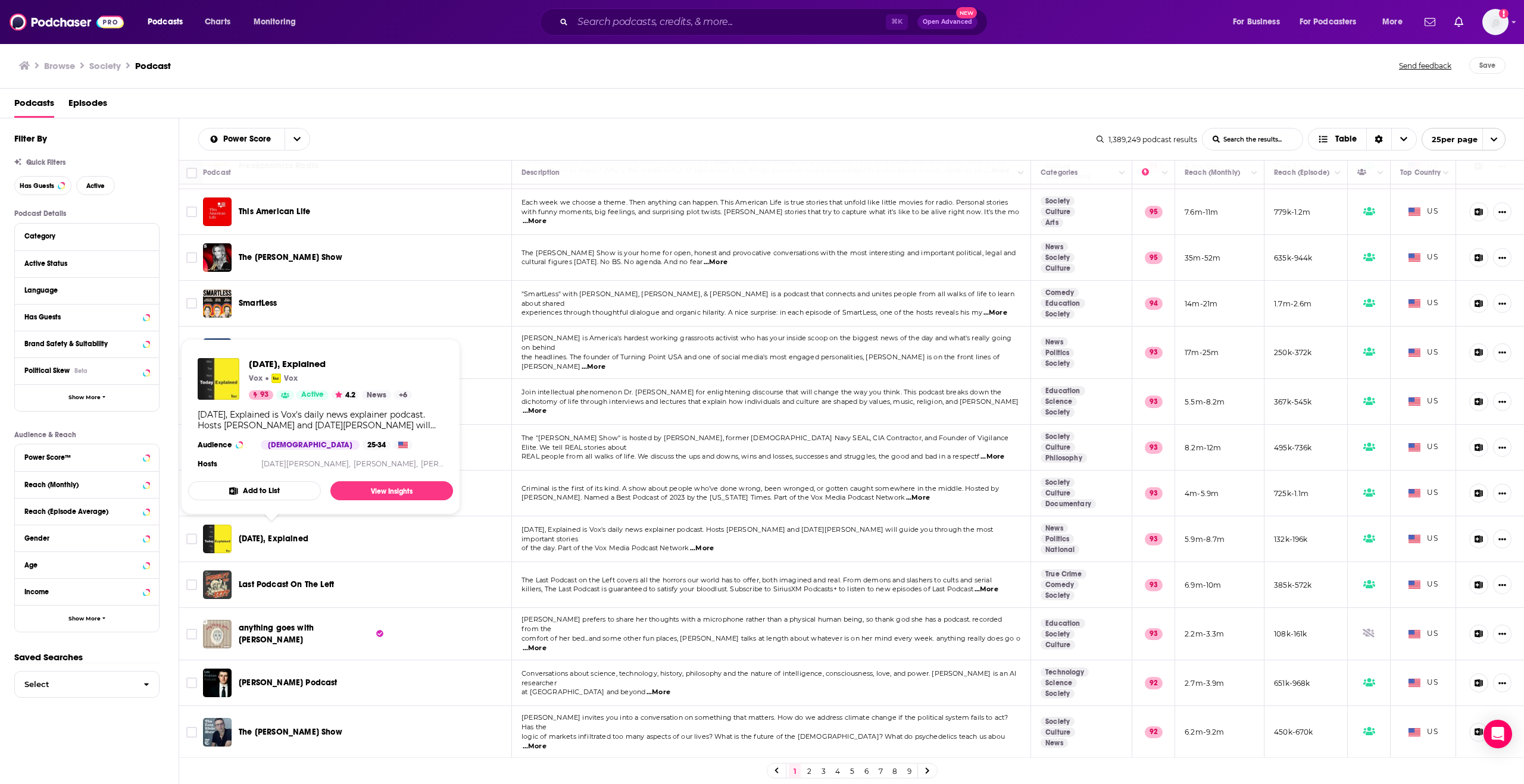
click at [253, 536] on span "[DATE], Explained" at bounding box center [274, 539] width 70 height 10
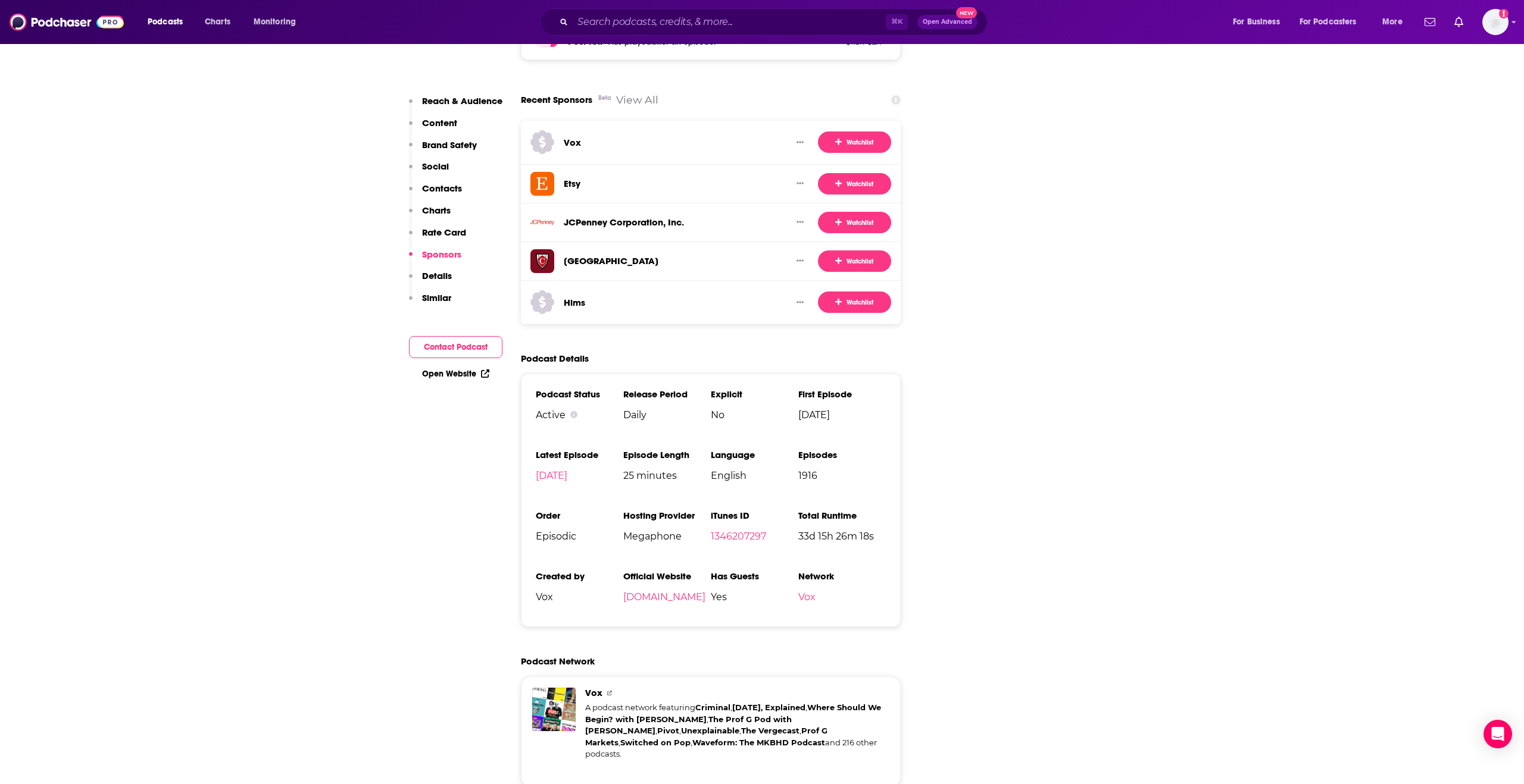
scroll to position [2499, 0]
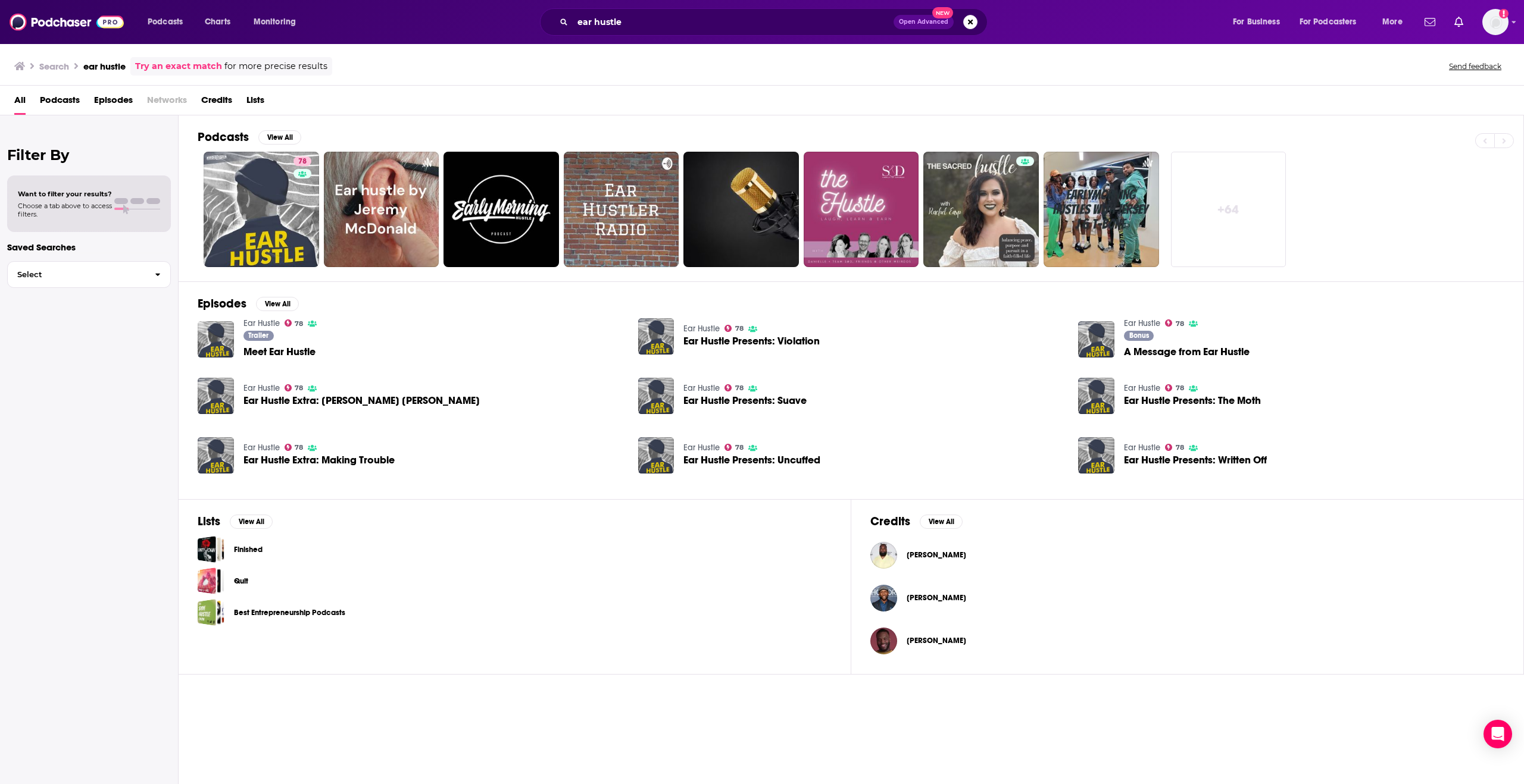
click at [105, 71] on h3 "ear hustle" at bounding box center [104, 67] width 43 height 11
click at [211, 28] on span "Charts" at bounding box center [217, 22] width 25 height 17
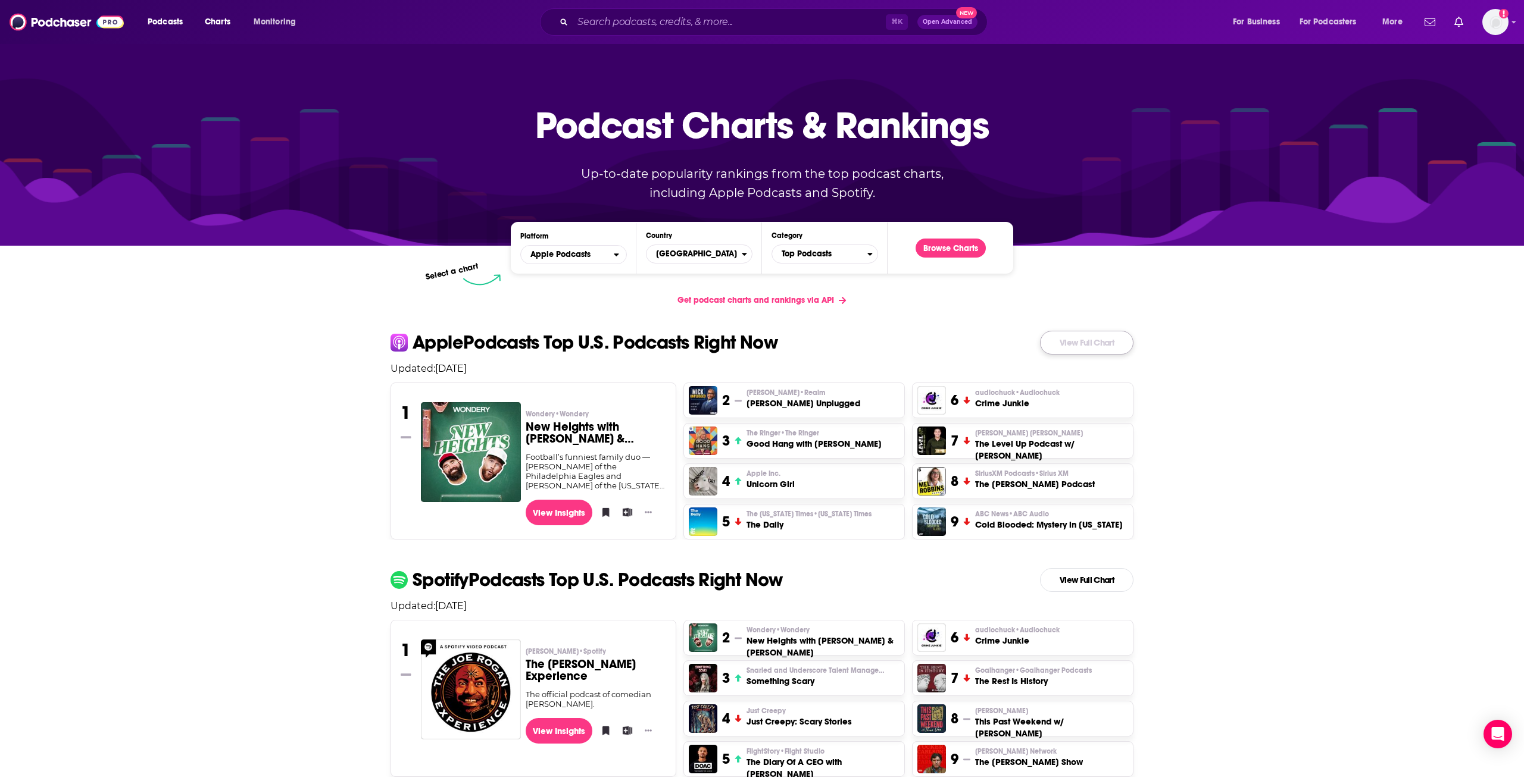
click at [1028, 342] on link "View Full Chart" at bounding box center [1086, 342] width 93 height 23
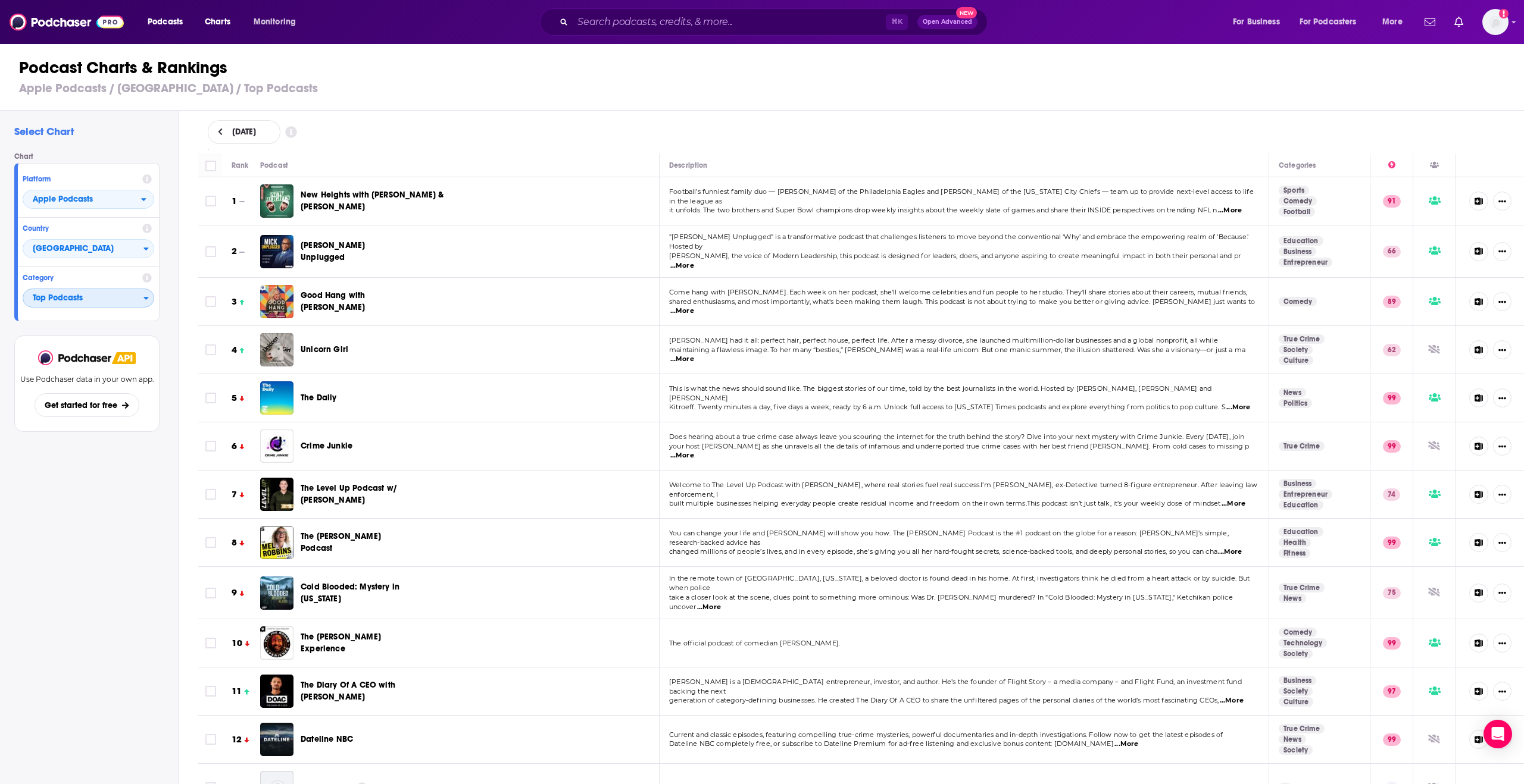
click at [88, 293] on span "Top Podcasts" at bounding box center [83, 299] width 120 height 20
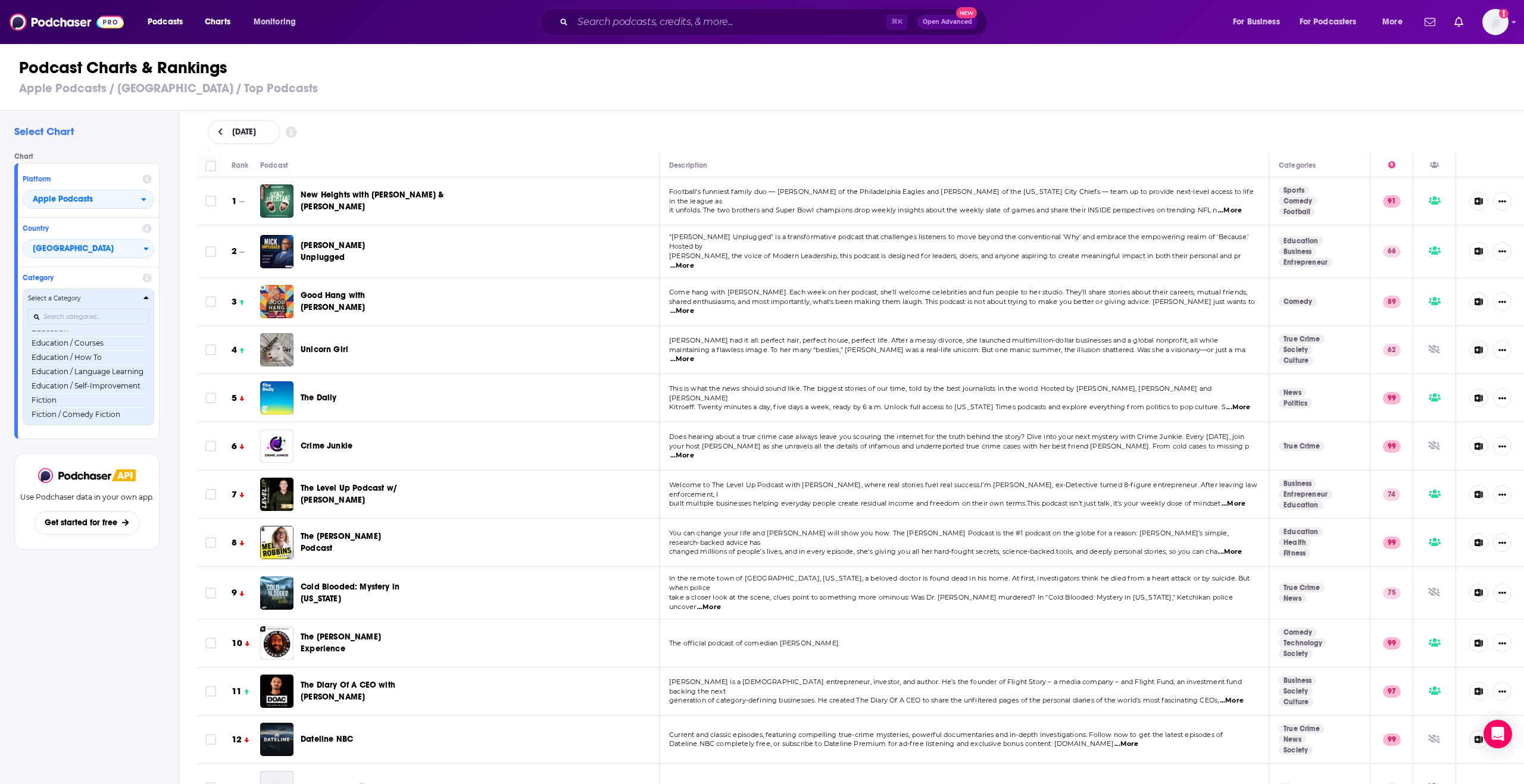
scroll to position [291, 0]
click at [81, 312] on input "Categories" at bounding box center [88, 316] width 121 height 16
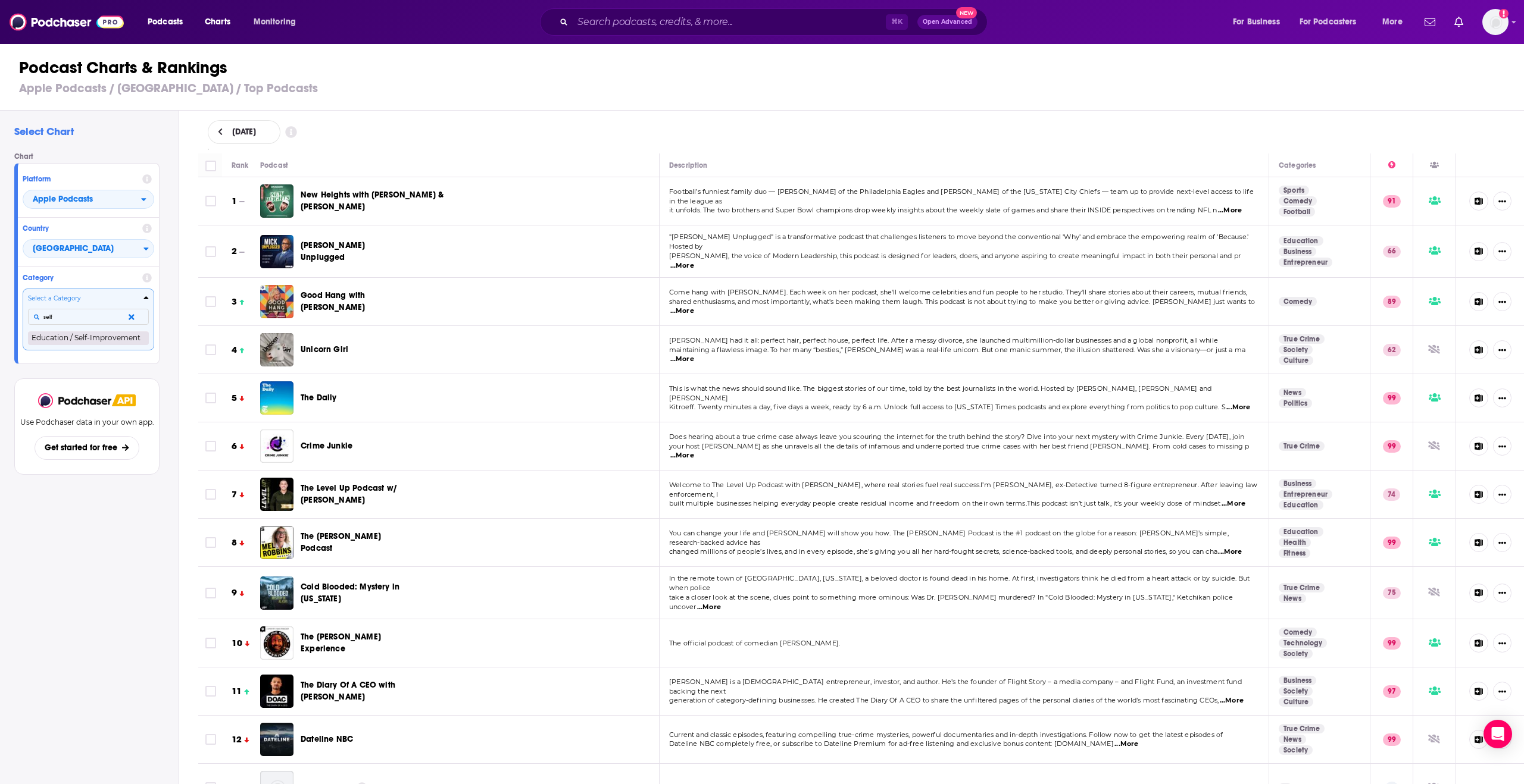
type input "self"
click at [60, 336] on button "Education / Self-Improvement" at bounding box center [88, 338] width 121 height 14
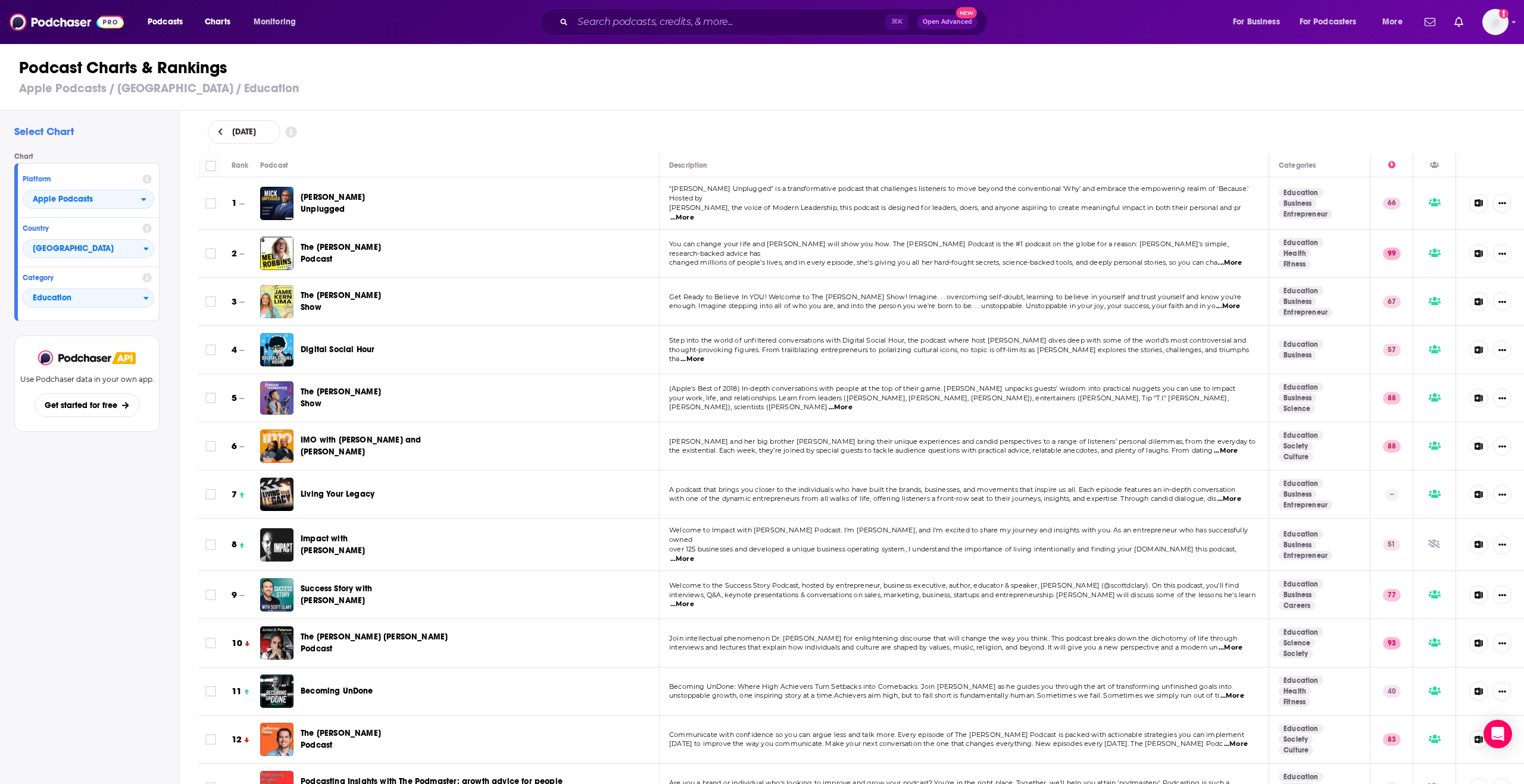
click at [361, 366] on td "Digital Social Hour" at bounding box center [460, 350] width 399 height 48
click at [101, 297] on span "Education" at bounding box center [83, 299] width 120 height 20
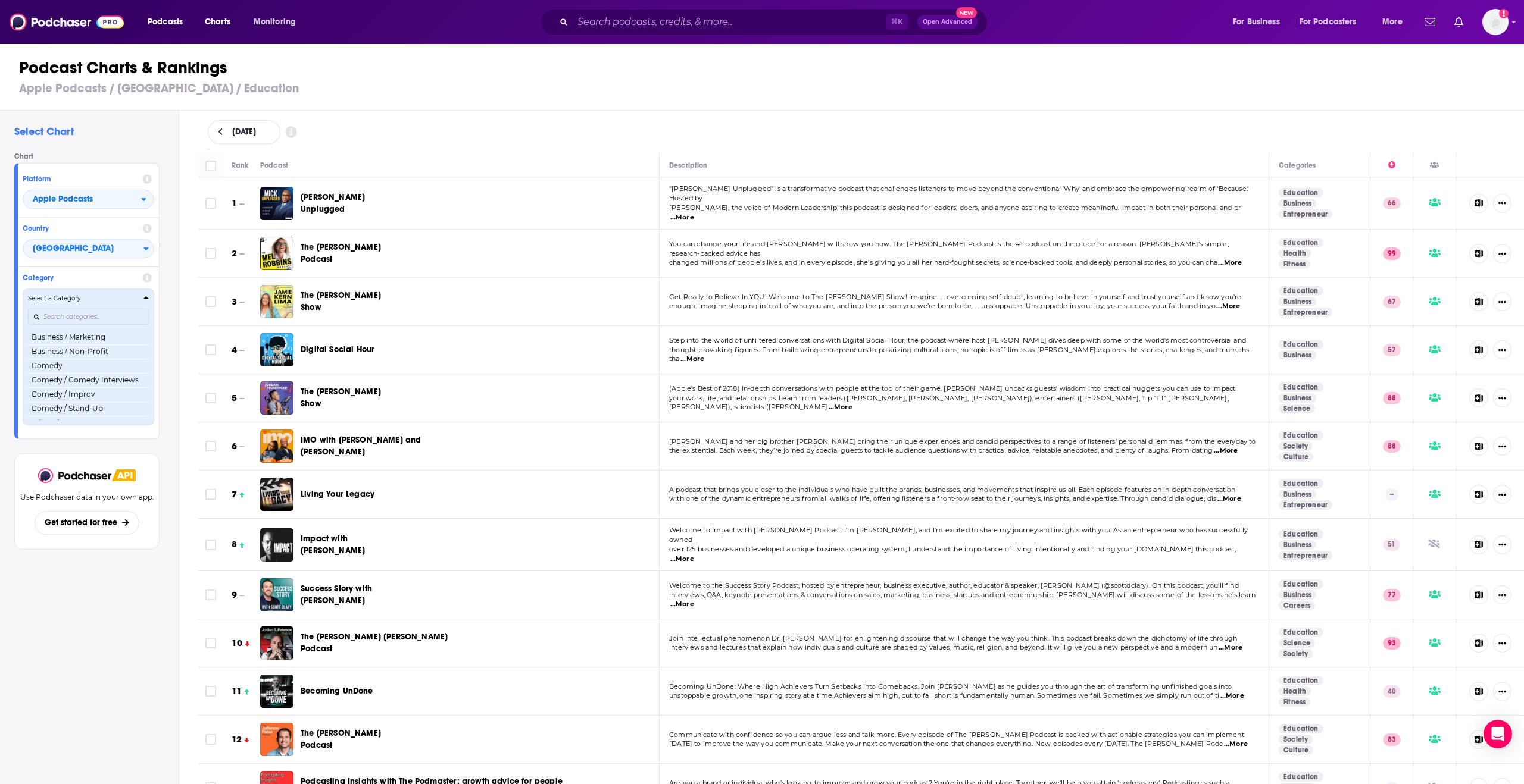
scroll to position [196, 0]
click at [78, 318] on input "Categories" at bounding box center [88, 316] width 121 height 16
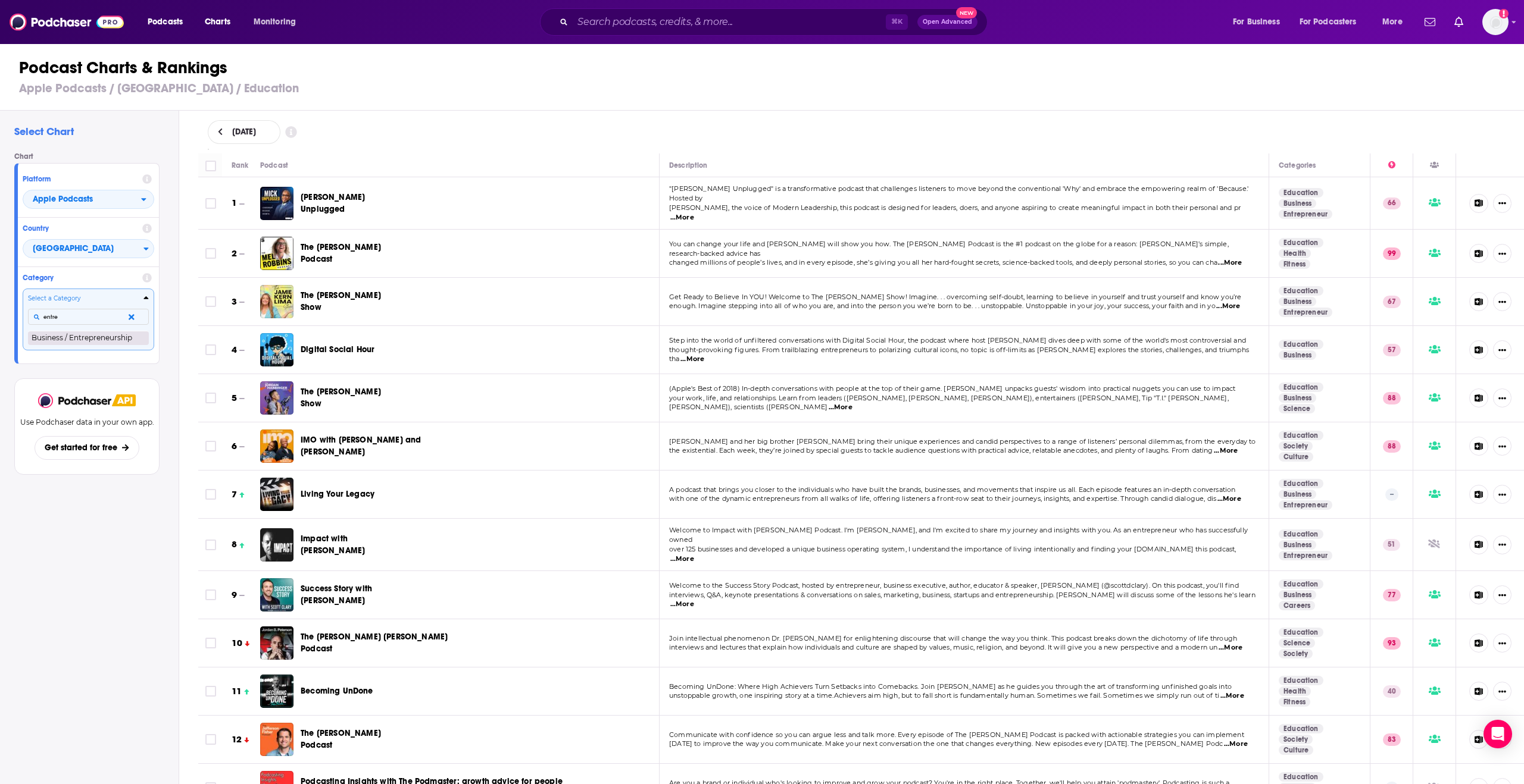
type input "entre"
click at [48, 343] on button "Business / Entrepreneurship" at bounding box center [88, 338] width 121 height 14
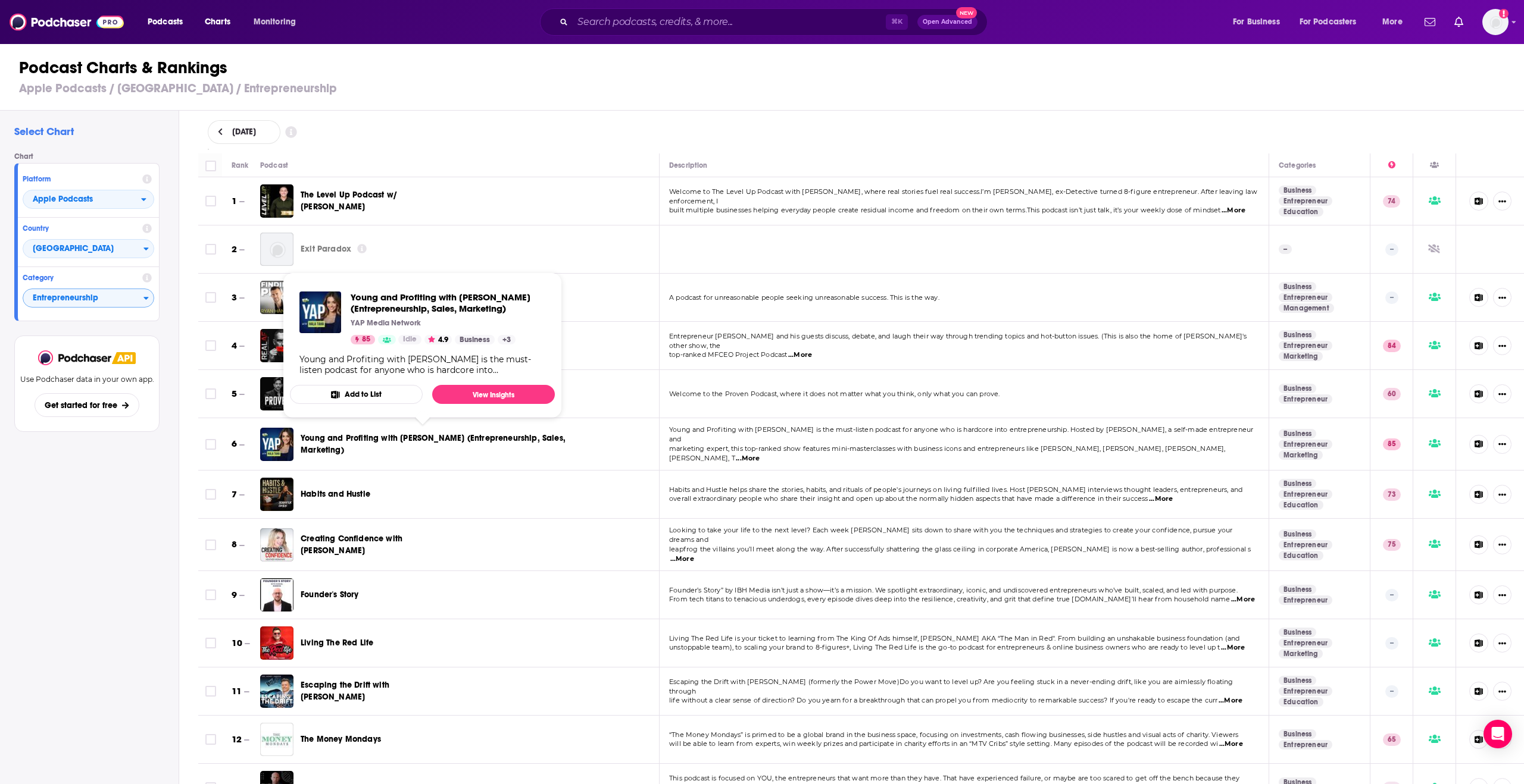
click at [584, 399] on td "Proven Podcast" at bounding box center [460, 394] width 399 height 48
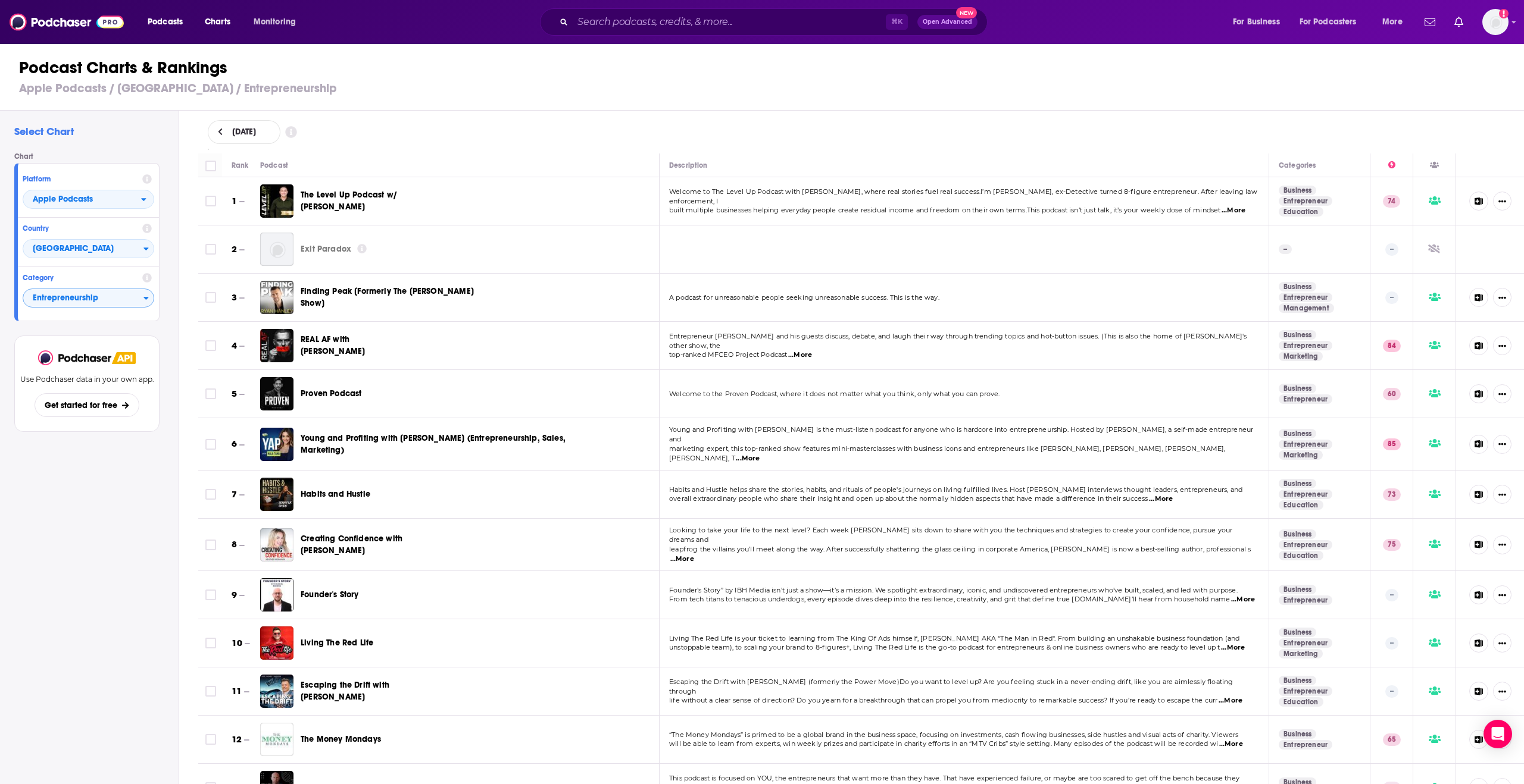
click at [490, 476] on td "Habits and Hustle" at bounding box center [460, 495] width 399 height 48
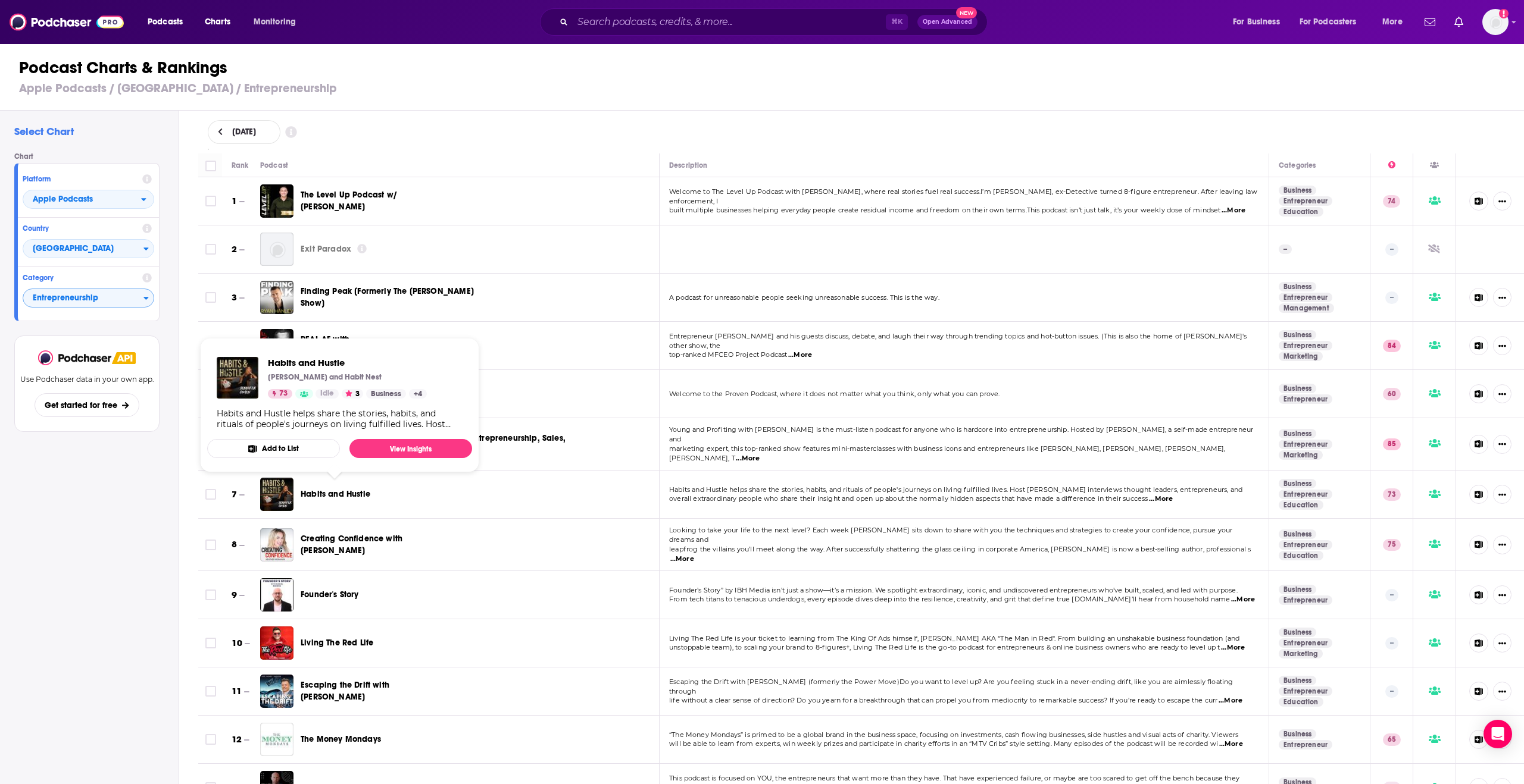
click at [357, 492] on span "Habits and Hustle" at bounding box center [335, 495] width 70 height 10
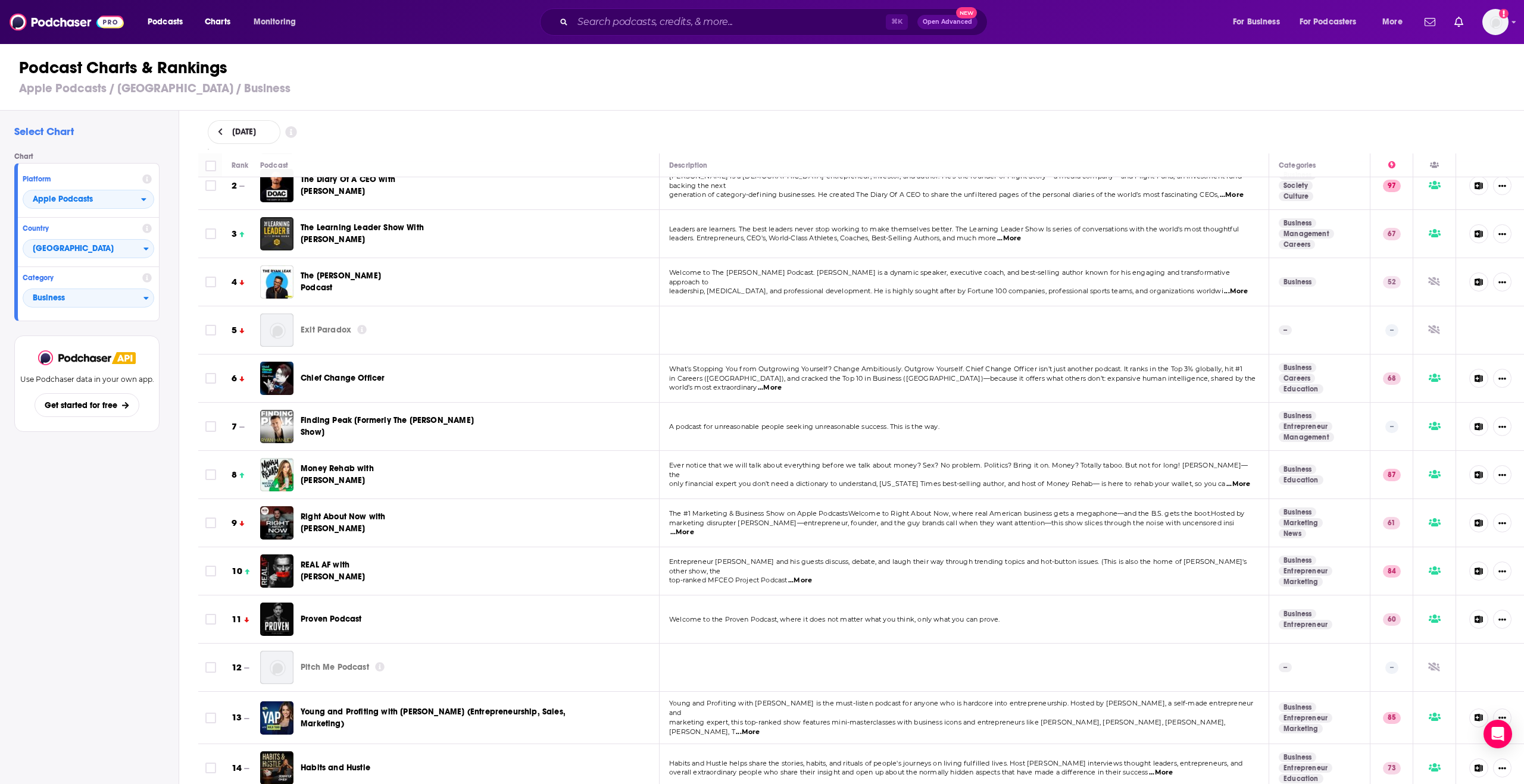
scroll to position [65, 0]
click at [382, 515] on span "Right About Now with [PERSON_NAME]" at bounding box center [342, 521] width 84 height 22
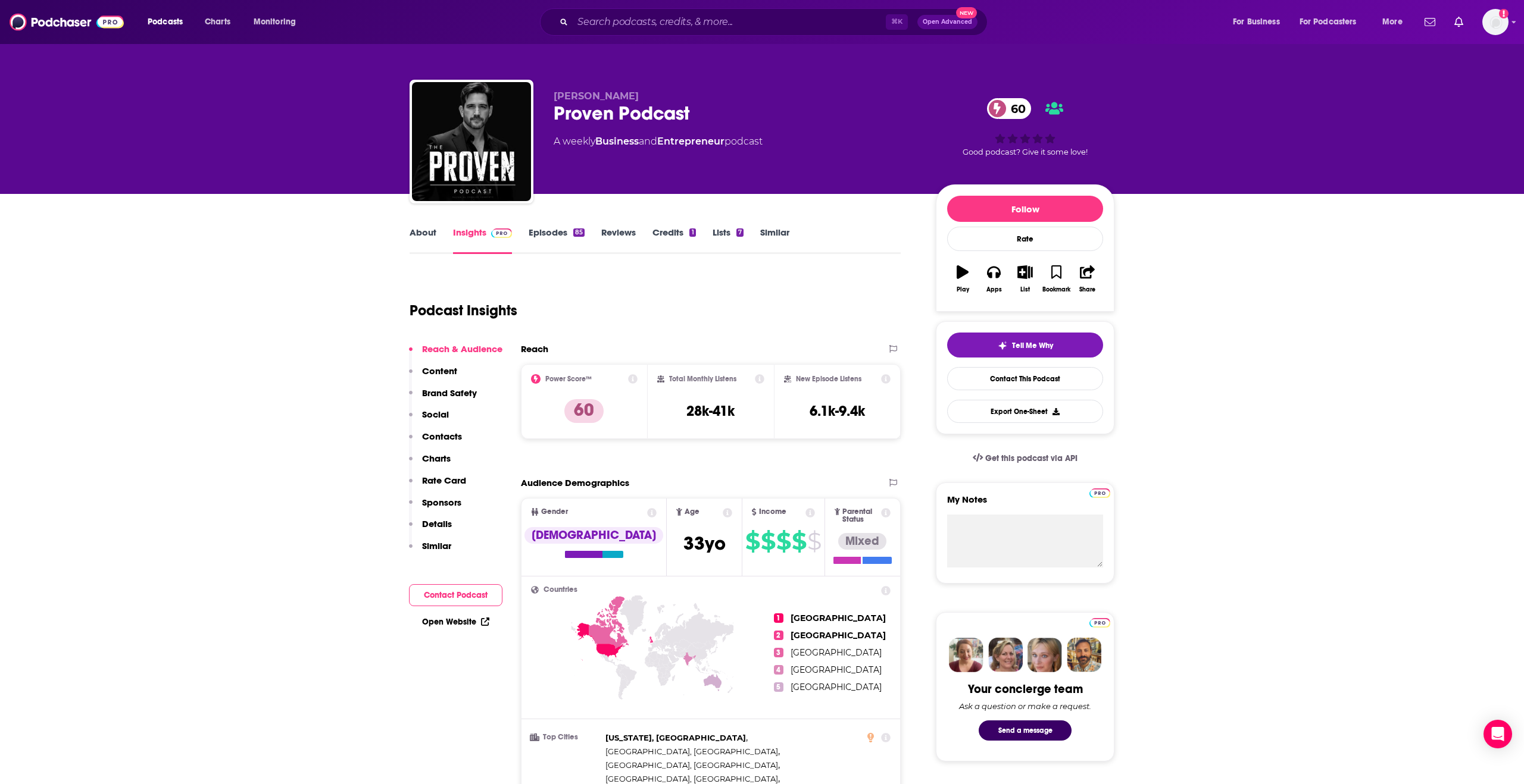
click at [726, 11] on div "⌘ K Open Advanced New" at bounding box center [763, 22] width 448 height 27
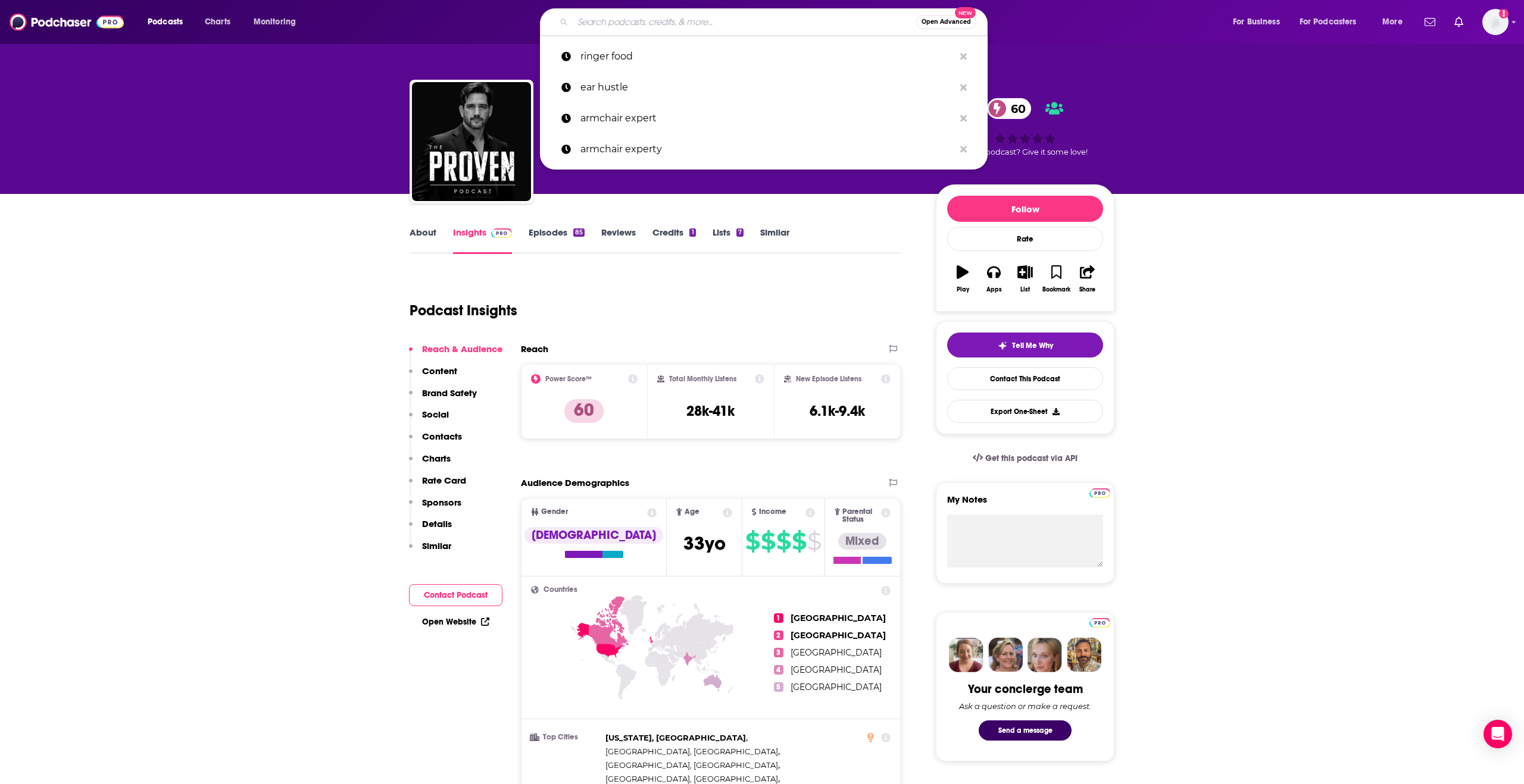
click at [700, 16] on input "Search podcasts, credits, & more..." at bounding box center [744, 22] width 344 height 19
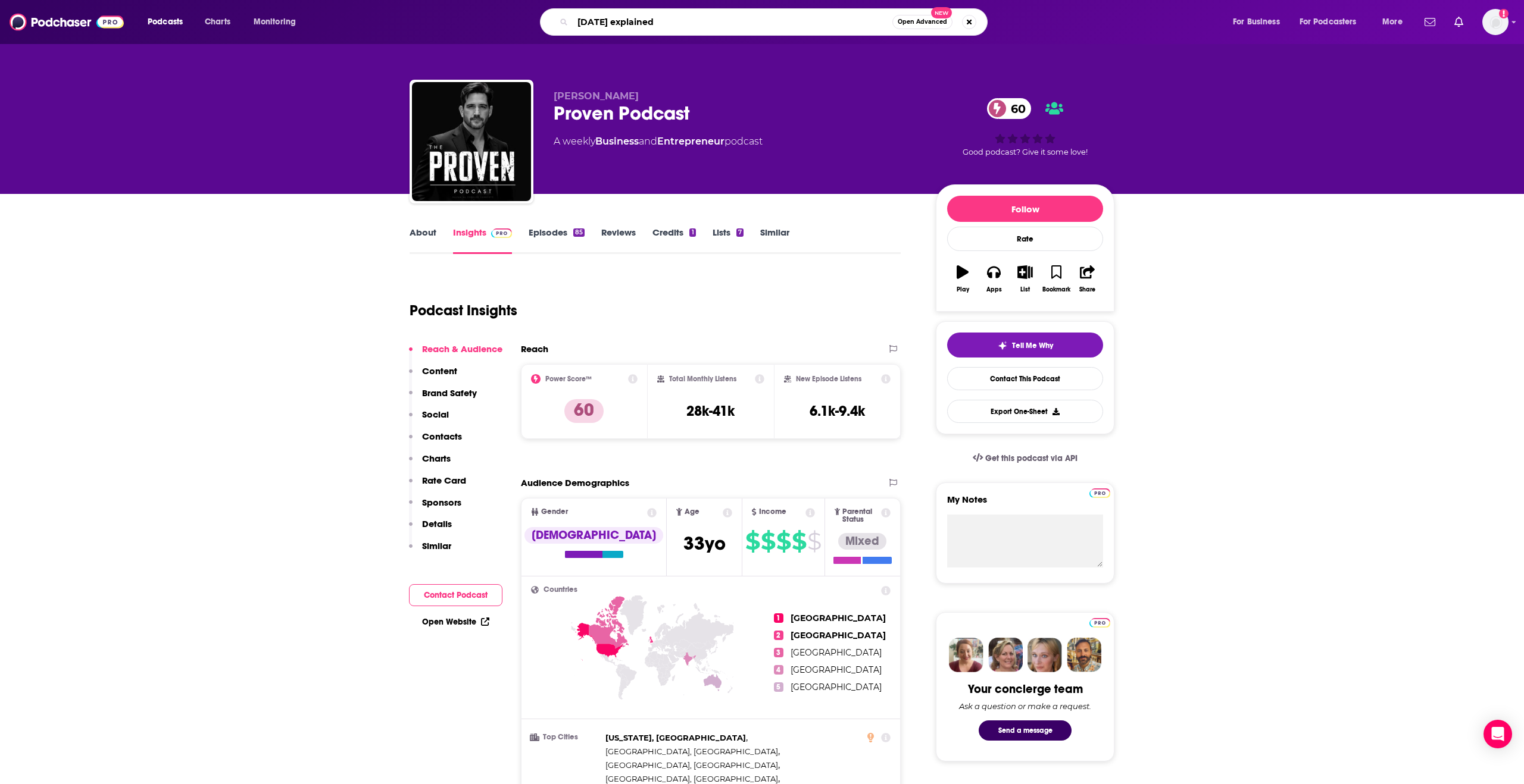
type input "today explained"
click at [709, 21] on input "today explained" at bounding box center [732, 22] width 319 height 19
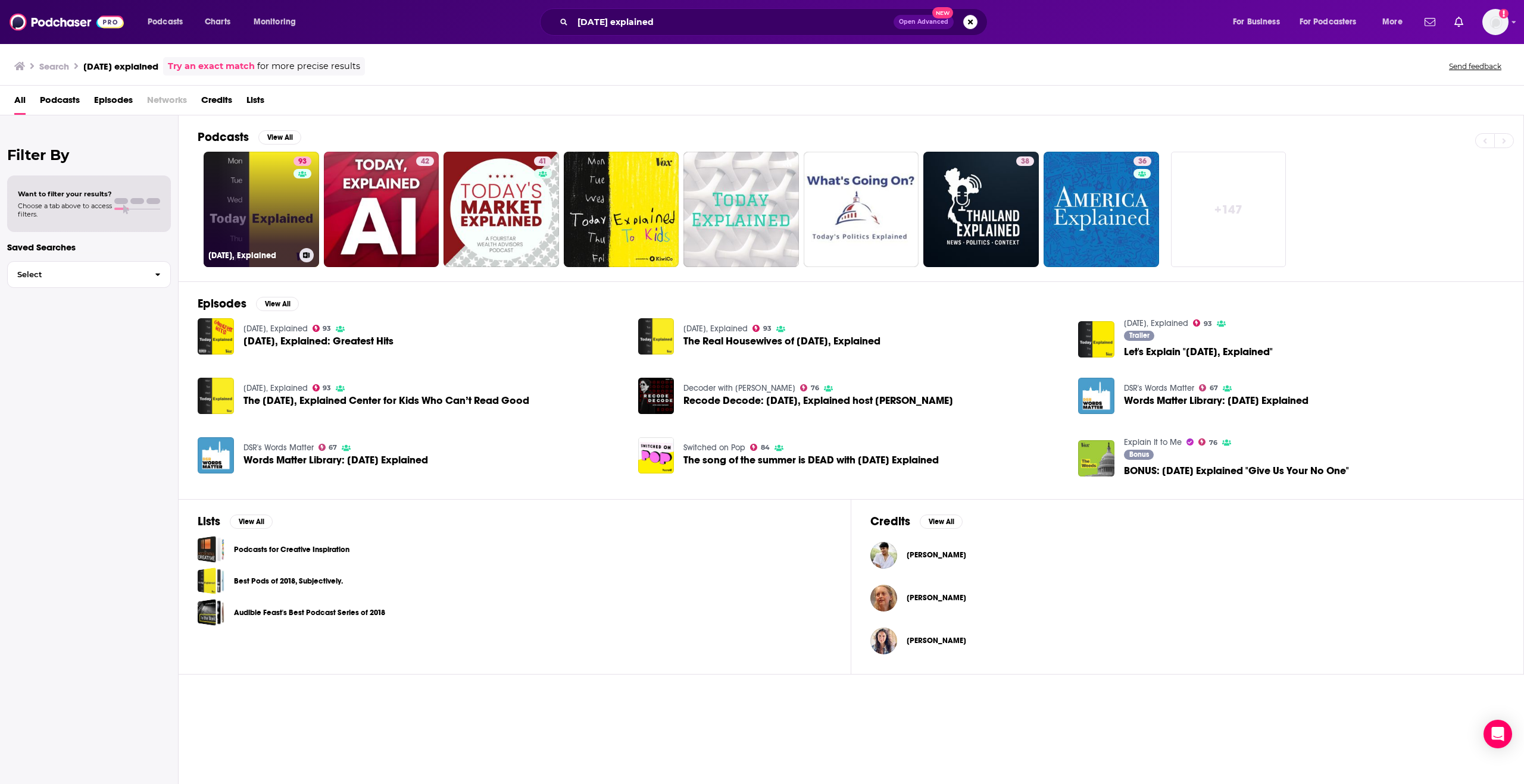
click at [284, 233] on link "93 [DATE], Explained" at bounding box center [262, 209] width 116 height 116
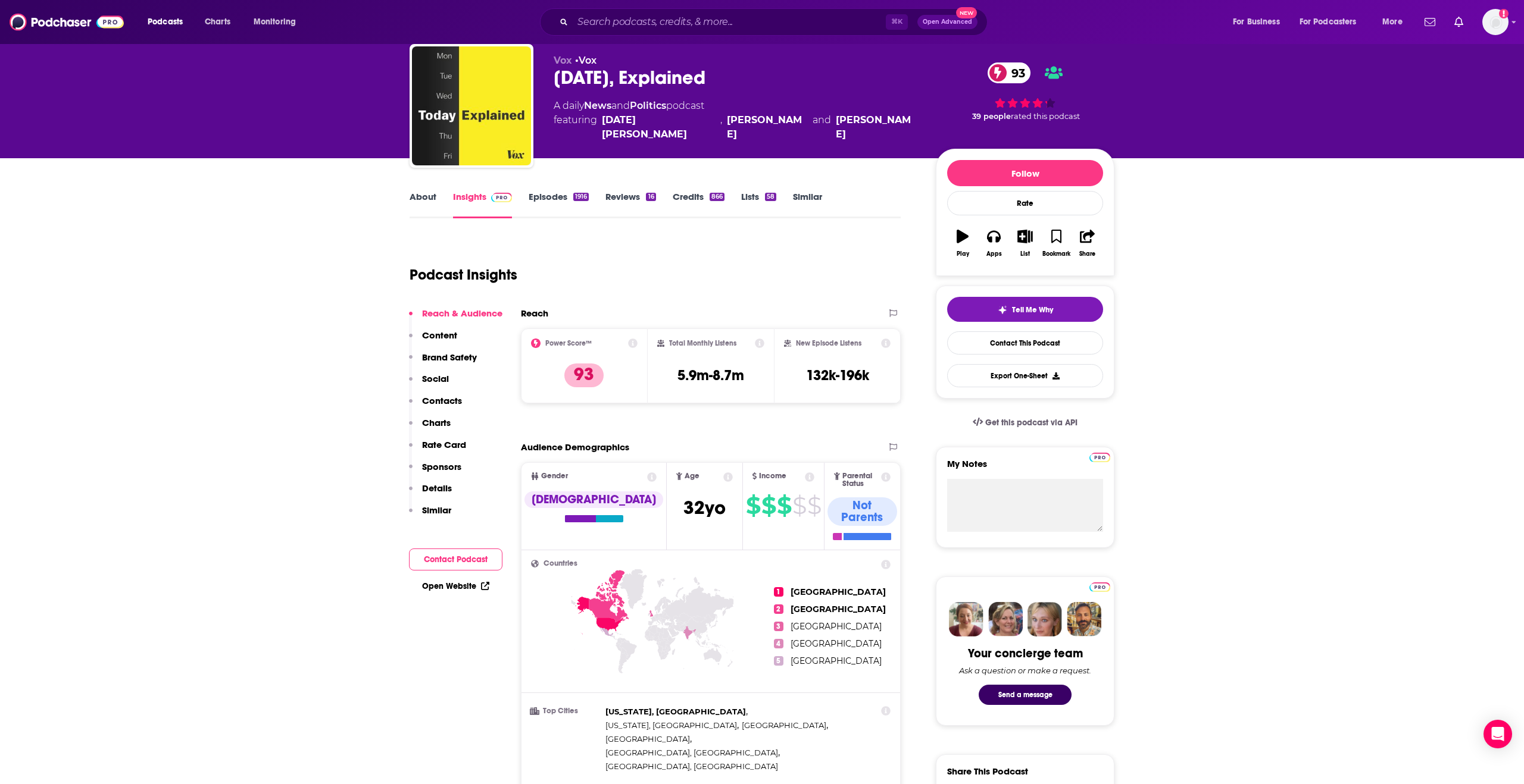
scroll to position [37, 0]
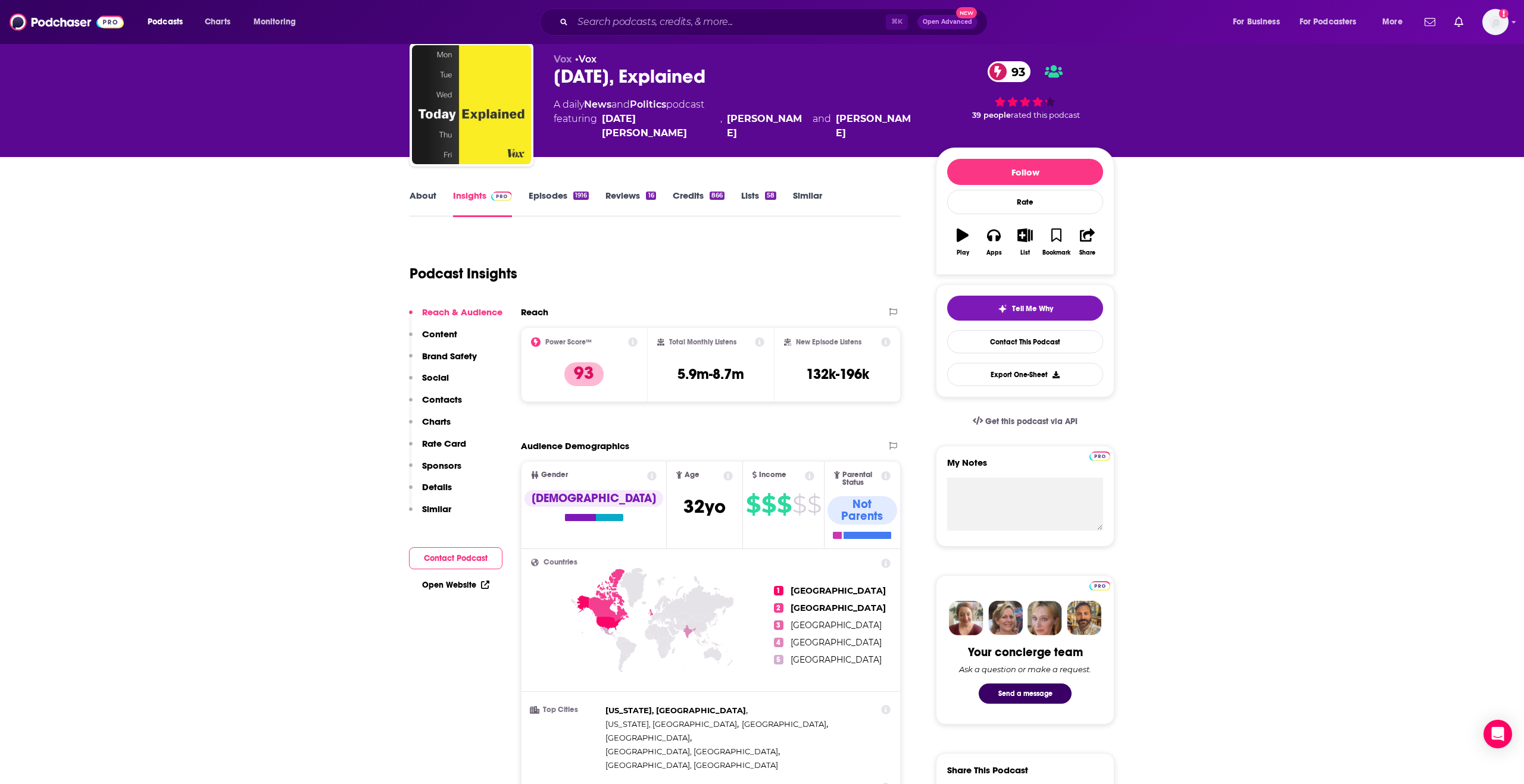
click at [434, 487] on p "Details" at bounding box center [437, 487] width 30 height 11
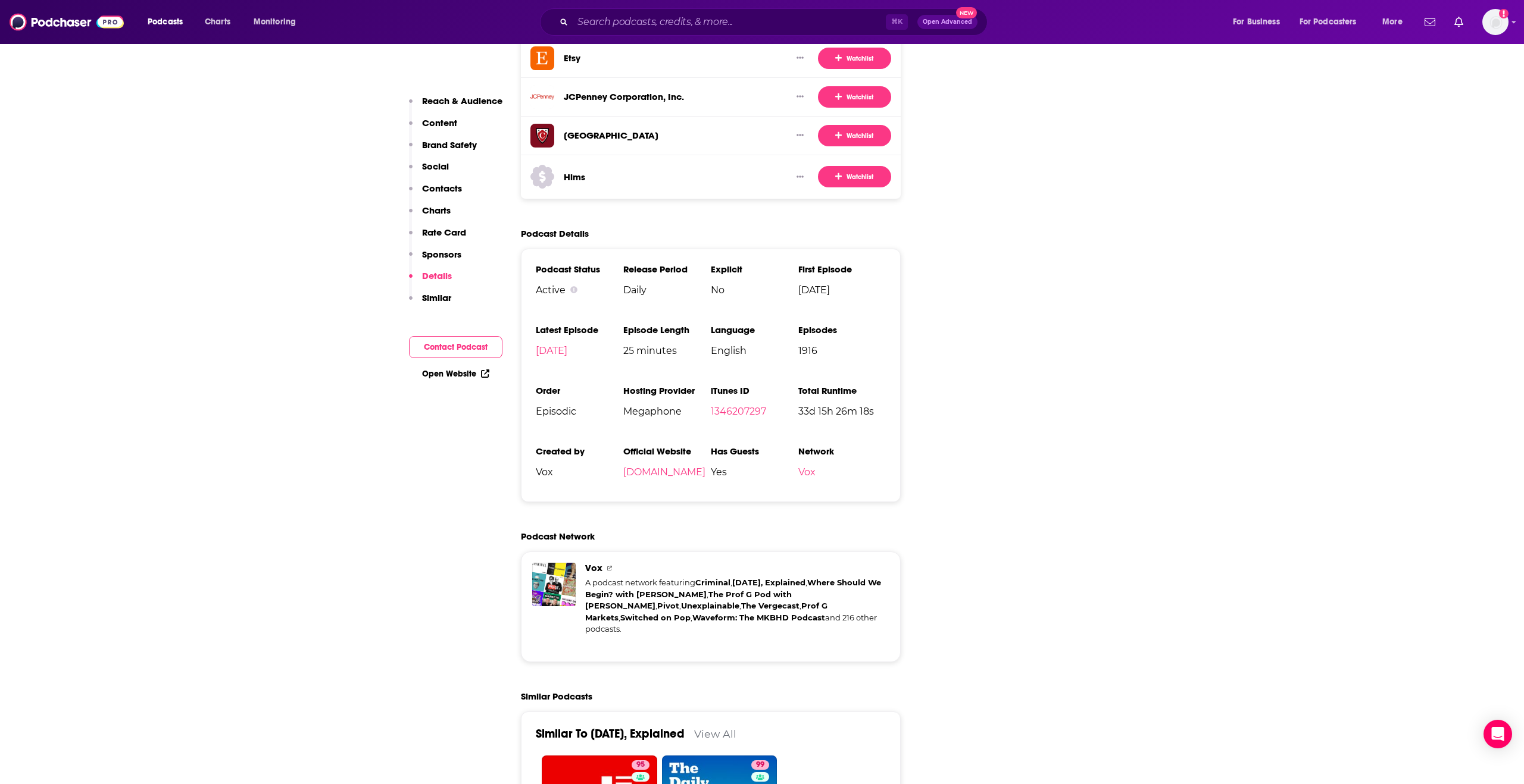
scroll to position [2585, 0]
click at [647, 466] on link "[DOMAIN_NAME]" at bounding box center [664, 472] width 82 height 11
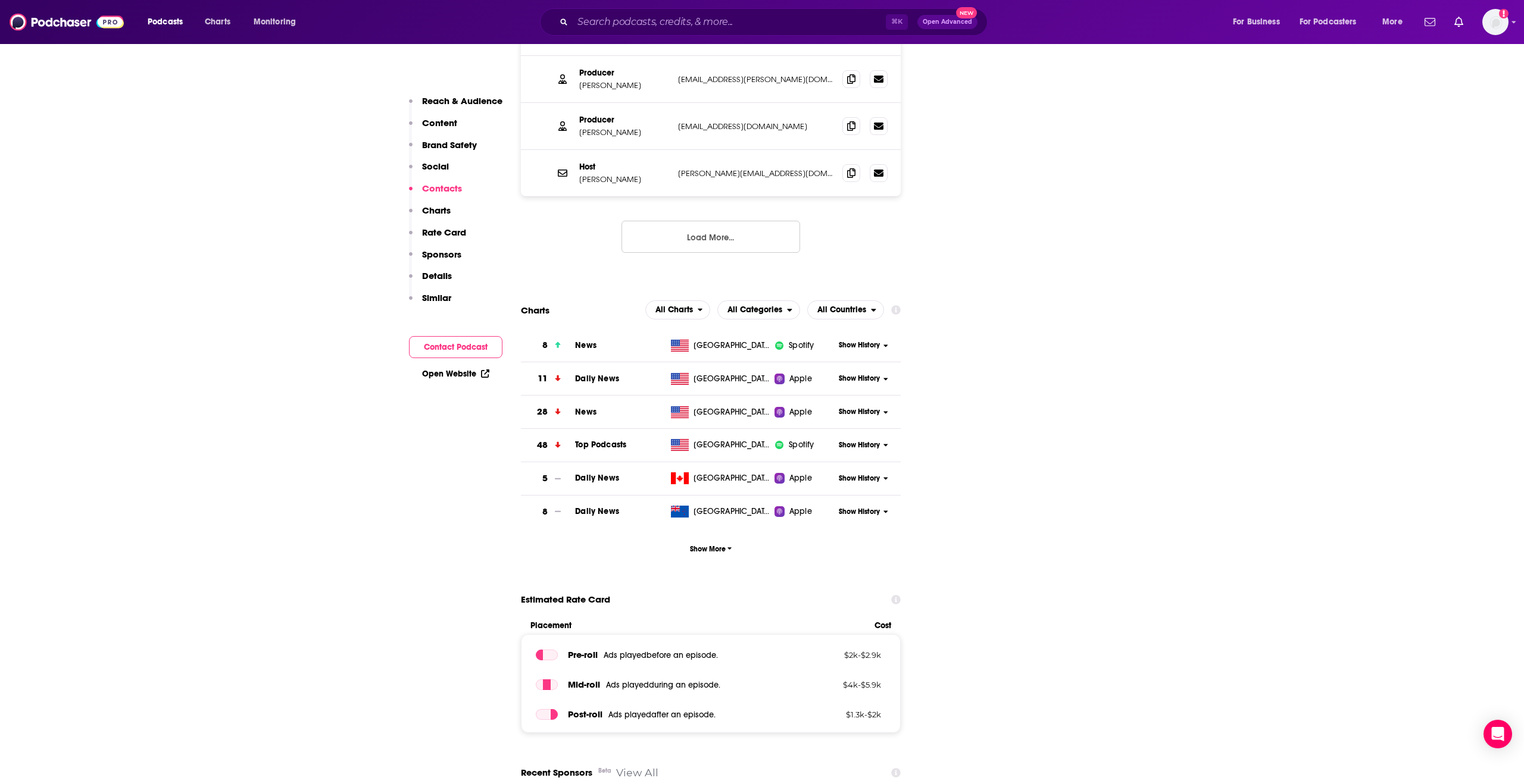
scroll to position [1786, 0]
click at [742, 305] on span "All Categories" at bounding box center [754, 309] width 55 height 8
click at [736, 342] on span "Top Podcasts" at bounding box center [758, 345] width 67 height 7
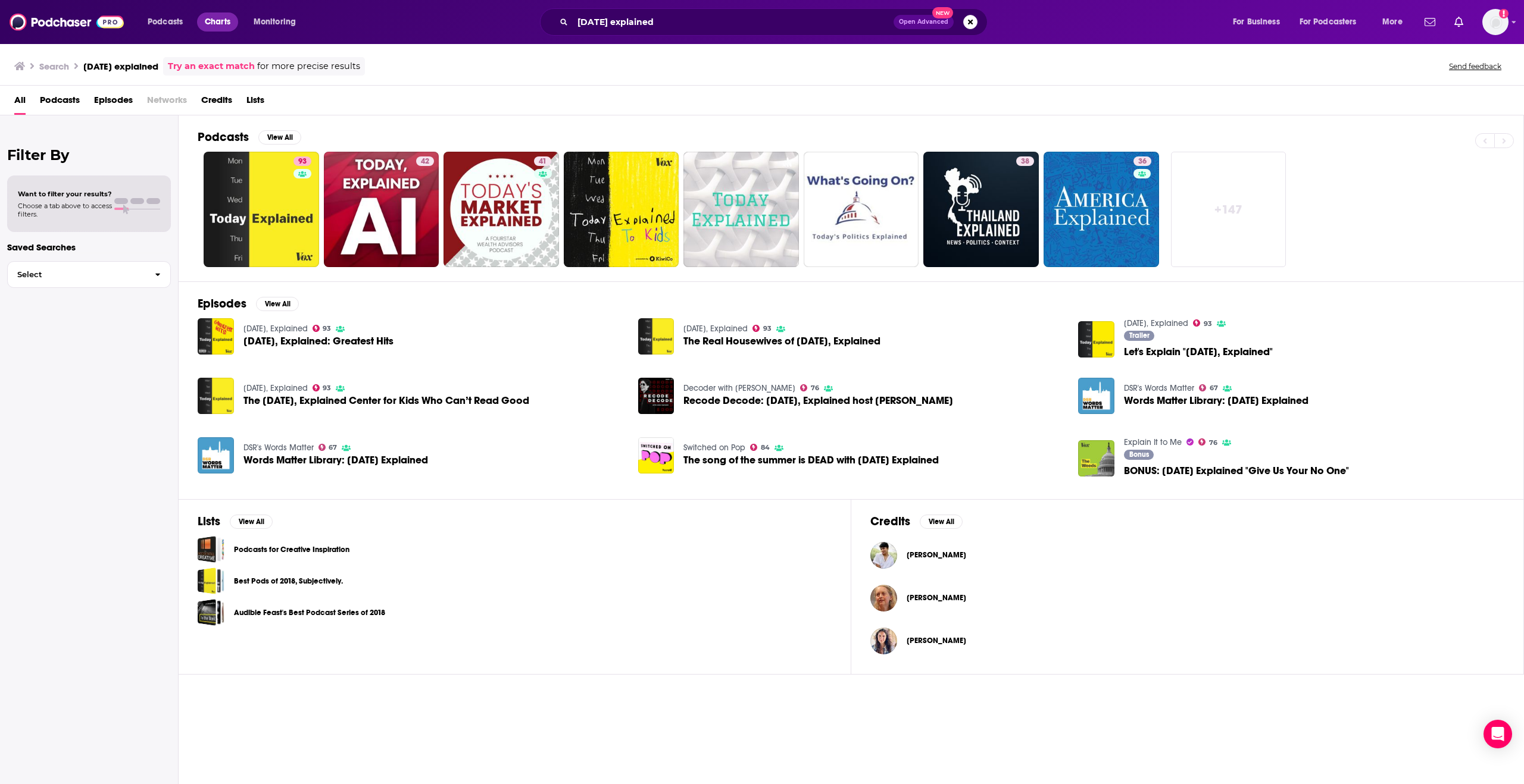
click at [224, 22] on span "Charts" at bounding box center [217, 22] width 25 height 17
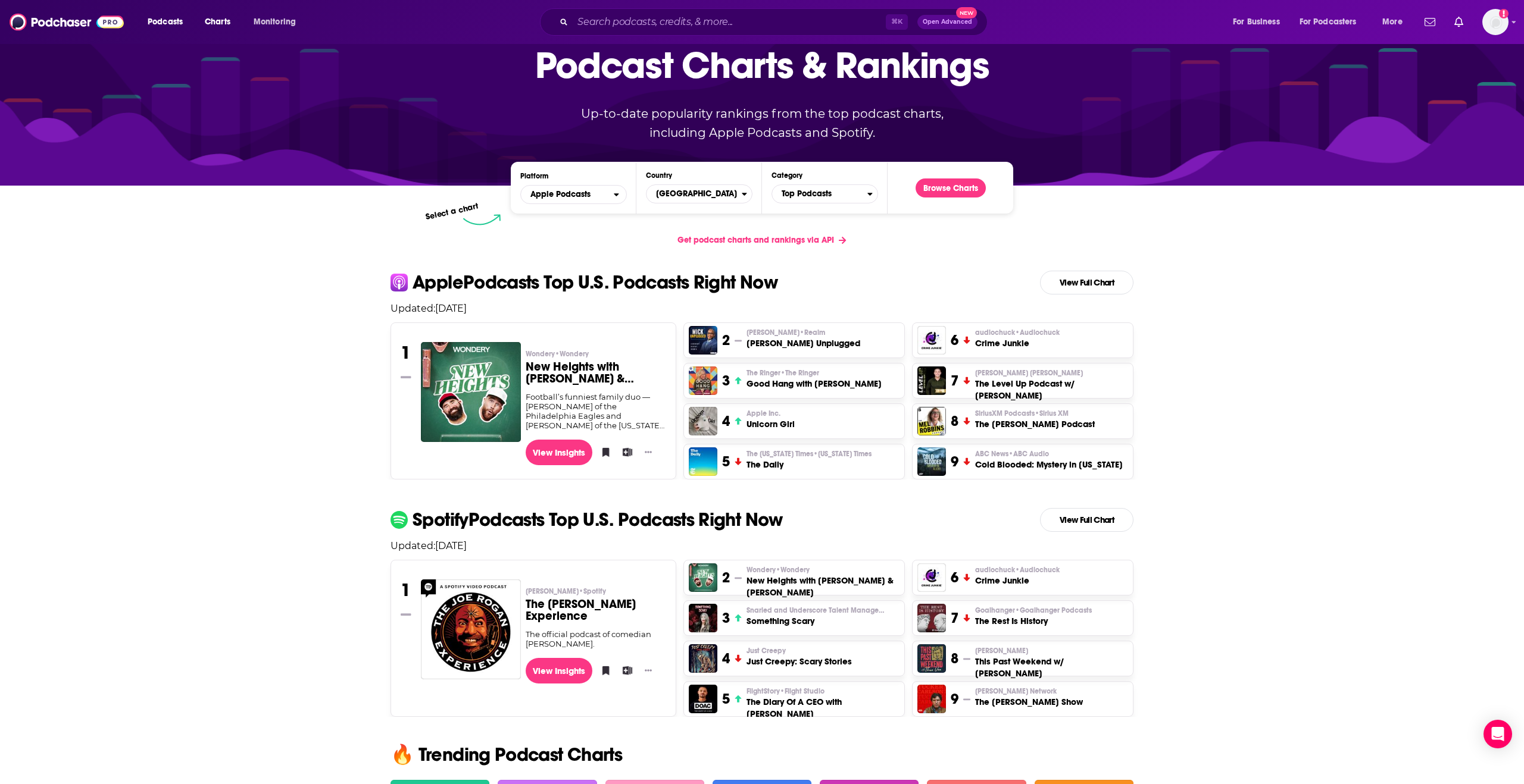
scroll to position [62, 0]
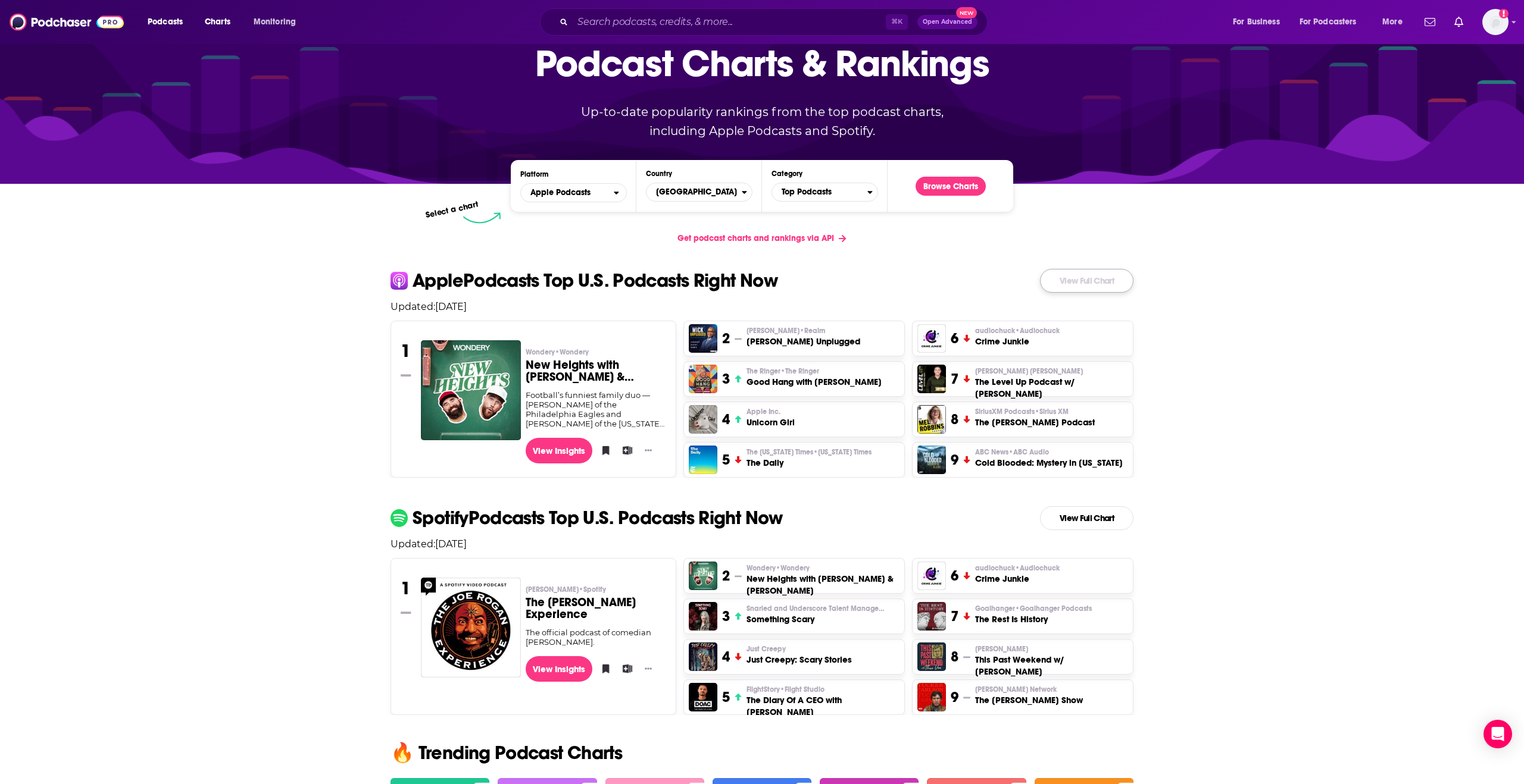
click at [1067, 278] on link "View Full Chart" at bounding box center [1086, 281] width 93 height 23
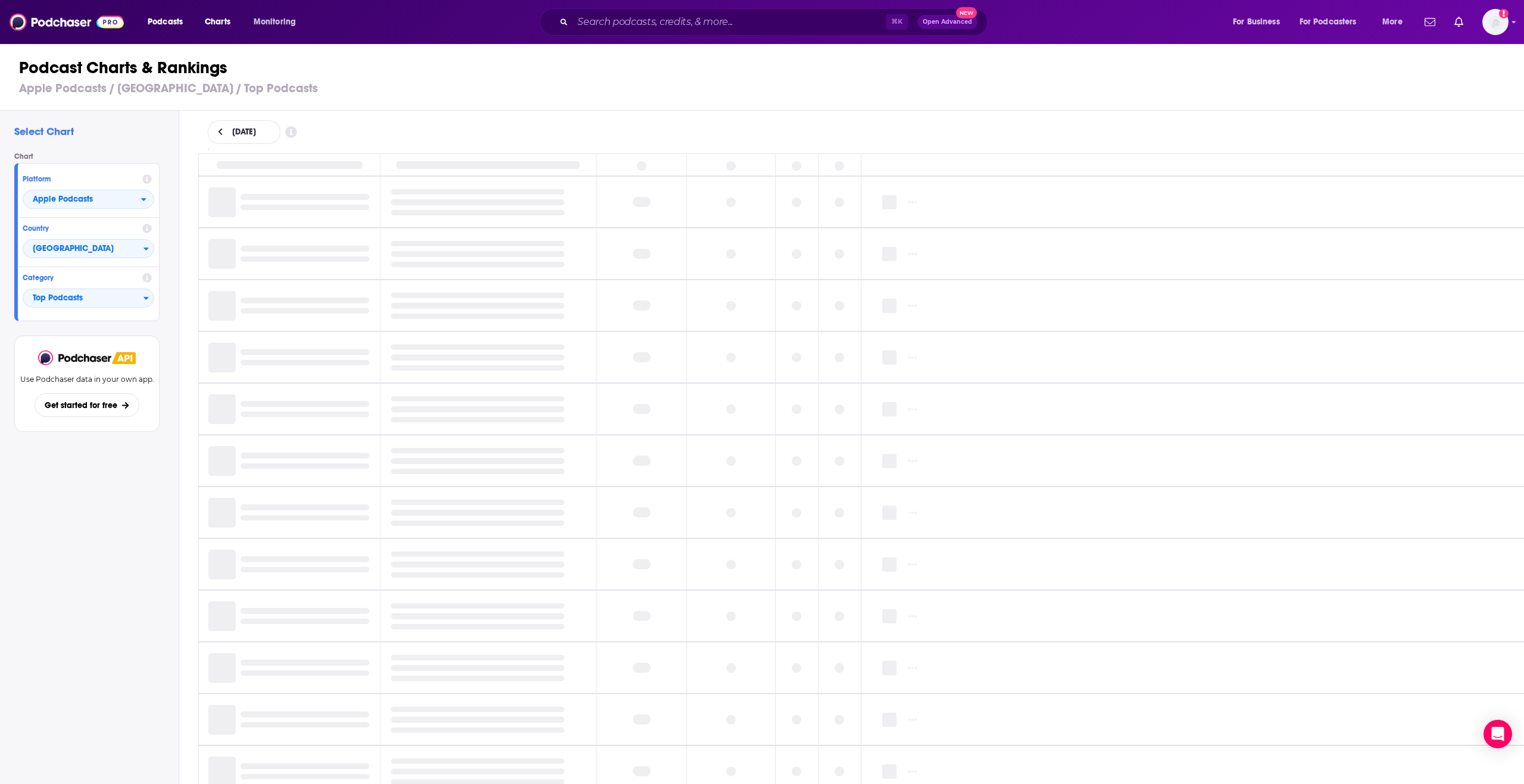
click at [902, 88] on h3 "Apple Podcasts / United States / Top Podcasts" at bounding box center [767, 88] width 1496 height 15
click at [847, 86] on h3 "Apple Podcasts / United States / Top Podcasts" at bounding box center [767, 88] width 1496 height 15
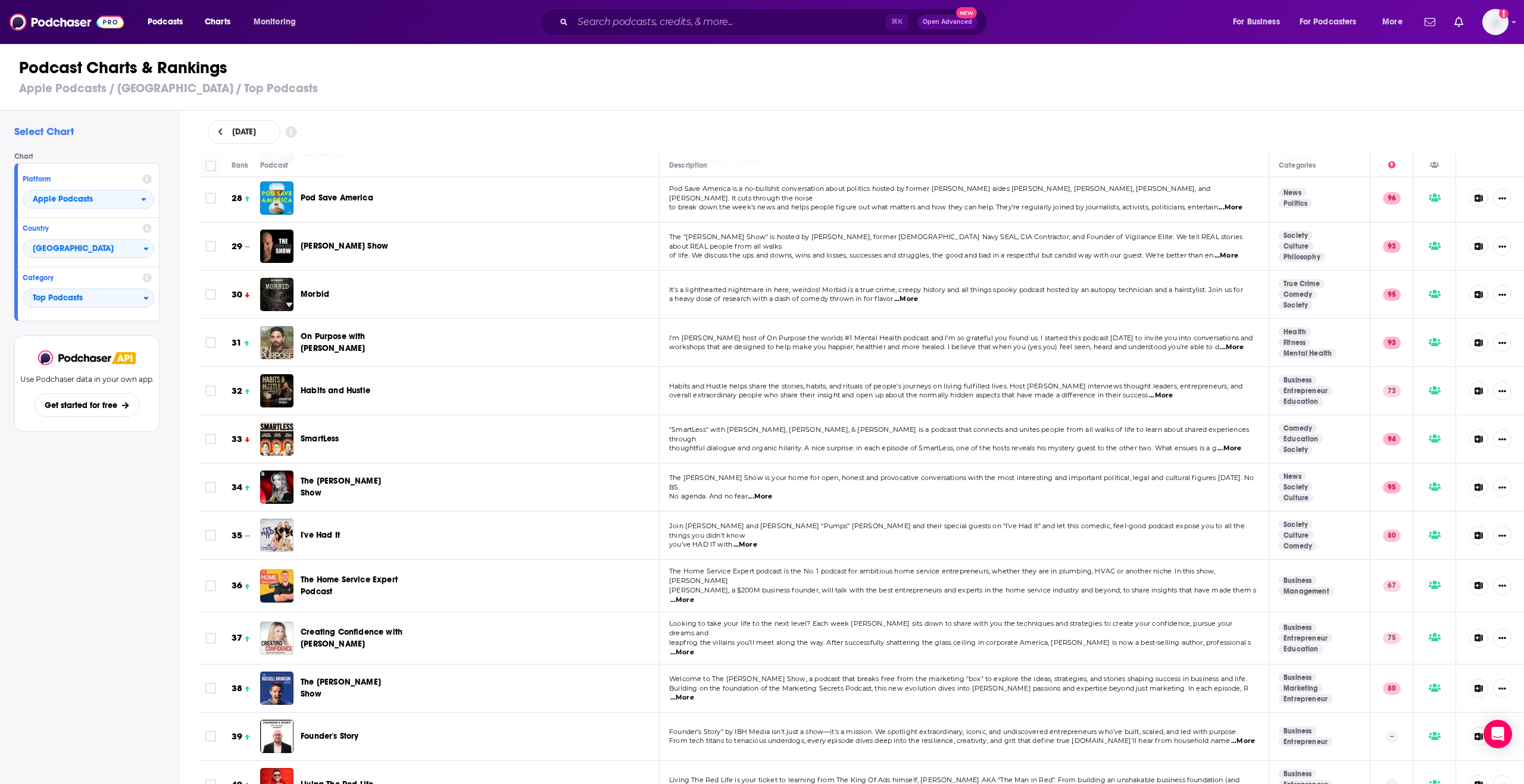
scroll to position [7592, 0]
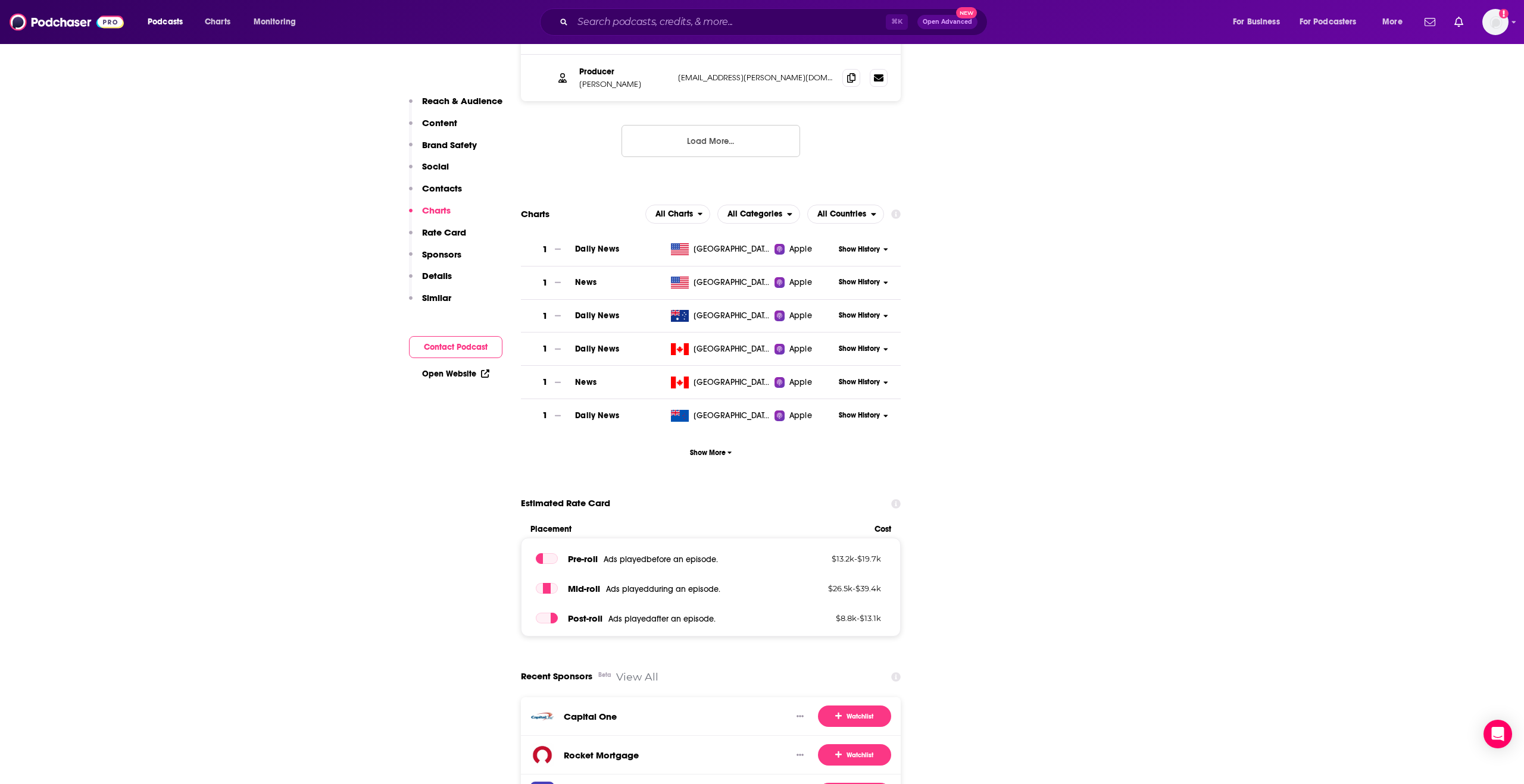
scroll to position [2044, 0]
click at [736, 211] on span "All Categories" at bounding box center [754, 215] width 55 height 8
click at [739, 248] on span "Top Podcasts" at bounding box center [758, 251] width 67 height 7
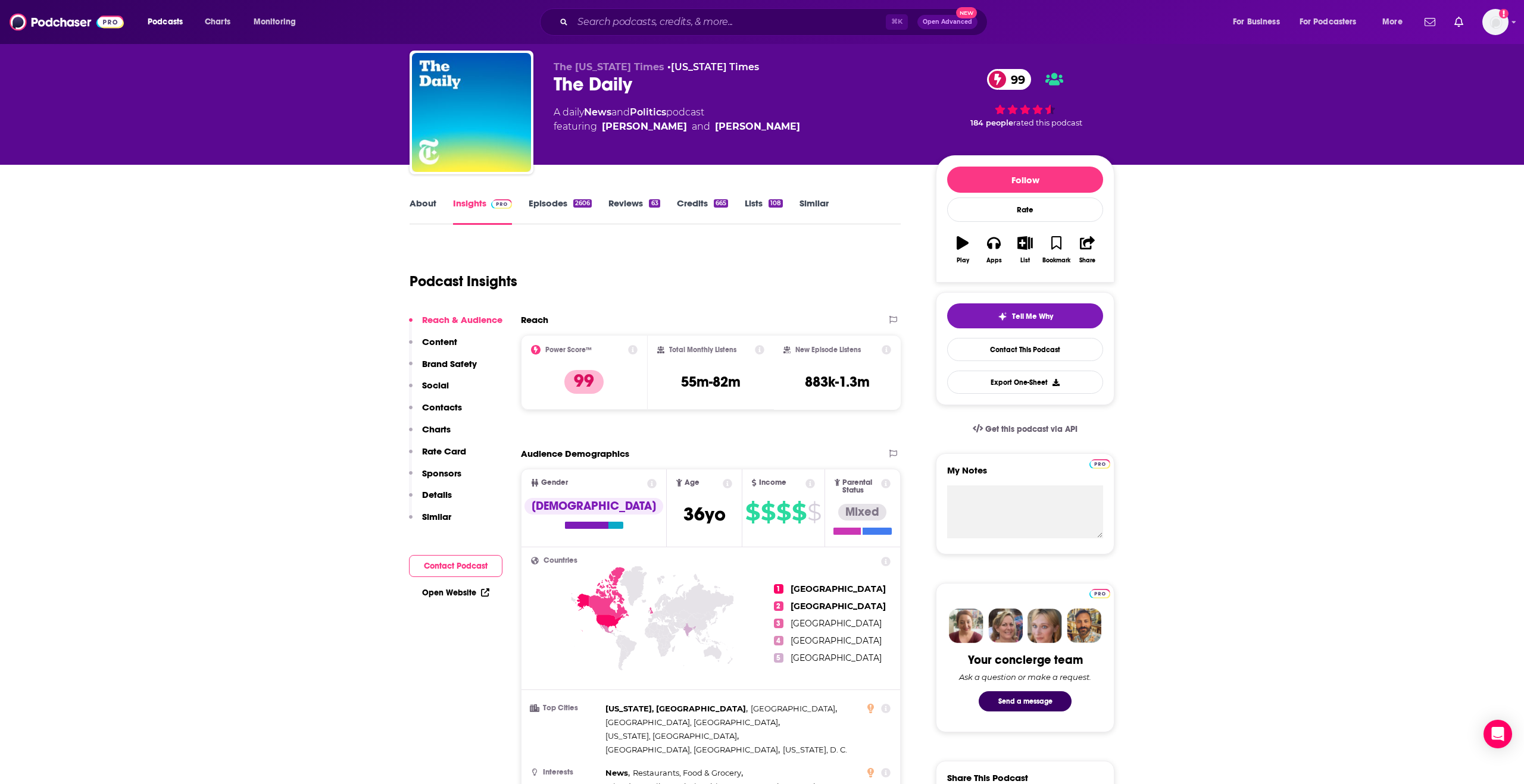
scroll to position [13, 0]
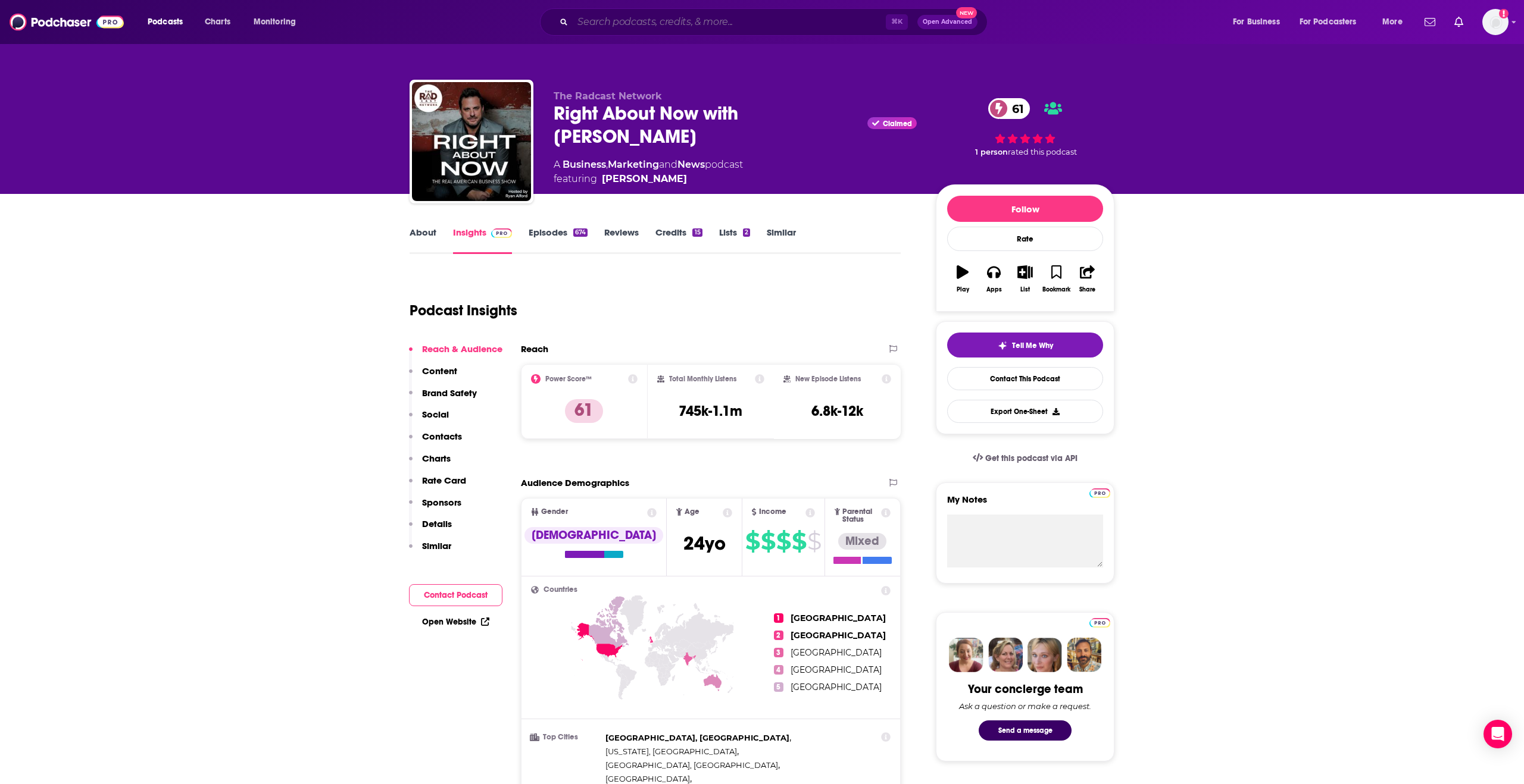
click at [834, 19] on input "Search podcasts, credits, & more..." at bounding box center [729, 22] width 313 height 19
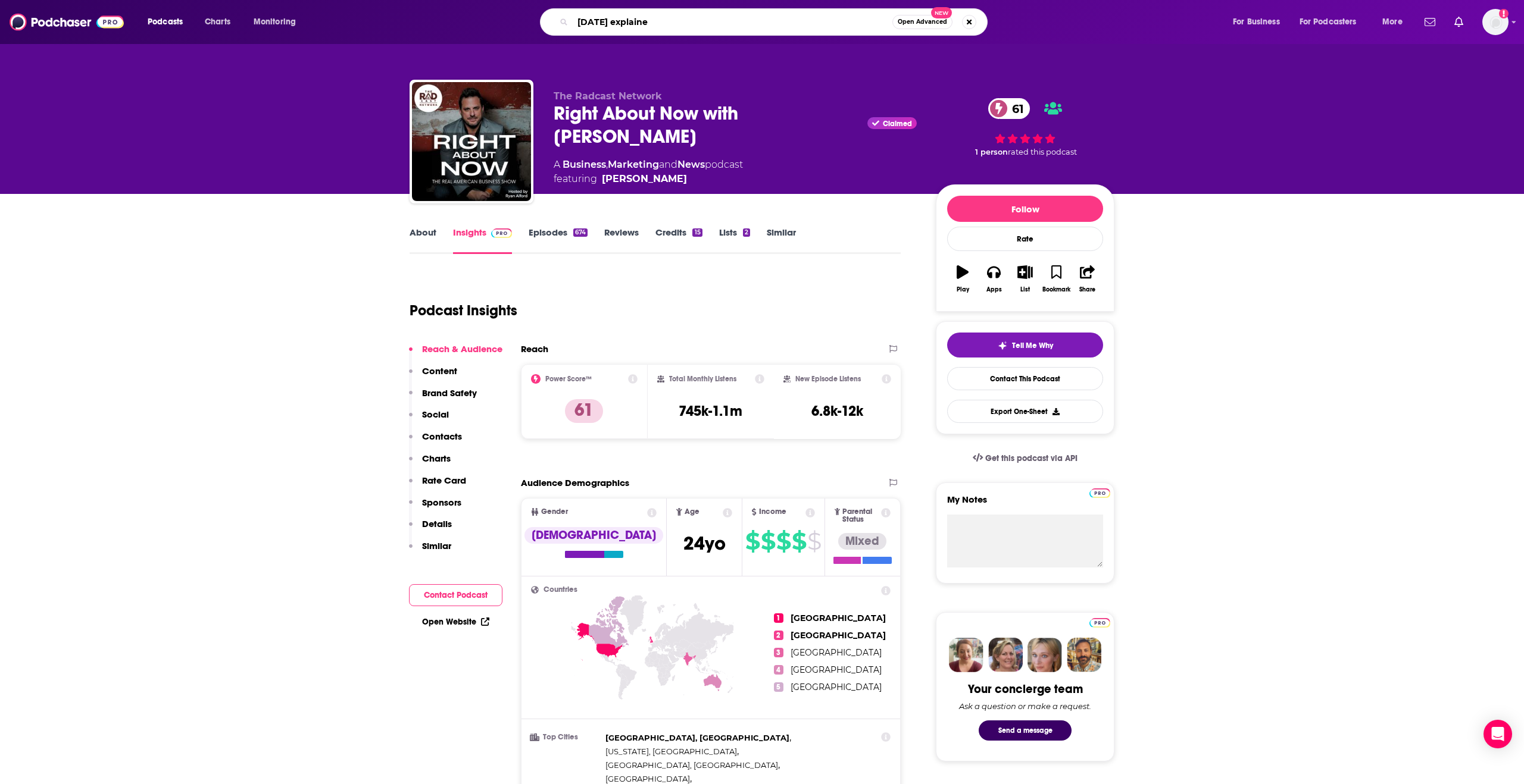
type input "[DATE] explained"
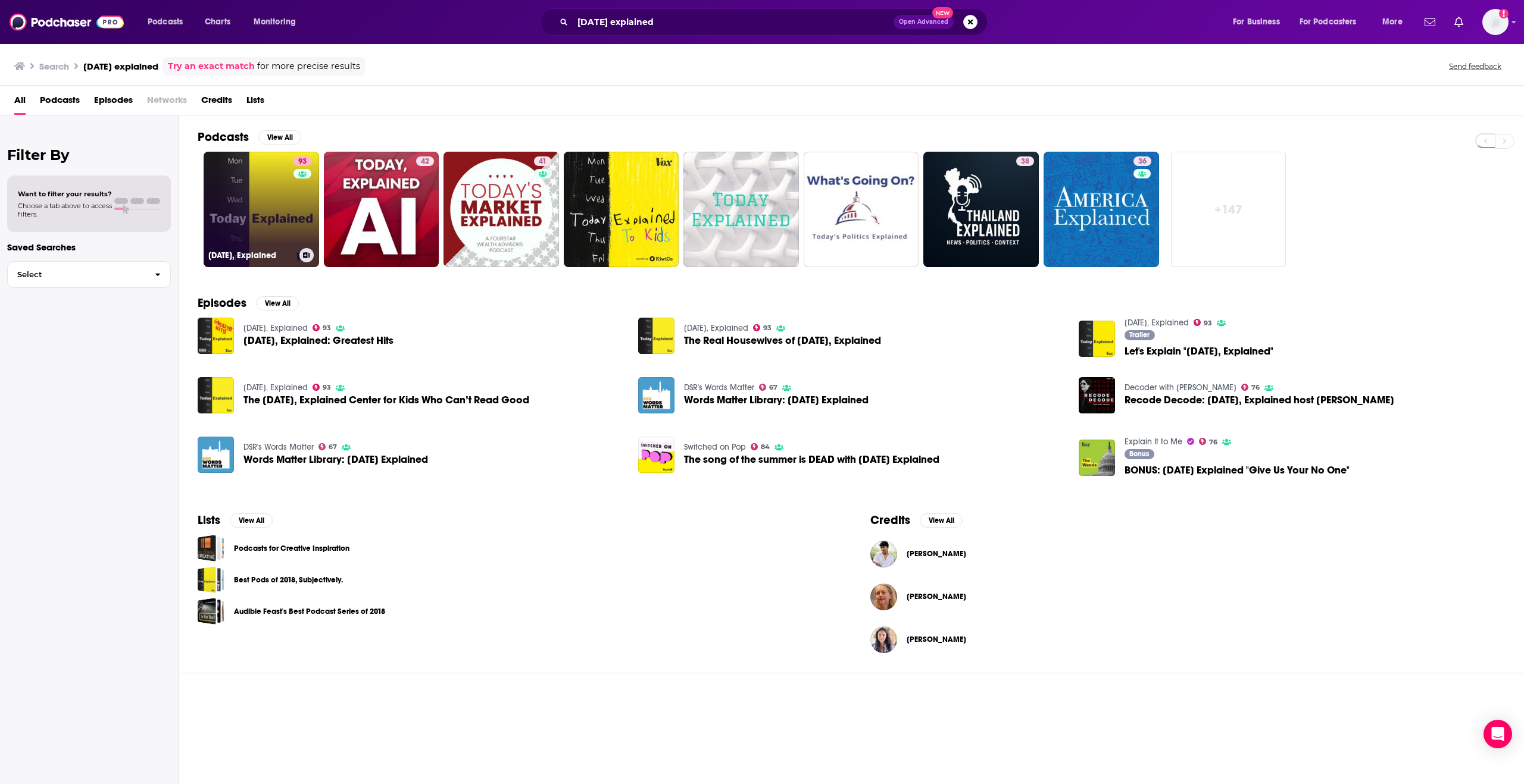
click at [271, 215] on link "93 [DATE], Explained" at bounding box center [262, 209] width 116 height 116
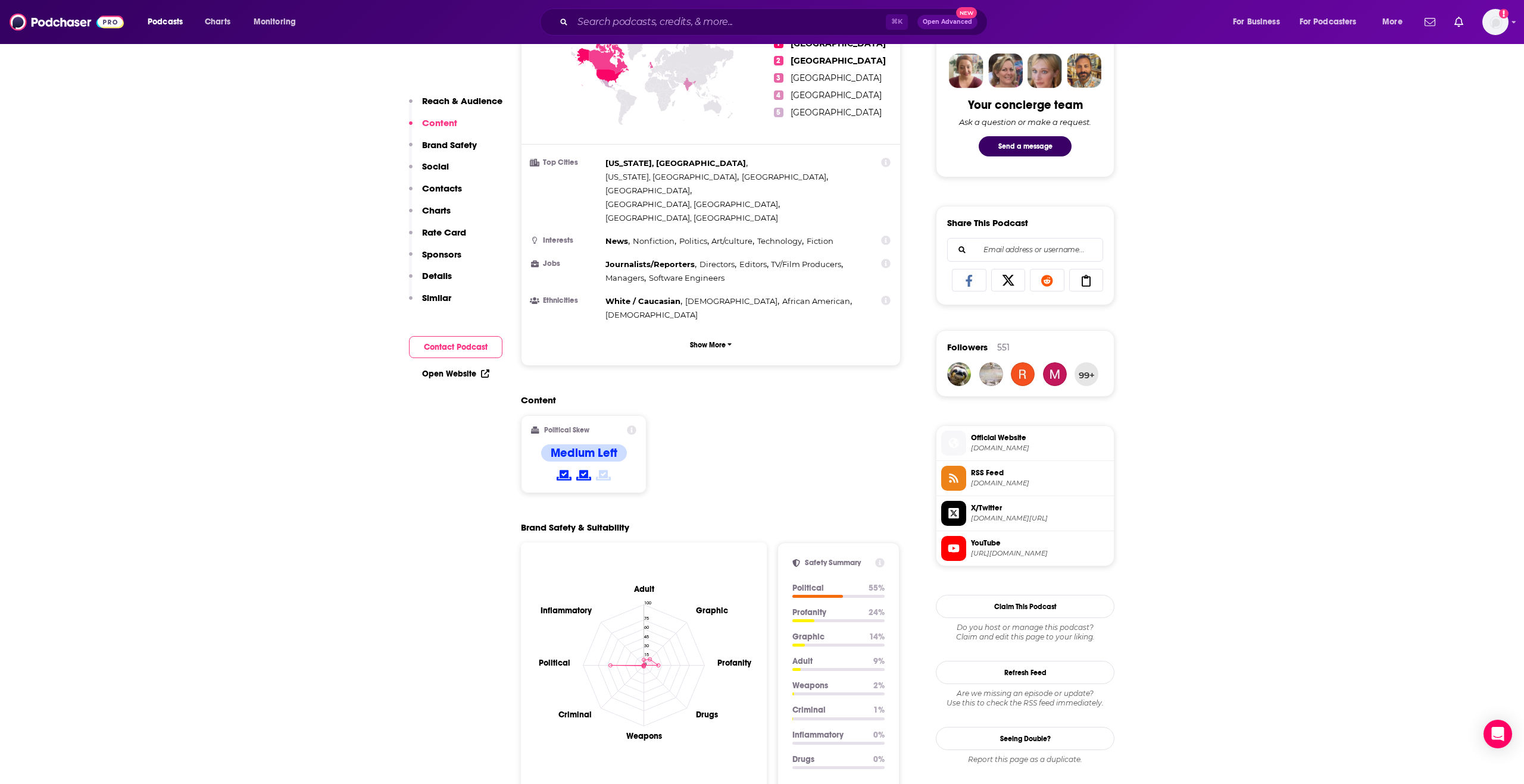
scroll to position [373, 0]
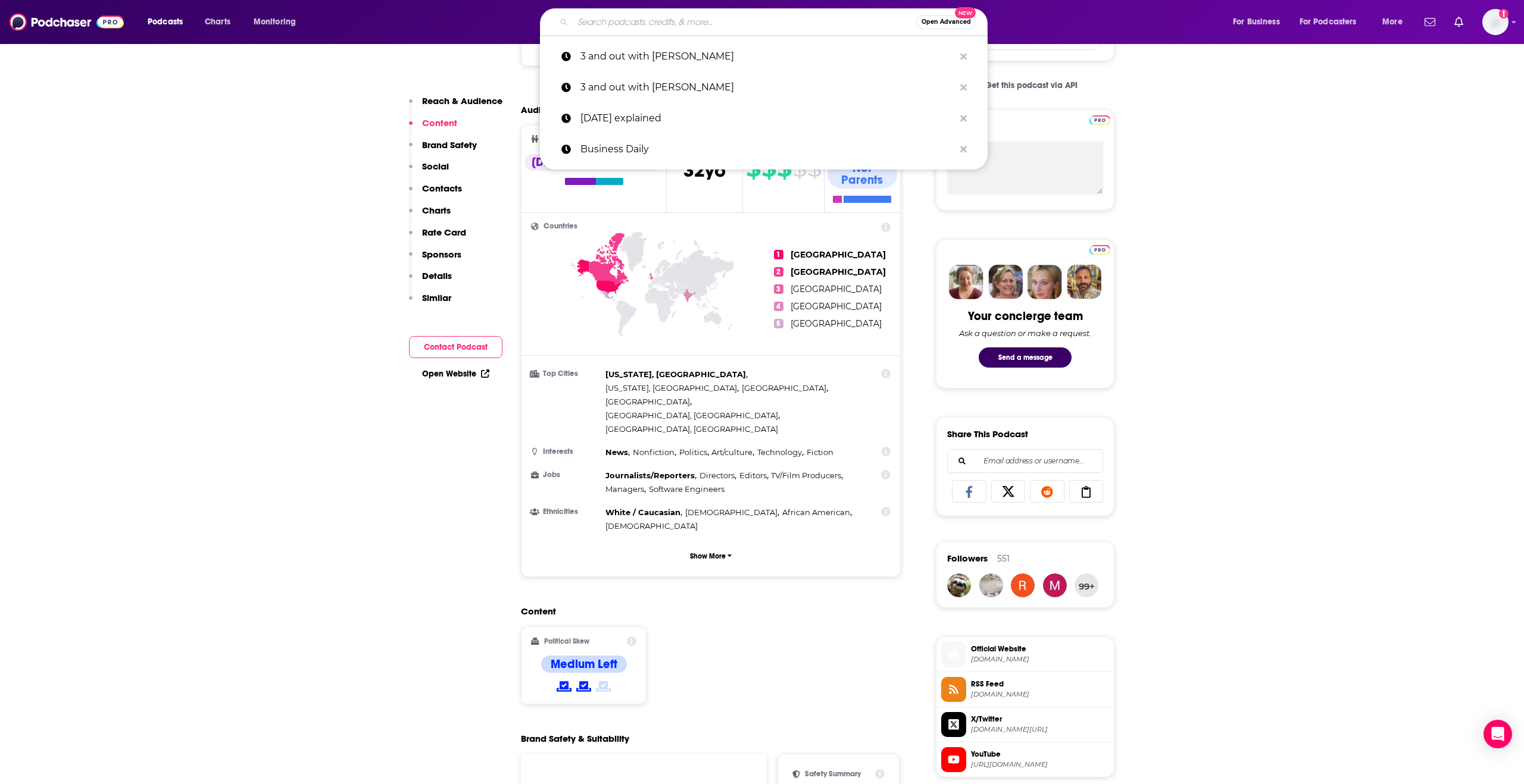
click at [651, 25] on input "Search podcasts, credits, & more..." at bounding box center [744, 22] width 344 height 19
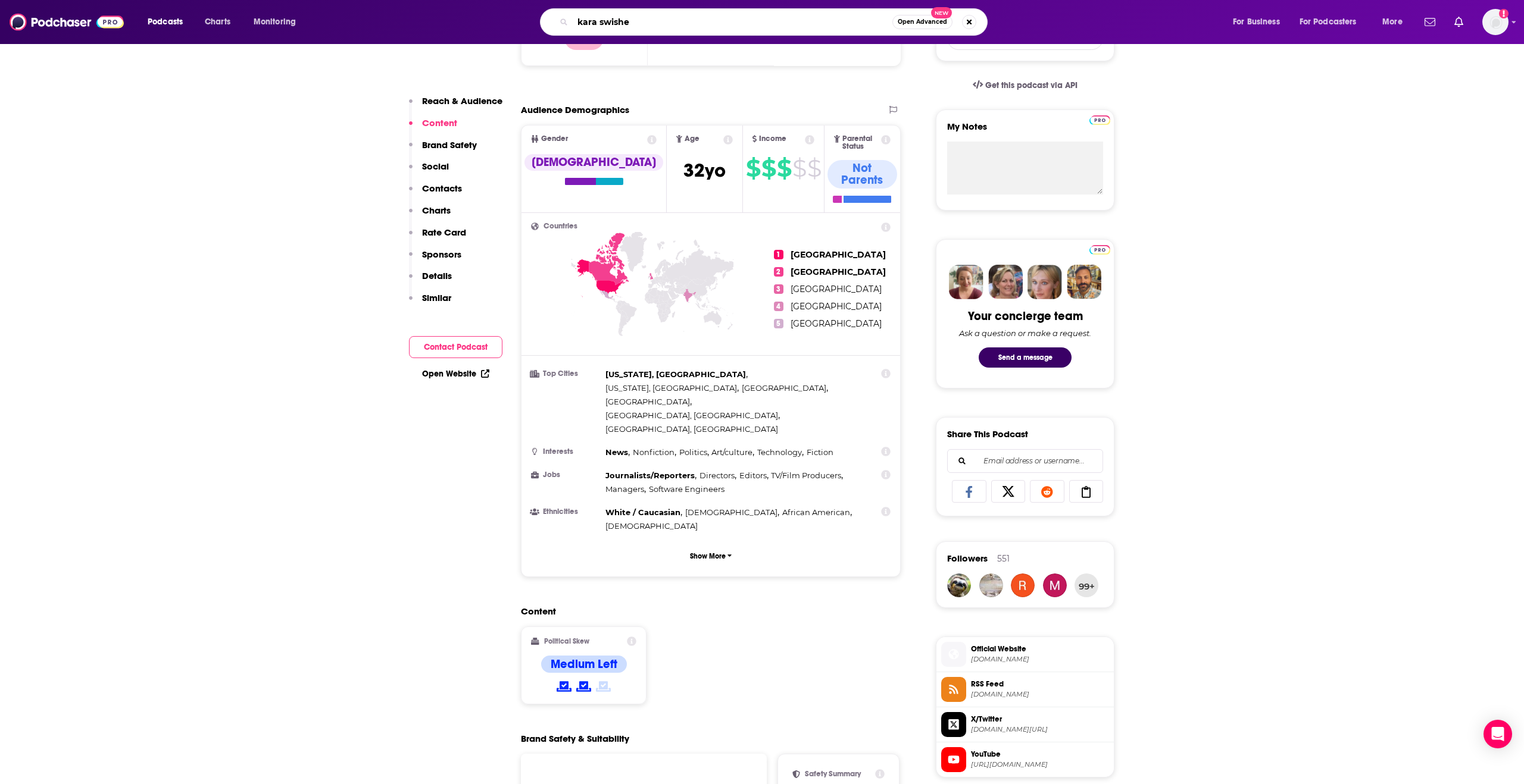
type input "[PERSON_NAME]"
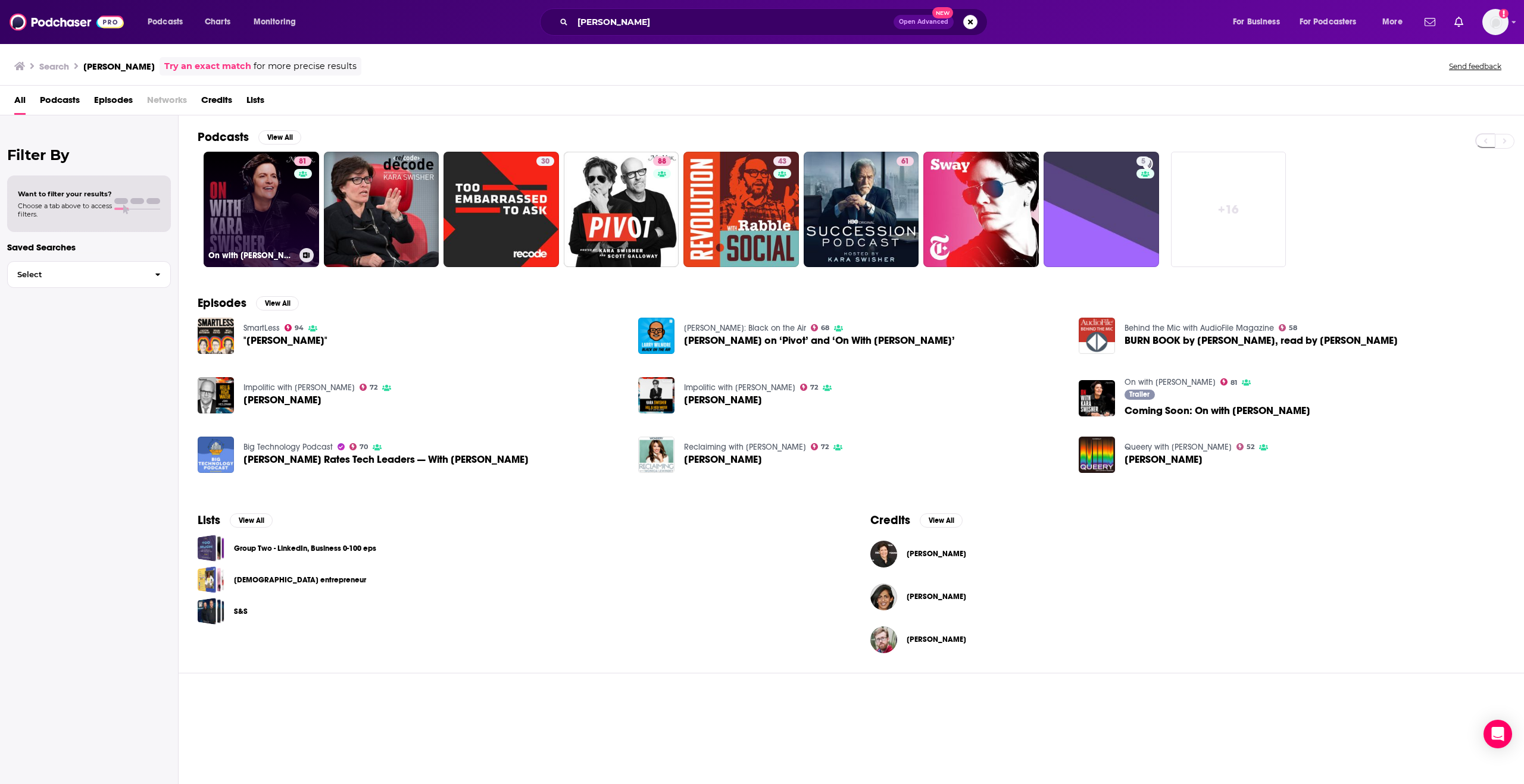
click at [269, 223] on link "81 On with [PERSON_NAME]" at bounding box center [262, 209] width 116 height 116
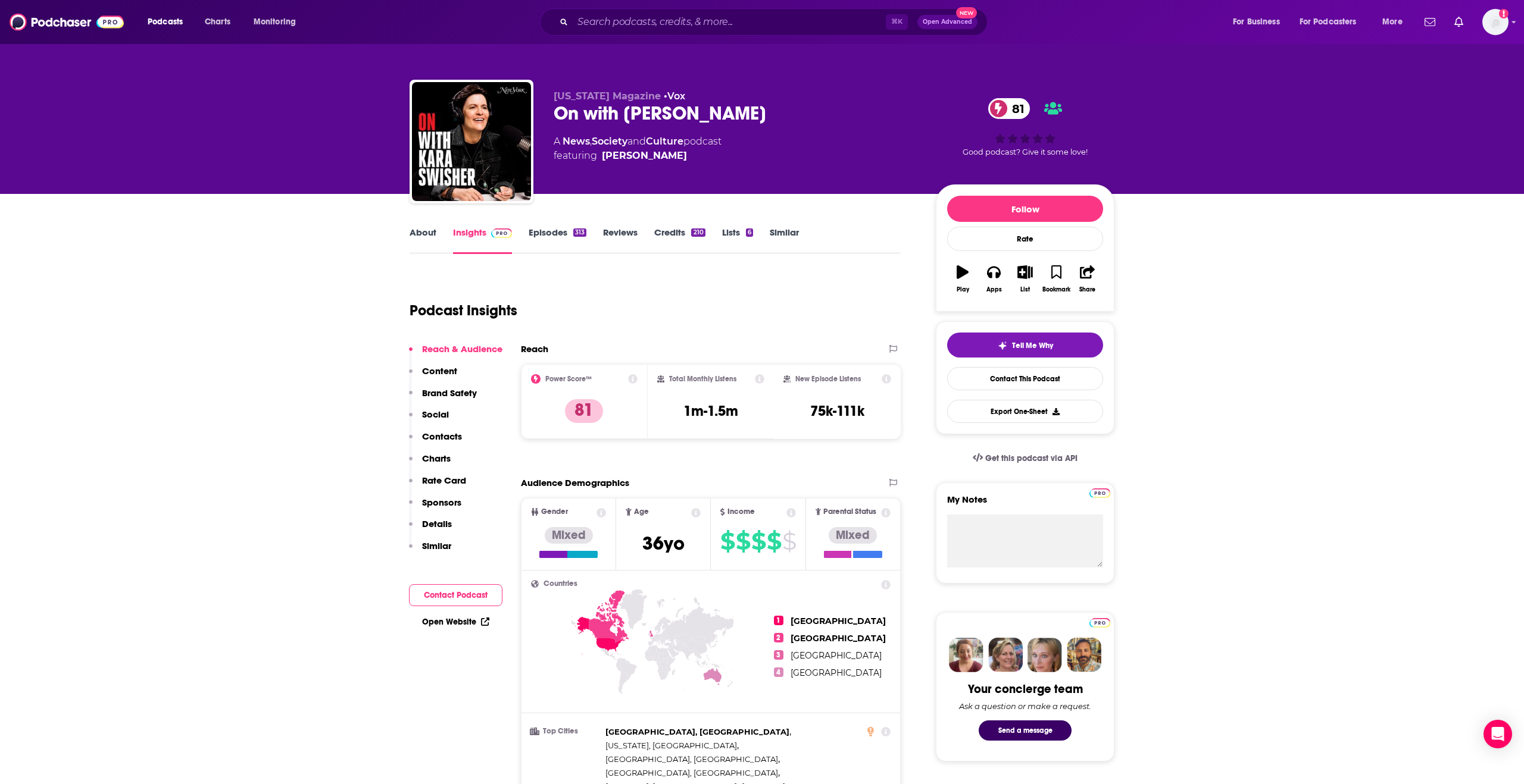
click at [425, 519] on p "Details" at bounding box center [437, 524] width 30 height 11
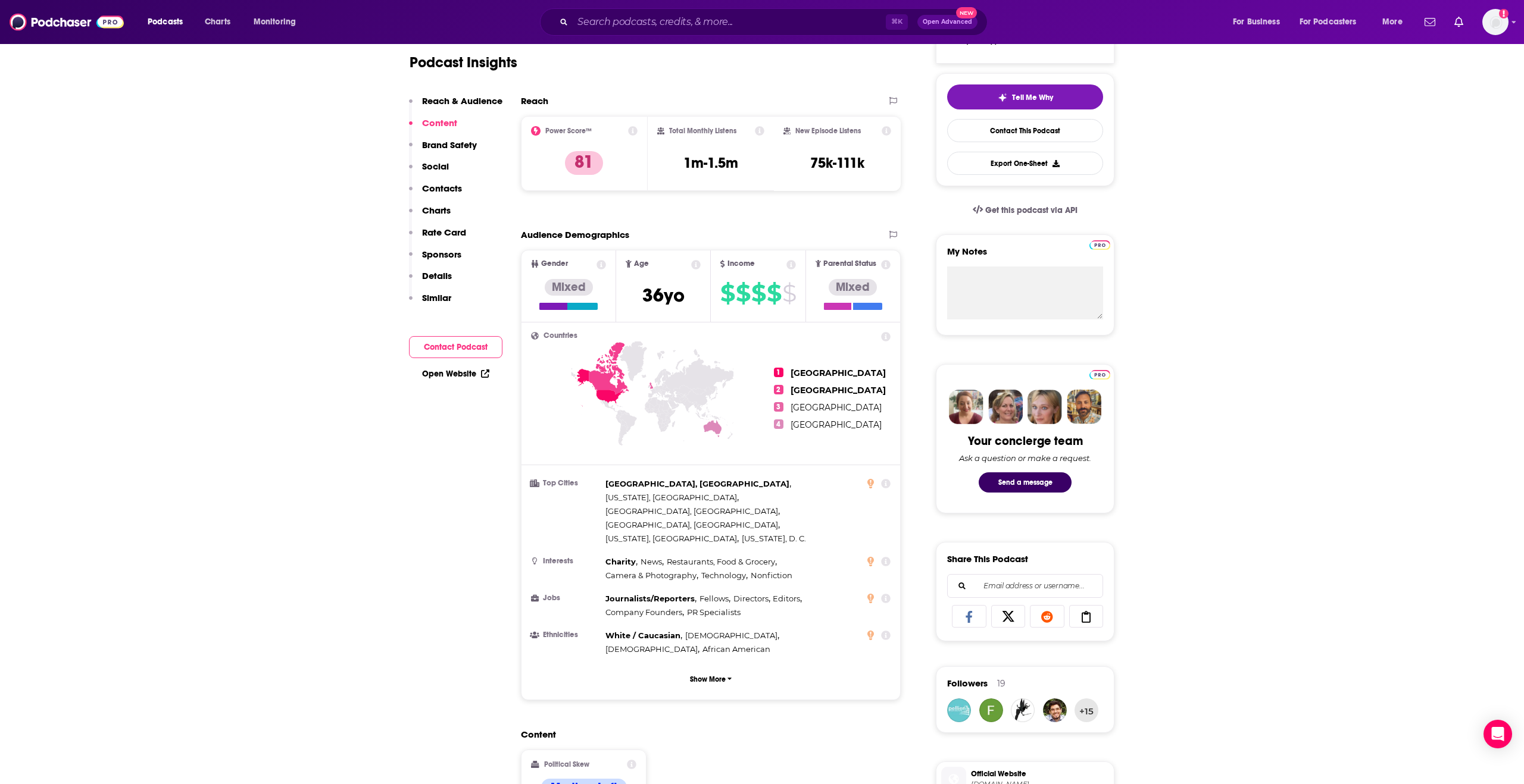
scroll to position [237, 0]
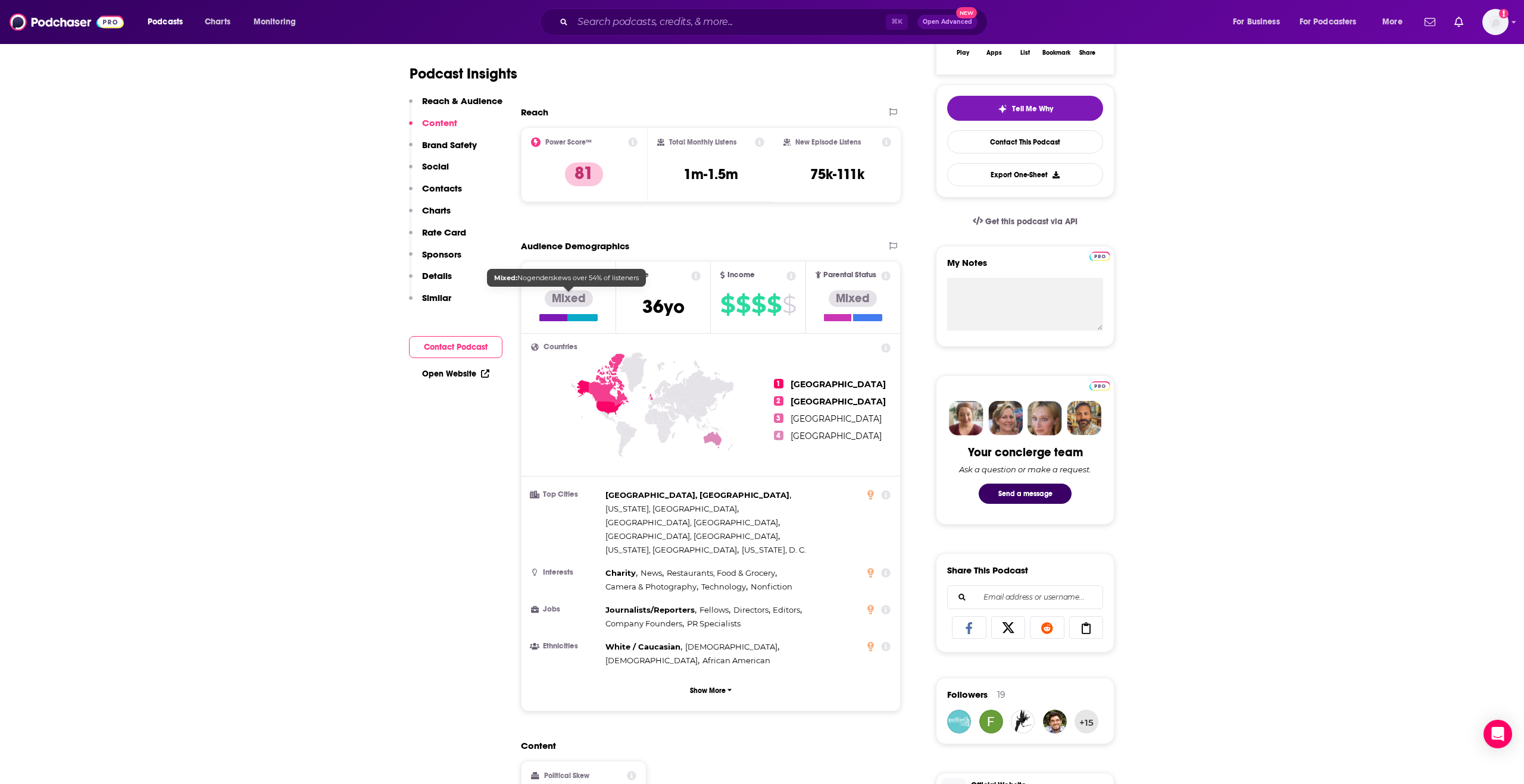
click at [558, 314] on div at bounding box center [553, 317] width 28 height 7
click at [568, 316] on div at bounding box center [568, 317] width 58 height 7
